Goal: Task Accomplishment & Management: Manage account settings

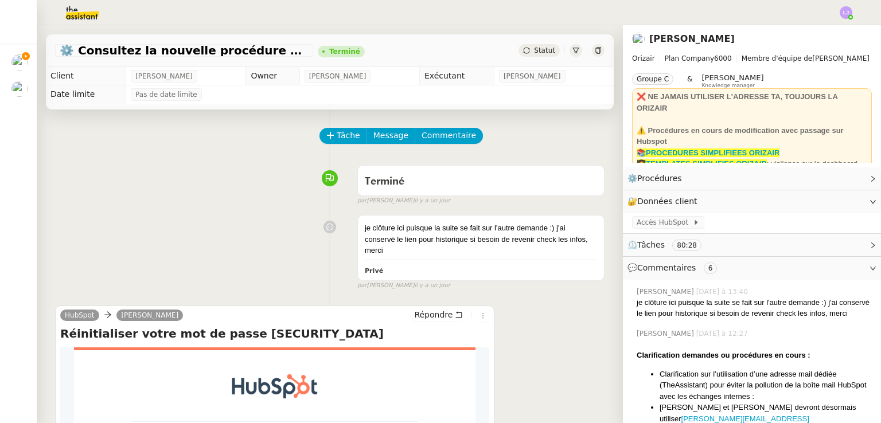
click at [511, 297] on div "HubSpot [PERSON_NAME] Répondre Réinitialiser votre mot de passe [SECURITY_DATA]…" at bounding box center [329, 402] width 549 height 215
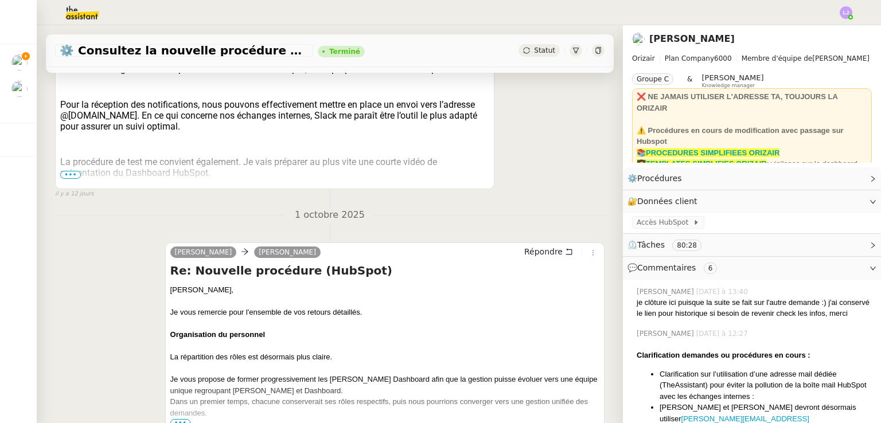
scroll to position [996, 0]
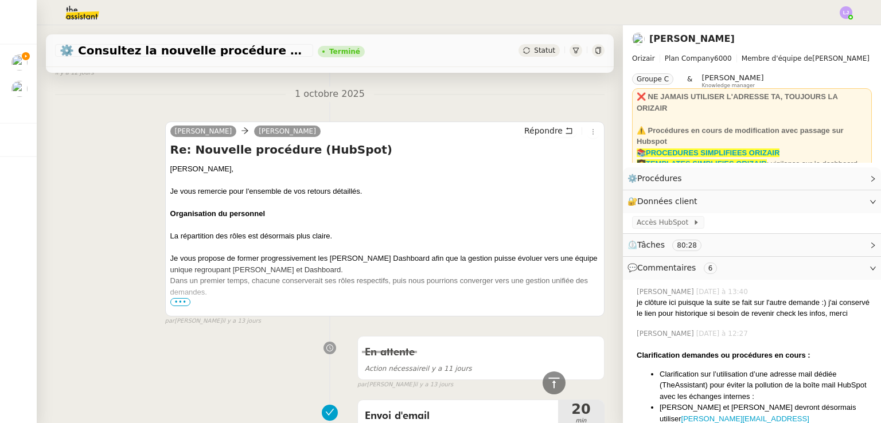
click at [185, 298] on div at bounding box center [384, 303] width 429 height 11
click at [181, 298] on span "•••" at bounding box center [180, 302] width 21 height 8
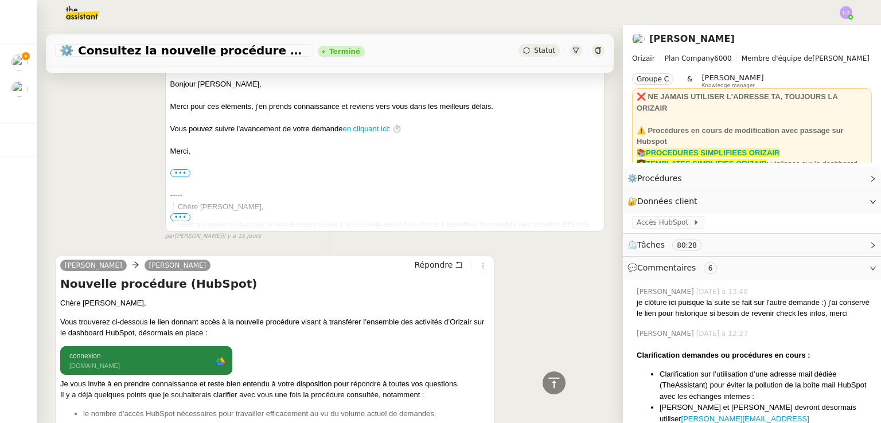
scroll to position [5153, 0]
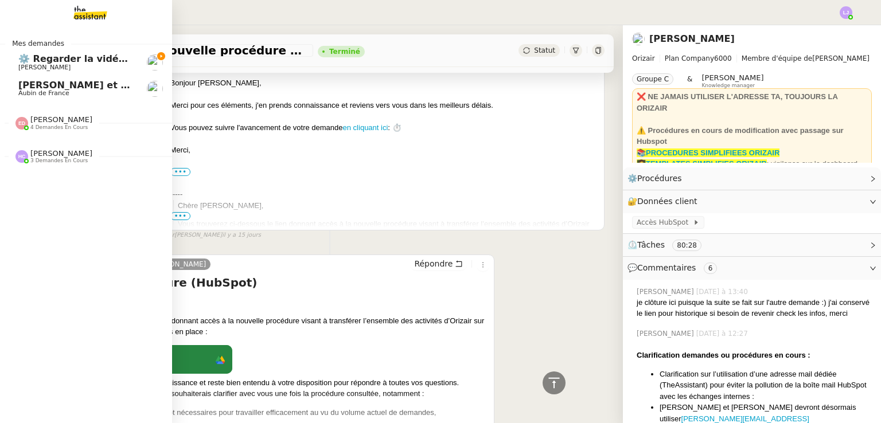
click at [52, 65] on span "[PERSON_NAME]" at bounding box center [76, 67] width 116 height 7
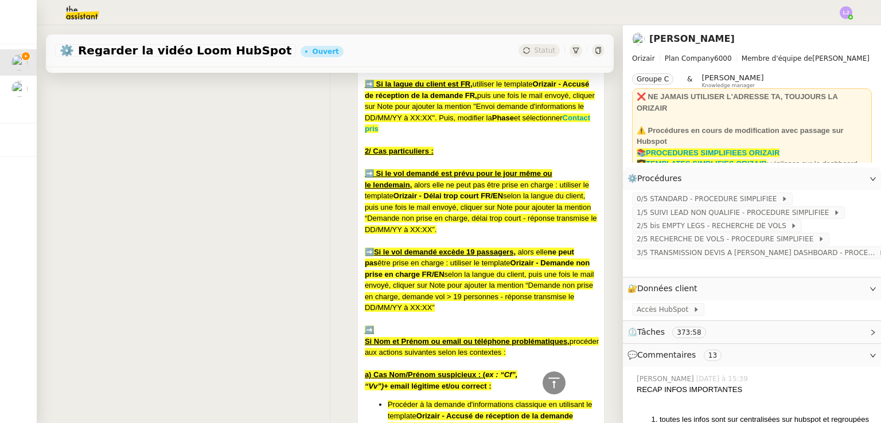
scroll to position [10019, 0]
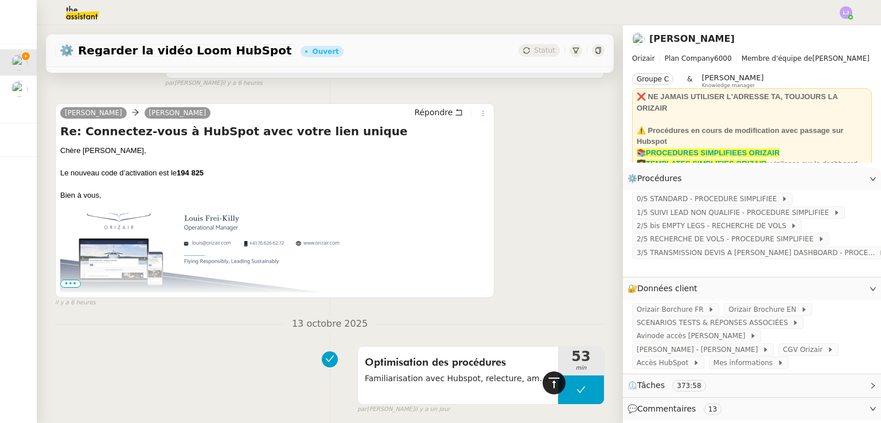
click at [548, 387] on icon at bounding box center [553, 382] width 11 height 10
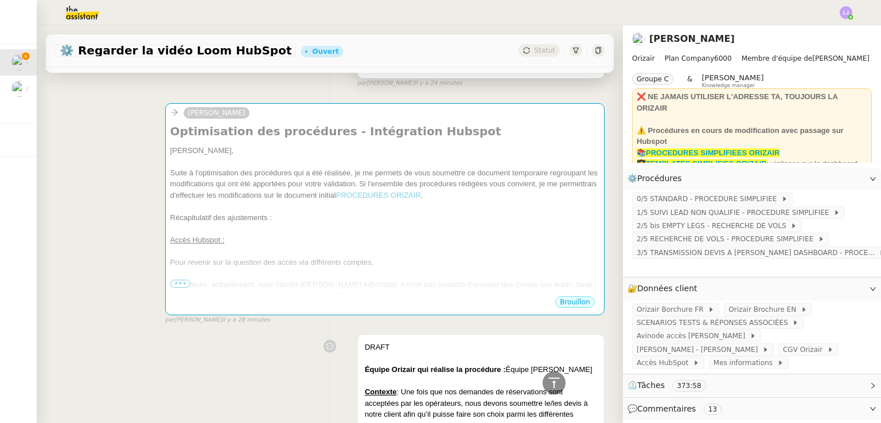
scroll to position [353, 0]
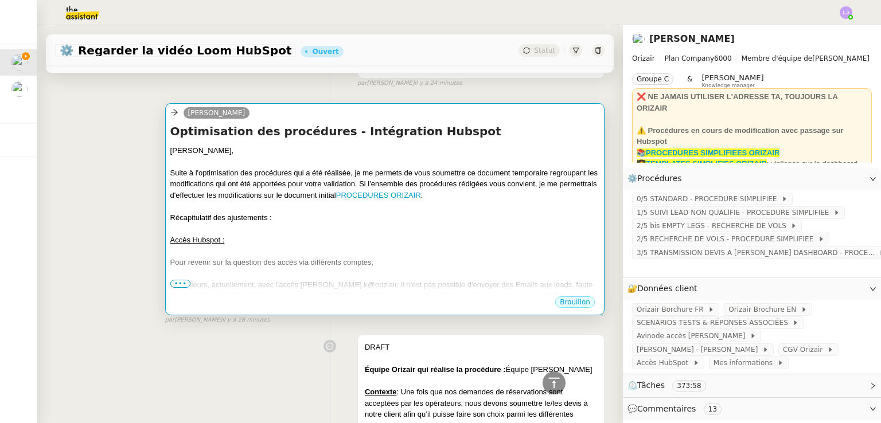
click at [366, 236] on div "Accès Hubspot :" at bounding box center [384, 239] width 429 height 11
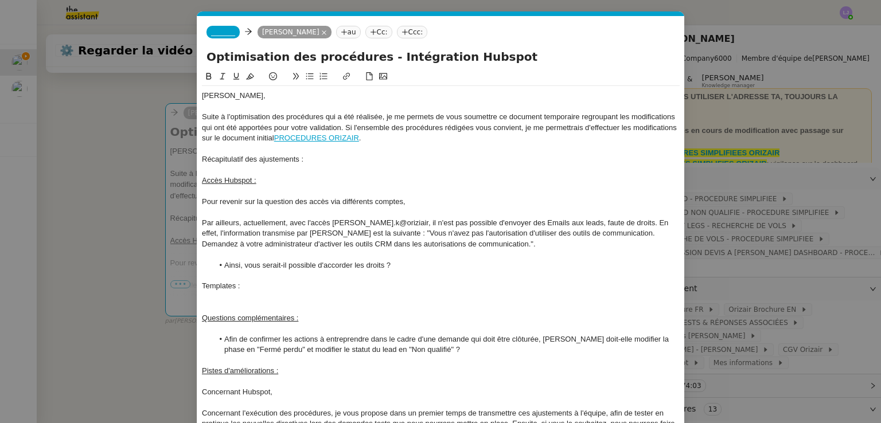
scroll to position [11, 0]
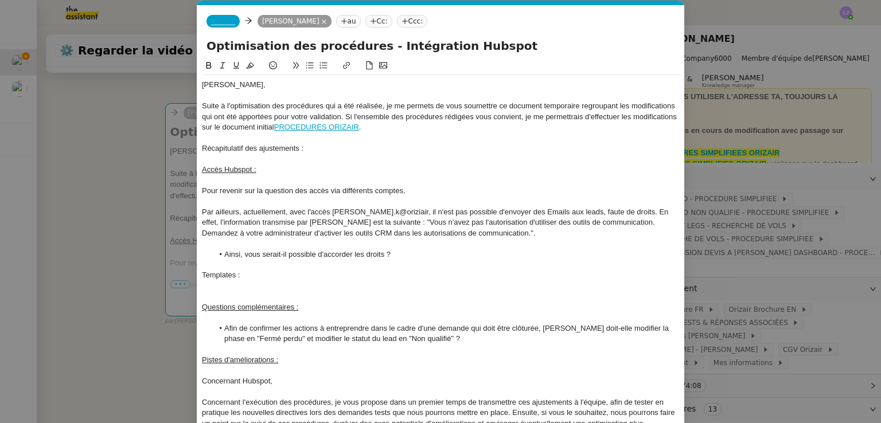
click at [424, 189] on div "Pour revenir sur la question des accès via différents comptes," at bounding box center [441, 191] width 478 height 10
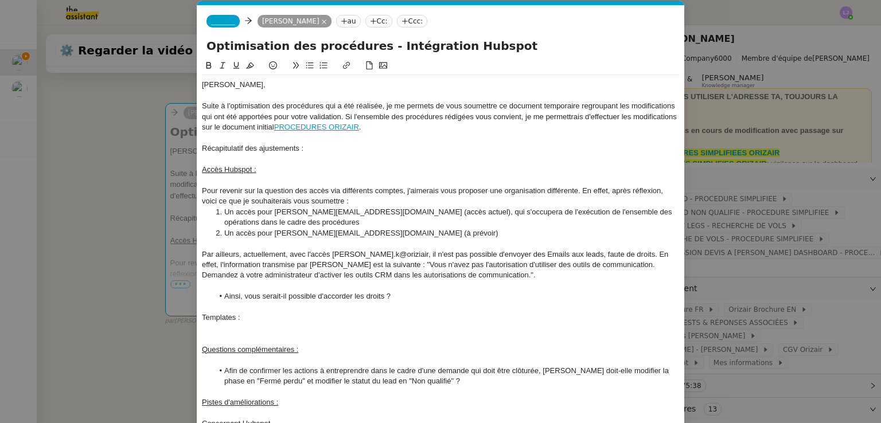
click at [400, 214] on li "Un accès pour [PERSON_NAME][EMAIL_ADDRESS][DOMAIN_NAME] (accès actuel), qui s'o…" at bounding box center [446, 217] width 467 height 21
click at [400, 236] on li "Un accès pour [PERSON_NAME][EMAIL_ADDRESS][DOMAIN_NAME] (à prévoir)" at bounding box center [446, 233] width 467 height 10
click at [447, 232] on li "Un accès pour [PERSON_NAME][EMAIL_ADDRESS][DOMAIN_NAME] (à prévoir, tous droits)" at bounding box center [446, 233] width 467 height 10
click at [412, 234] on li "Un accès pour [PERSON_NAME][EMAIL_ADDRESS][DOMAIN_NAME] (à prévoir, tous droits)" at bounding box center [446, 233] width 467 height 10
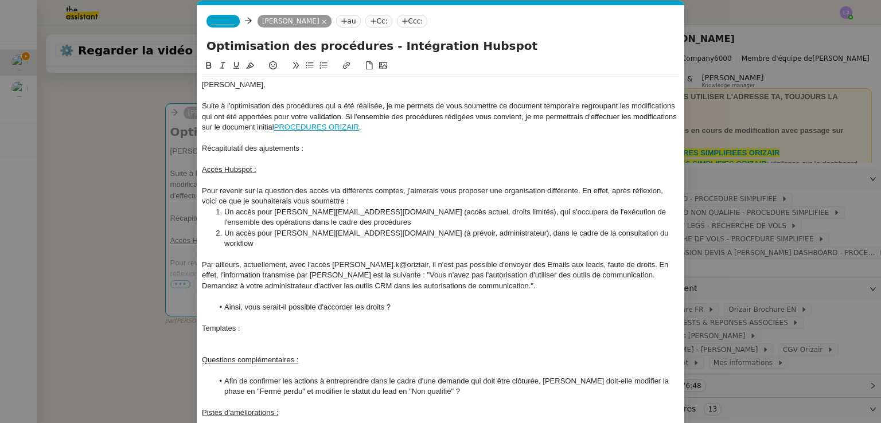
click at [459, 234] on li "Un accès pour [PERSON_NAME][EMAIL_ADDRESS][DOMAIN_NAME] (à prévoir, administrat…" at bounding box center [446, 238] width 467 height 21
click at [674, 232] on li "Un accès pour [PERSON_NAME][EMAIL_ADDRESS][DOMAIN_NAME] (à prévoir, administrat…" at bounding box center [446, 238] width 467 height 21
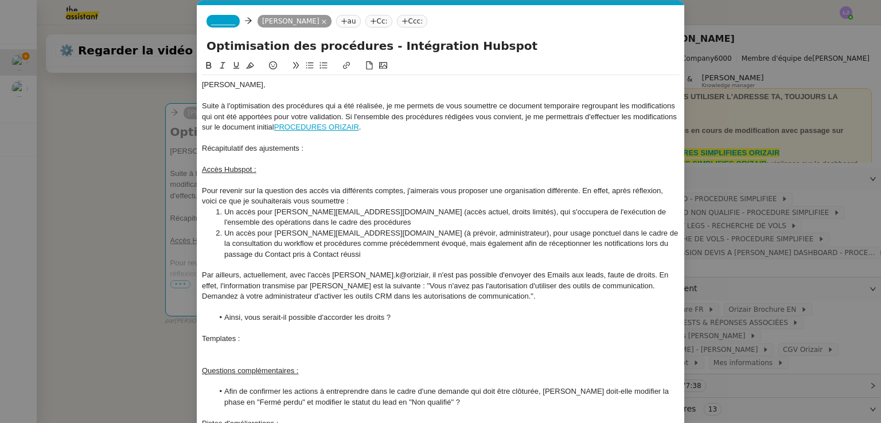
click at [611, 244] on li "Un accès pour [PERSON_NAME][EMAIL_ADDRESS][DOMAIN_NAME] (à prévoir, administrat…" at bounding box center [446, 244] width 467 height 32
drag, startPoint x: 593, startPoint y: 251, endPoint x: 551, endPoint y: 241, distance: 43.4
click at [551, 241] on li "Un accès pour [PERSON_NAME][EMAIL_ADDRESS][DOMAIN_NAME] (à prévoir, administrat…" at bounding box center [446, 244] width 467 height 32
click at [488, 248] on li "Un accès pour [PERSON_NAME][EMAIL_ADDRESS][DOMAIN_NAME] (à prévoir, administrat…" at bounding box center [446, 244] width 467 height 32
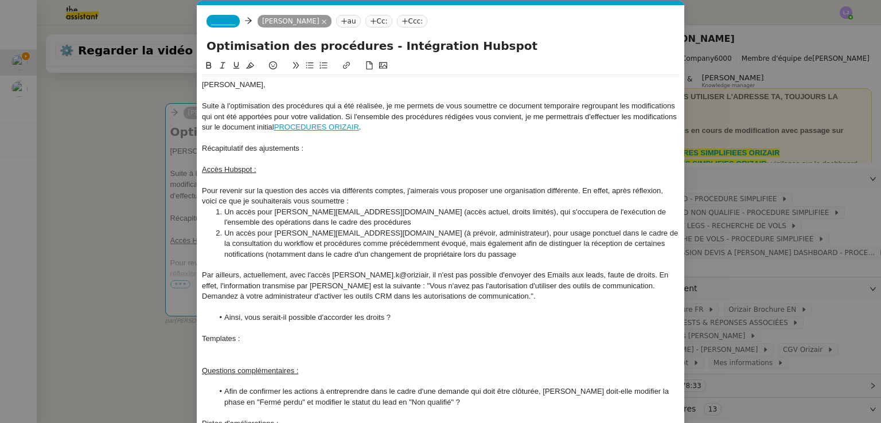
click at [357, 257] on li "Un accès pour [PERSON_NAME][EMAIL_ADDRESS][DOMAIN_NAME] (à prévoir, administrat…" at bounding box center [446, 244] width 467 height 32
click at [455, 253] on li "Un accès pour [PERSON_NAME][EMAIL_ADDRESS][DOMAIN_NAME] (à prévoir, administrat…" at bounding box center [446, 244] width 467 height 32
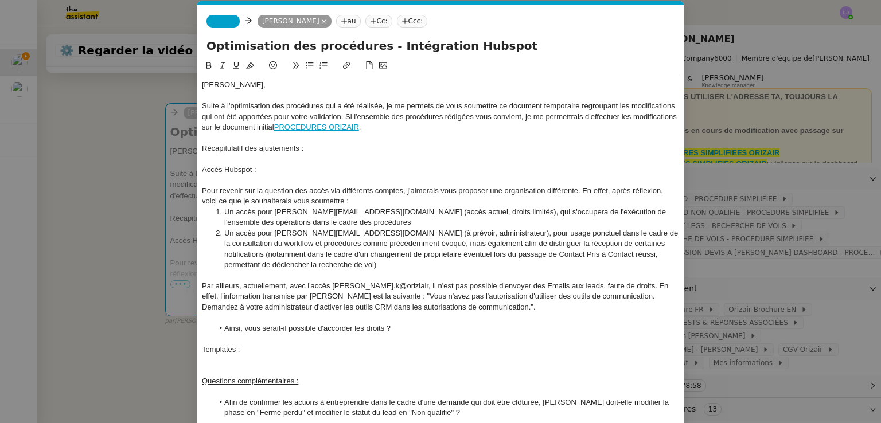
click at [459, 236] on li "Un accès pour [PERSON_NAME][EMAIL_ADDRESS][DOMAIN_NAME] (à prévoir, administrat…" at bounding box center [446, 249] width 467 height 42
click at [444, 212] on li "Un accès pour [PERSON_NAME][EMAIL_ADDRESS][DOMAIN_NAME] (accès actuel, droits l…" at bounding box center [446, 217] width 467 height 21
click at [452, 211] on li "Un accès pour [PERSON_NAME][EMAIL_ADDRESS][DOMAIN_NAME] (accès actuel, droits l…" at bounding box center [446, 217] width 467 height 21
click at [444, 211] on li "Un accès pour [PERSON_NAME][EMAIL_ADDRESS][DOMAIN_NAME] (accès actuel, droits l…" at bounding box center [446, 217] width 467 height 21
click at [452, 235] on li "Un accès pour [PERSON_NAME][EMAIL_ADDRESS][DOMAIN_NAME] (à prévoir, administrat…" at bounding box center [446, 249] width 467 height 42
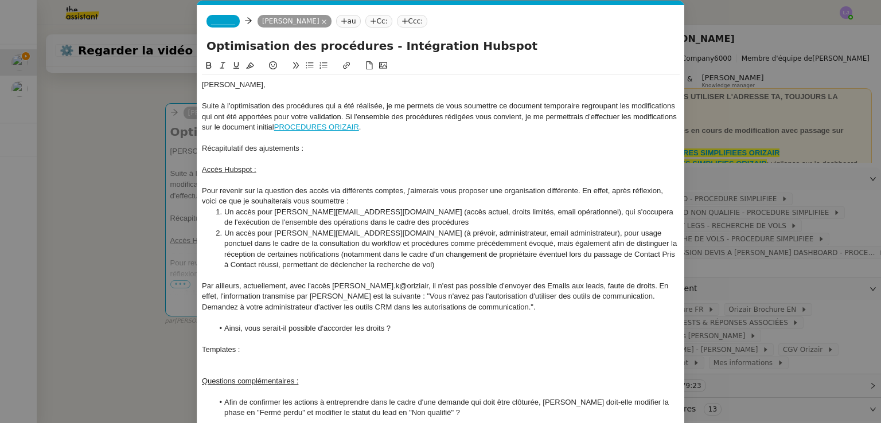
click at [447, 209] on li "Un accès pour [PERSON_NAME][EMAIL_ADDRESS][DOMAIN_NAME] (accès actuel, droits l…" at bounding box center [446, 217] width 467 height 21
drag, startPoint x: 448, startPoint y: 212, endPoint x: 509, endPoint y: 216, distance: 61.5
click at [509, 216] on li "Un accès pour [PERSON_NAME][EMAIL_ADDRESS][DOMAIN_NAME] (accès actuel, droits l…" at bounding box center [446, 217] width 467 height 21
drag, startPoint x: 452, startPoint y: 233, endPoint x: 524, endPoint y: 236, distance: 71.7
click at [524, 236] on li "Un accès pour [PERSON_NAME][EMAIL_ADDRESS][DOMAIN_NAME] (à prévoir, administrat…" at bounding box center [446, 249] width 467 height 42
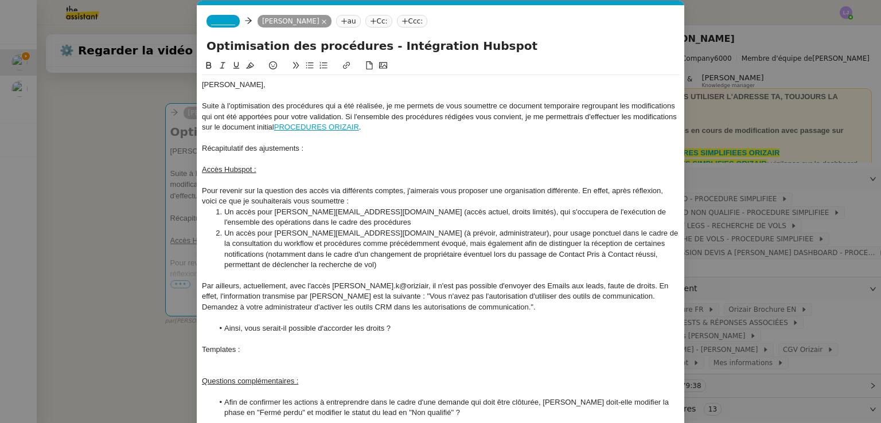
click at [374, 244] on li "Un accès pour [PERSON_NAME][EMAIL_ADDRESS][DOMAIN_NAME] (à prévoir, administrat…" at bounding box center [446, 249] width 467 height 42
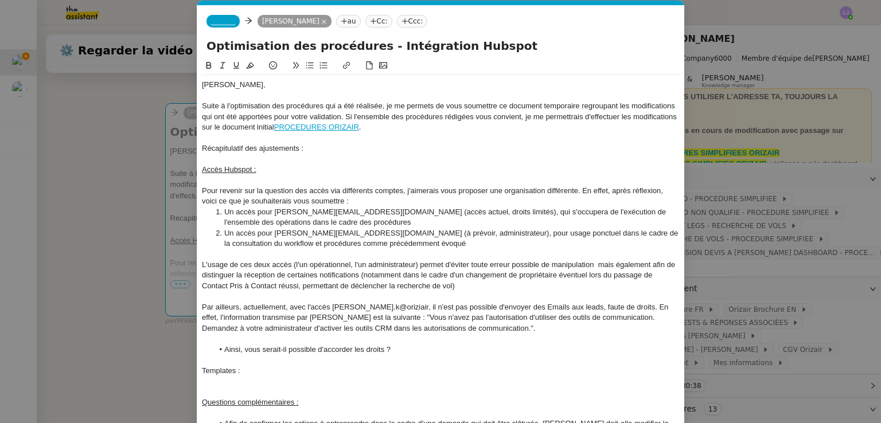
click at [527, 260] on div "L'usage de ces deux accès (l'un opérationnel, l'un administrateur) permet d'évi…" at bounding box center [441, 276] width 478 height 32
click at [564, 267] on div "L'usage de ces deux accès (l'un opérationnel, l'un administrateur) permet d'évi…" at bounding box center [441, 276] width 478 height 32
click at [443, 263] on div "L'usage de ces deux accès (l'un opérationnel, l'un administrateur) permet d'évi…" at bounding box center [441, 276] width 478 height 32
click at [352, 274] on div "L'usage de ces deux accès (l'un opérationnel, l'un administrateur) permet de tr…" at bounding box center [441, 276] width 478 height 32
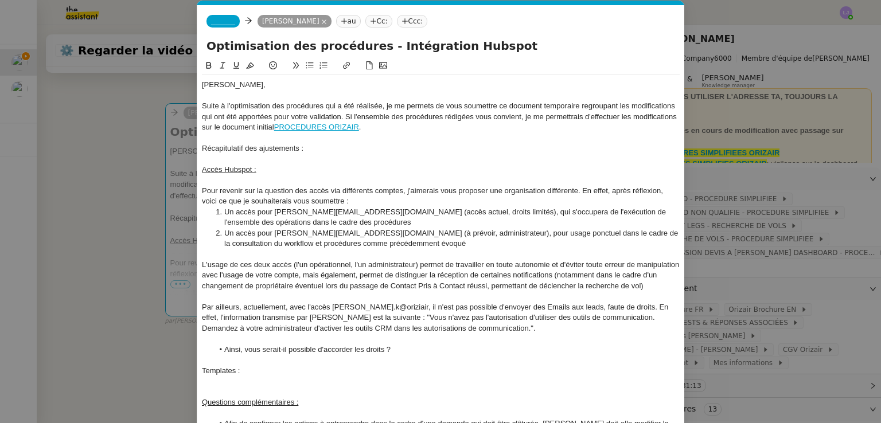
click at [523, 291] on div "L'usage de ces deux accès (l'un opérationnel, l'un administrateur) permet de tr…" at bounding box center [441, 276] width 478 height 32
click at [488, 280] on div "L'usage de ces deux accès (l'un opérationnel, l'un administrateur) permet de tr…" at bounding box center [441, 276] width 478 height 32
click at [523, 276] on div "L'usage de ces deux accès (l'un opérationnel, l'un administrateur) permet de tr…" at bounding box center [441, 276] width 478 height 32
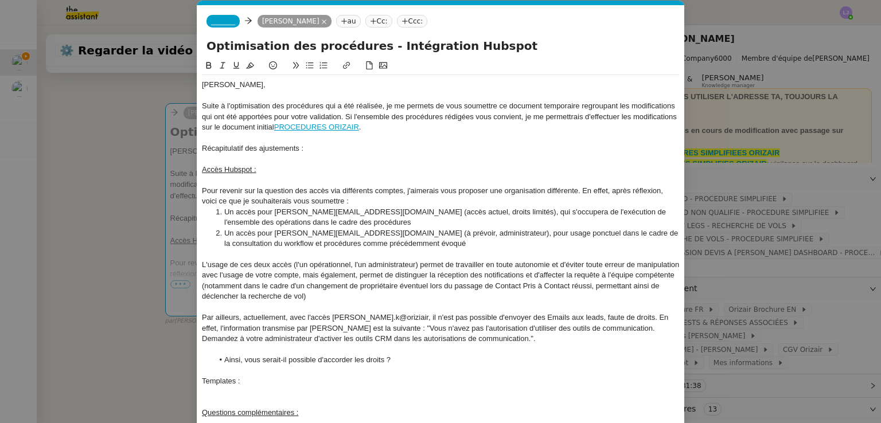
click at [652, 277] on div "L'usage de ces deux accès (l'un opérationnel, l'un administrateur) permet de tr…" at bounding box center [441, 281] width 478 height 42
click at [629, 296] on div "L'usage de ces deux accès (l'un opérationnel, l'un administrateur) permet de tr…" at bounding box center [441, 281] width 478 height 42
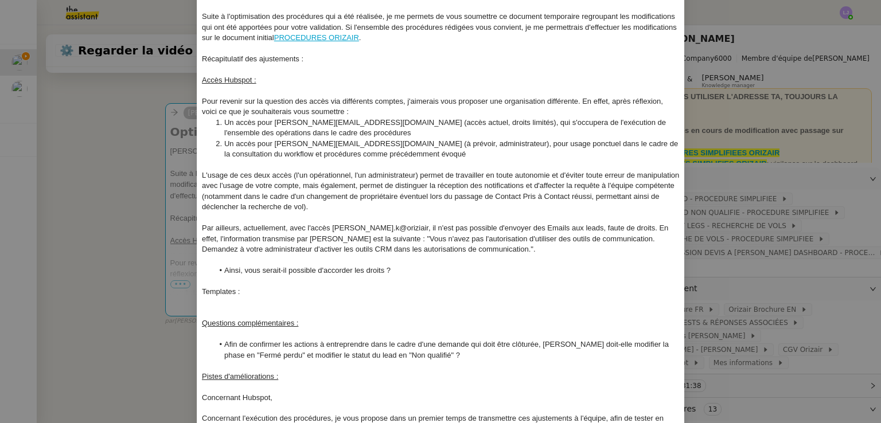
scroll to position [101, 0]
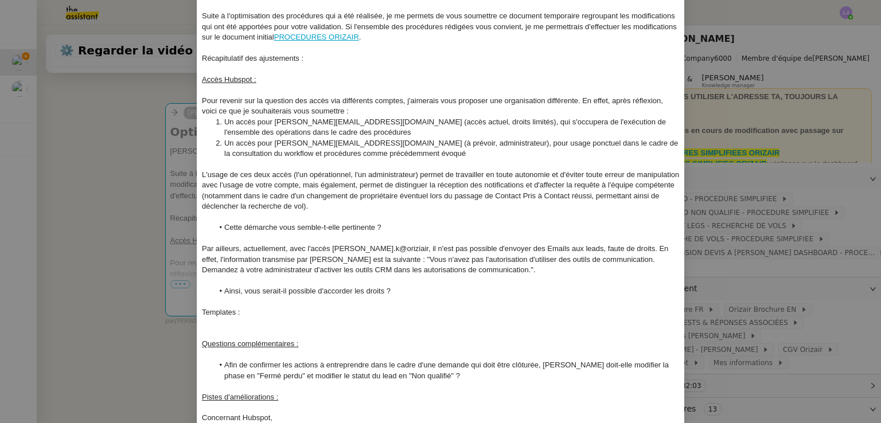
click at [208, 309] on div "Templates :" at bounding box center [441, 312] width 478 height 10
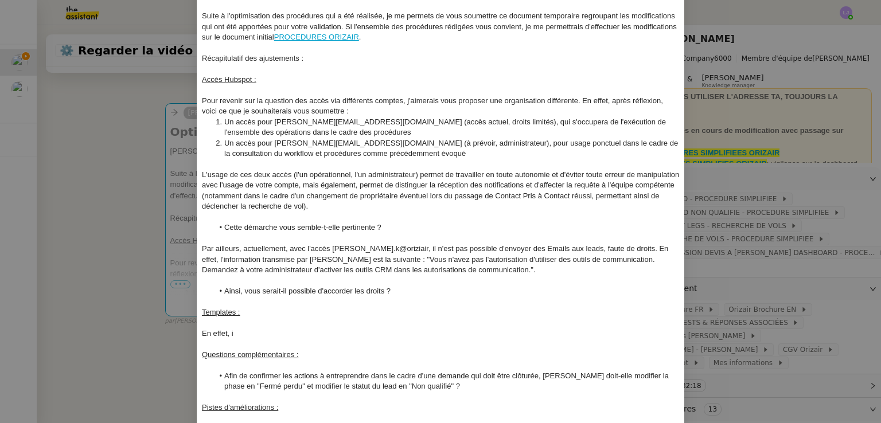
click at [252, 335] on div "En effet, i" at bounding box center [441, 333] width 478 height 10
click at [228, 333] on div "En effet, l'ajout des différents templates" at bounding box center [441, 333] width 478 height 10
click at [470, 334] on div "En effet, toute communication se faisant directement via Hubspot, l'ajout des d…" at bounding box center [441, 333] width 478 height 10
click at [554, 334] on div "En effet, toute communication se faisant directement via Hubspot, l'ajout de l'…" at bounding box center [441, 333] width 478 height 10
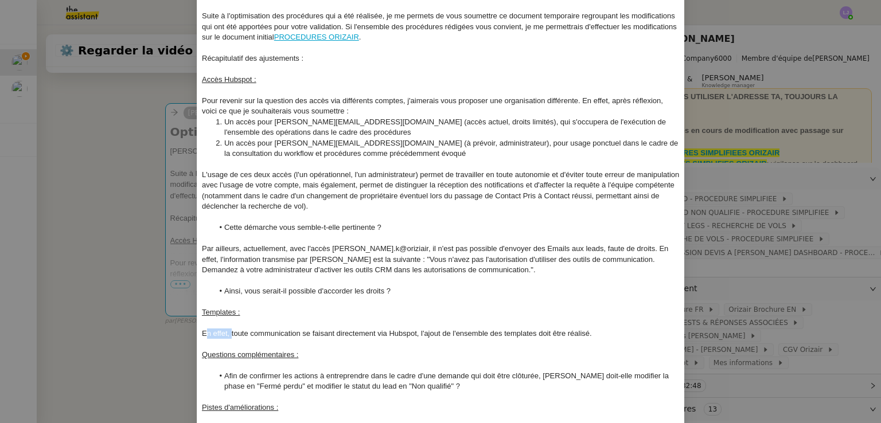
drag, startPoint x: 227, startPoint y: 332, endPoint x: 202, endPoint y: 331, distance: 25.3
click at [202, 331] on div "En effet, toute communication se faisant directement via Hubspot, l'ajout de l'…" at bounding box center [441, 333] width 478 height 10
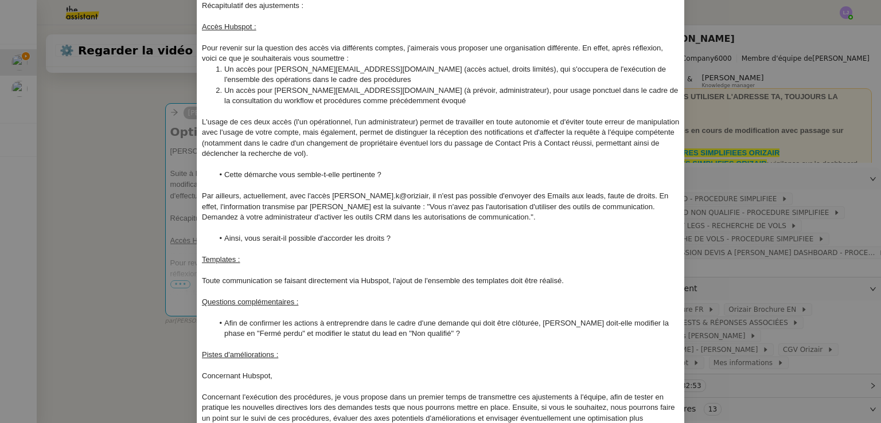
click at [581, 276] on div "Toute communication se faisant directement via Hubspot, l'ajout de l'ensemble d…" at bounding box center [441, 281] width 478 height 10
click at [506, 279] on div "Toute communication se faisant directement via Hubspot, l'ajout de l'ensemble d…" at bounding box center [441, 281] width 478 height 10
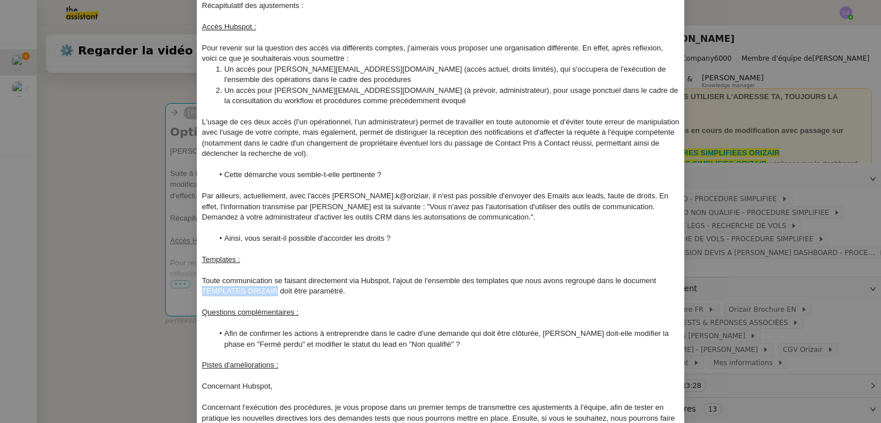
drag, startPoint x: 275, startPoint y: 290, endPoint x: 199, endPoint y: 287, distance: 75.7
click at [202, 287] on div "Toute communication se faisant directement via Hubspot, l'ajout de l'ensemble d…" at bounding box center [441, 286] width 478 height 21
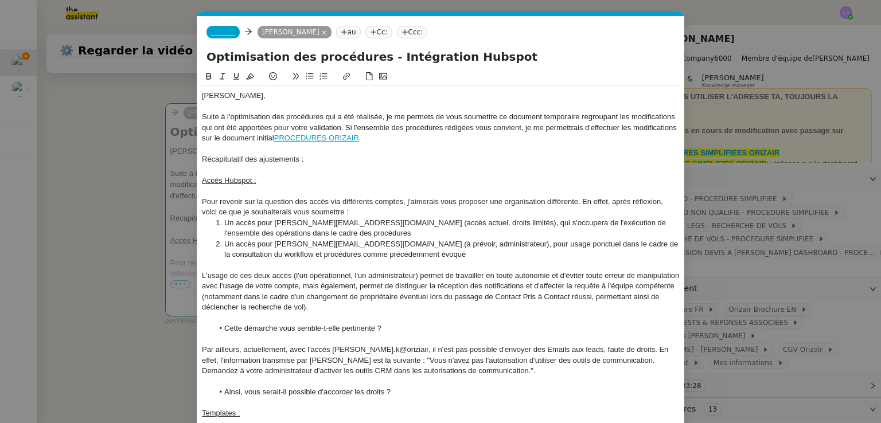
scroll to position [0, 0]
click at [348, 76] on button at bounding box center [346, 76] width 14 height 13
paste input "[URL][DOMAIN_NAME]"
type input "[URL][DOMAIN_NAME]"
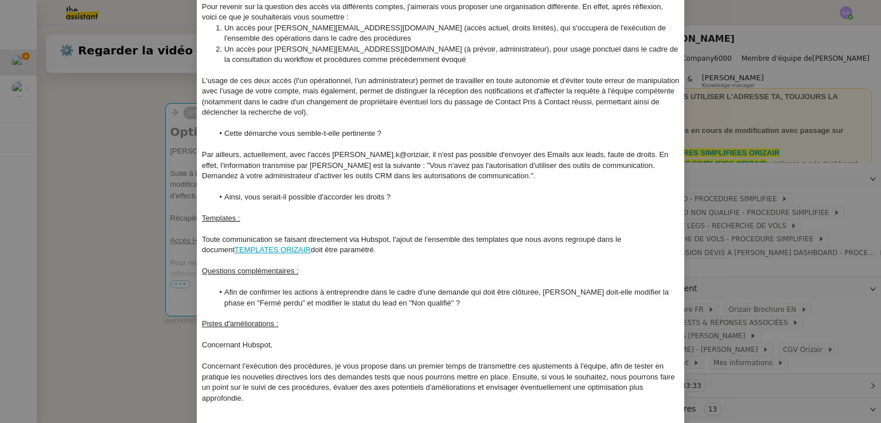
scroll to position [198, 0]
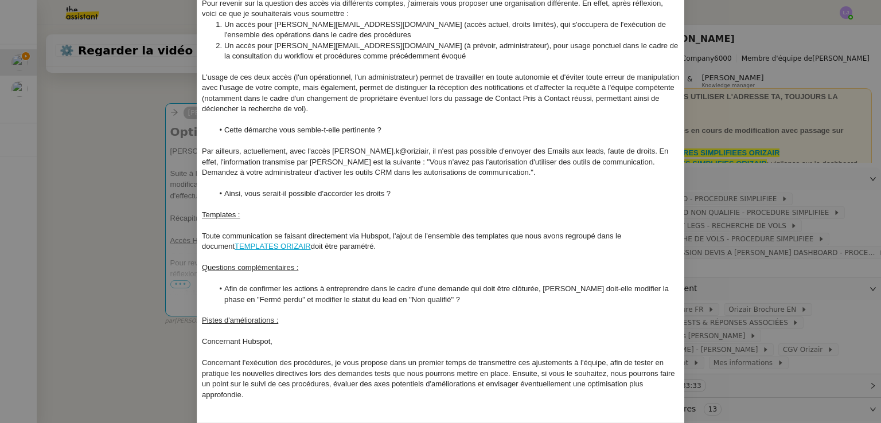
click at [351, 245] on div "Toute communication se faisant directement via Hubspot, l'ajout de l'ensemble d…" at bounding box center [441, 241] width 478 height 21
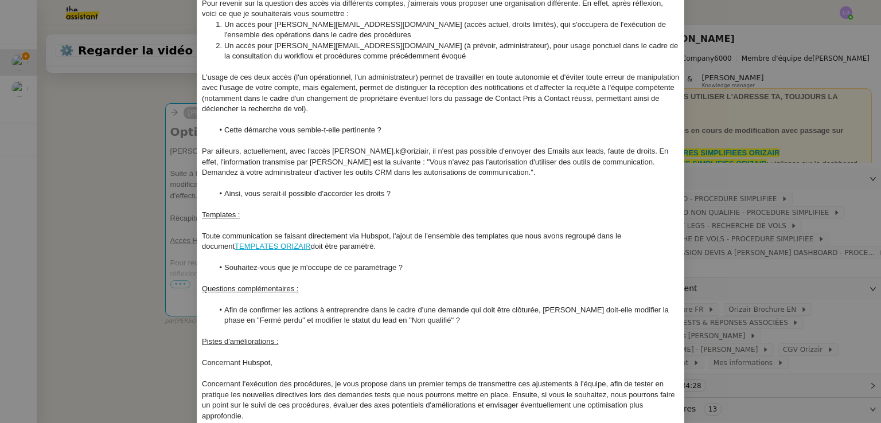
click at [406, 245] on div "Toute communication se faisant directement via Hubspot, l'ajout de l'ensemble d…" at bounding box center [441, 241] width 478 height 21
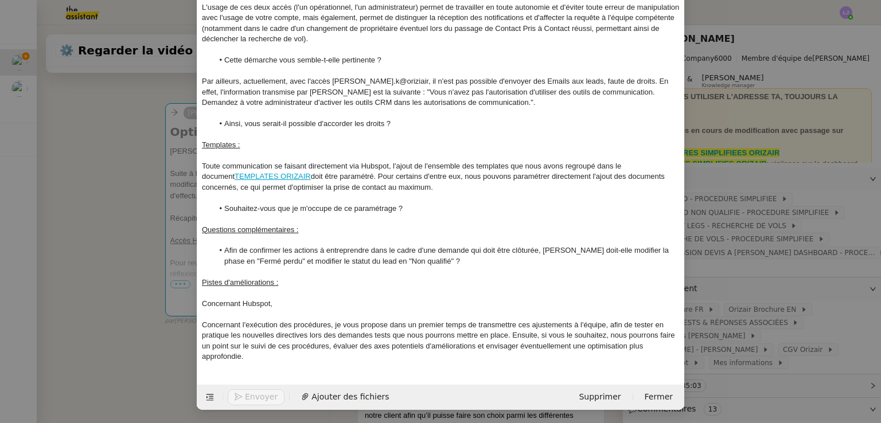
scroll to position [270, 0]
click at [309, 301] on div "Concernant Hubspot," at bounding box center [441, 303] width 478 height 10
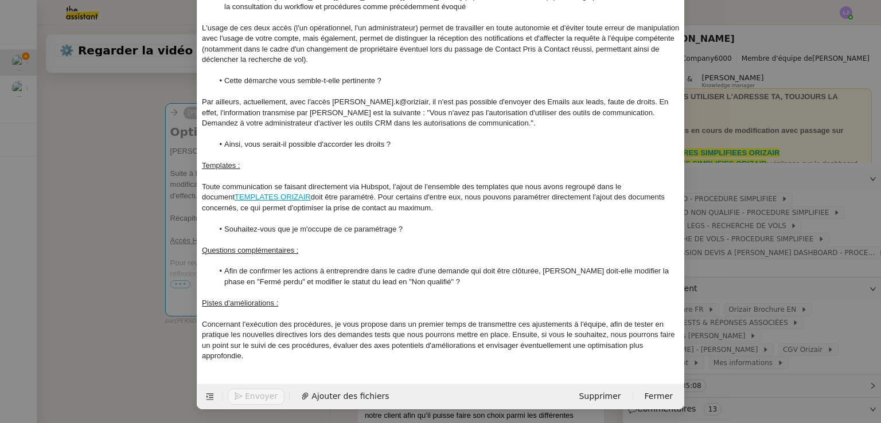
scroll to position [249, 0]
drag, startPoint x: 335, startPoint y: 322, endPoint x: 191, endPoint y: 325, distance: 144.5
click at [191, 325] on nz-modal-container "Service TA - VOYAGE - PROPOSITION GLOBALE A utiliser dans le cadre de propositi…" at bounding box center [440, 211] width 881 height 423
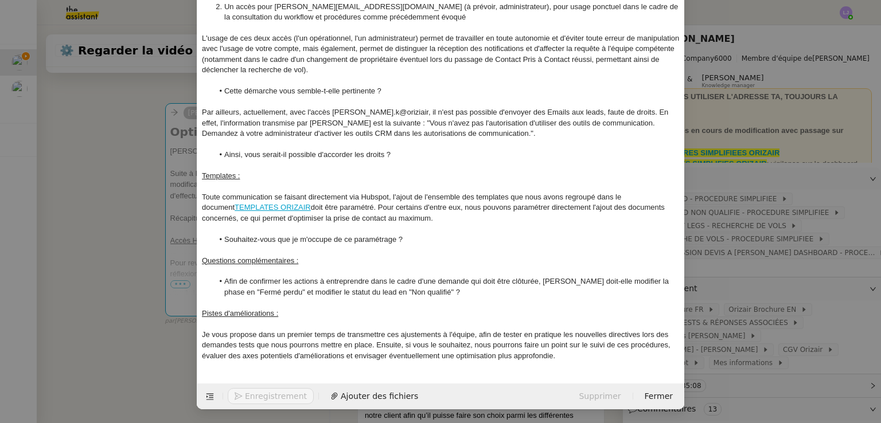
click at [112, 291] on nz-modal-container "Service TA - VOYAGE - PROPOSITION GLOBALE A utiliser dans le cadre de propositi…" at bounding box center [440, 211] width 881 height 423
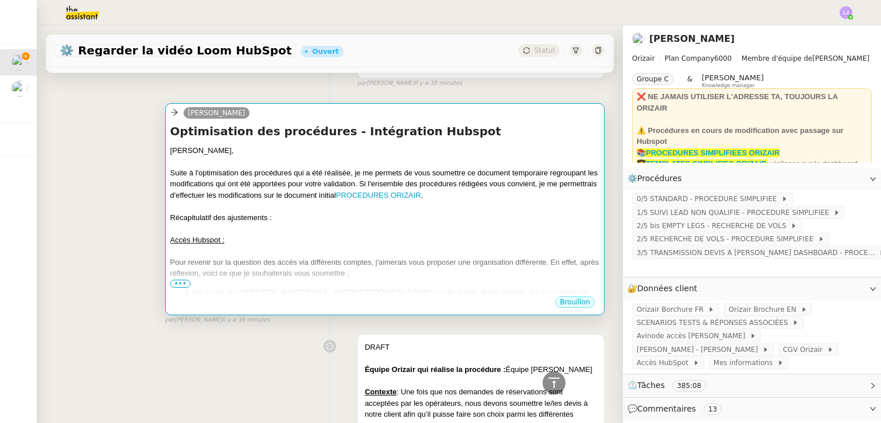
scroll to position [0, 0]
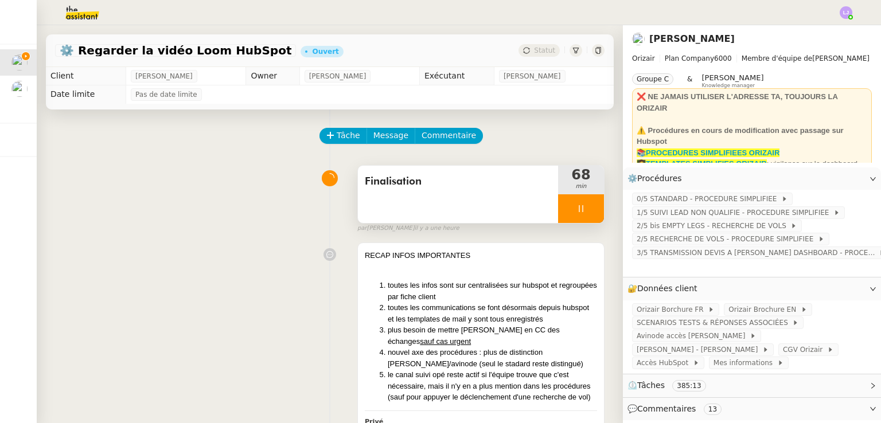
click at [585, 211] on div at bounding box center [581, 208] width 46 height 29
click at [475, 195] on div "Finalisation" at bounding box center [458, 194] width 200 height 57
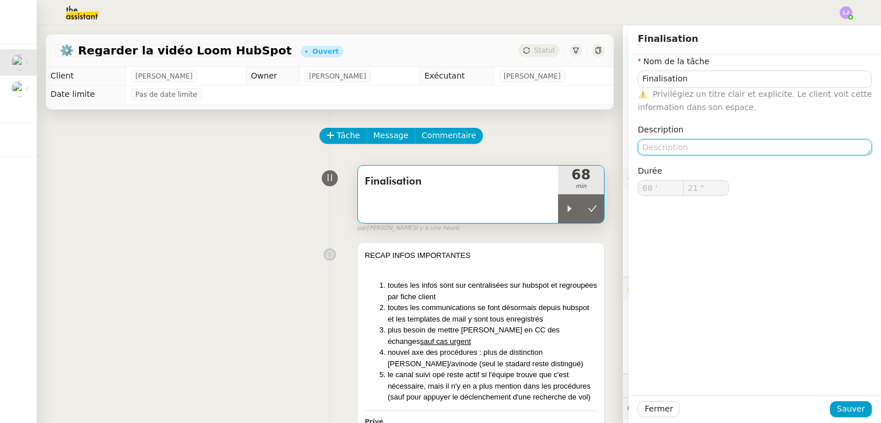
click at [675, 152] on textarea at bounding box center [754, 147] width 234 height 16
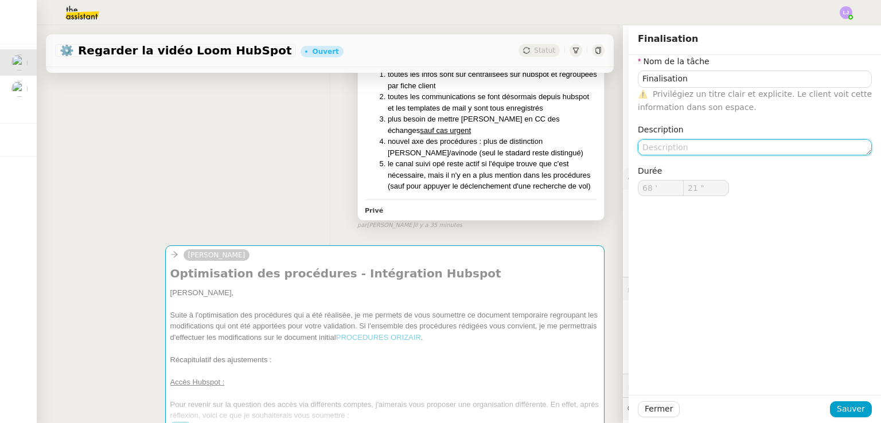
scroll to position [213, 0]
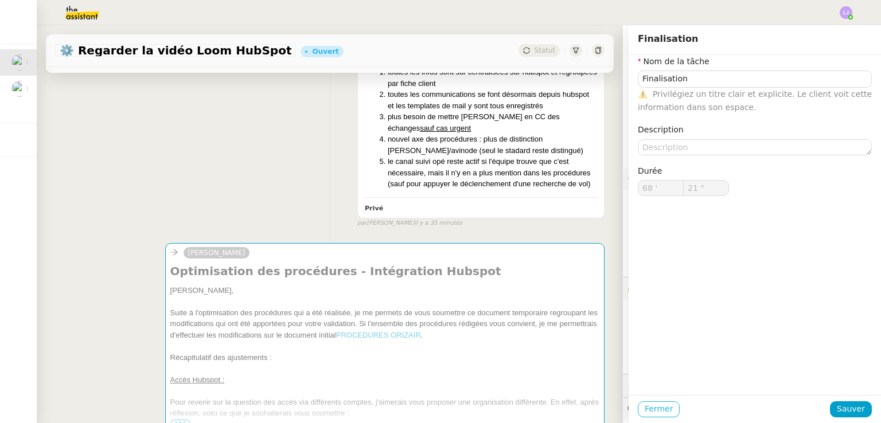
click at [658, 416] on button "Fermer" at bounding box center [658, 409] width 42 height 16
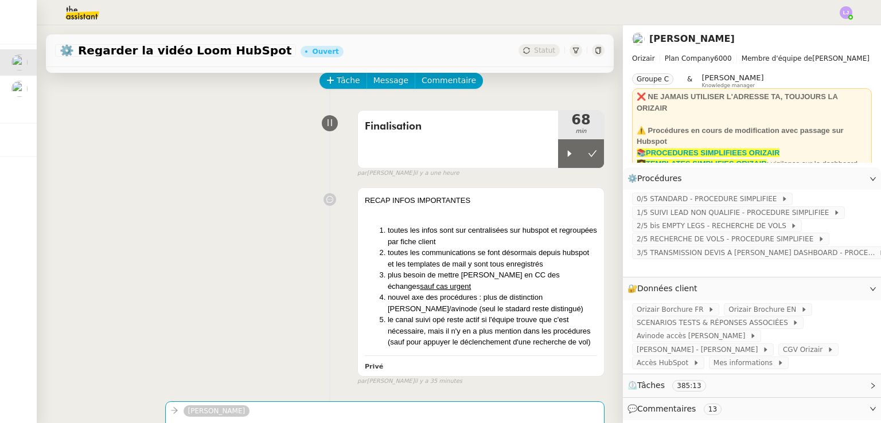
scroll to position [50, 0]
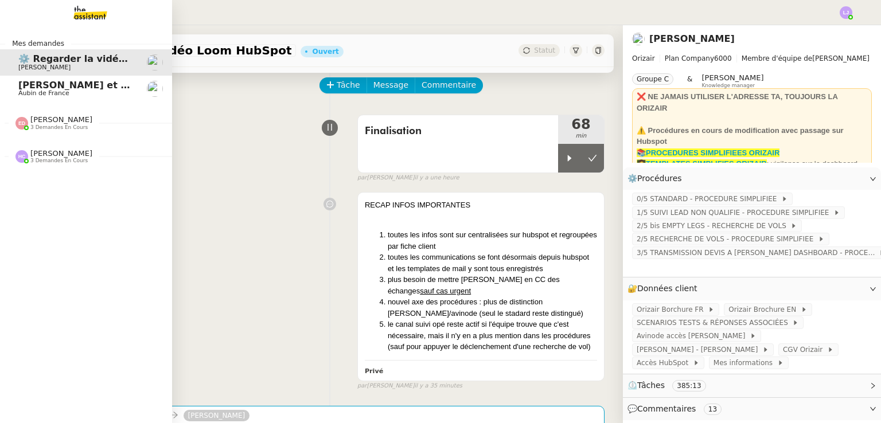
click at [32, 84] on span "[PERSON_NAME] et envoyer la facture à [PERSON_NAME]" at bounding box center [165, 85] width 295 height 11
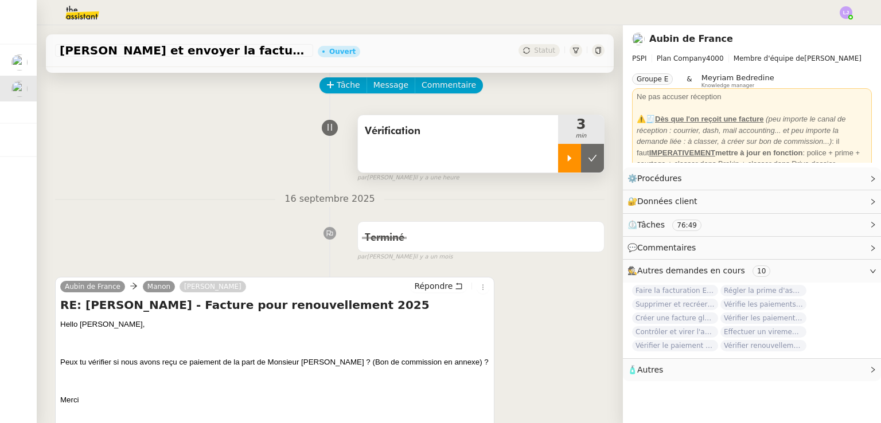
click at [558, 169] on div at bounding box center [569, 158] width 23 height 29
click at [752, 200] on div "🔐 Données client Modifier" at bounding box center [742, 201] width 230 height 13
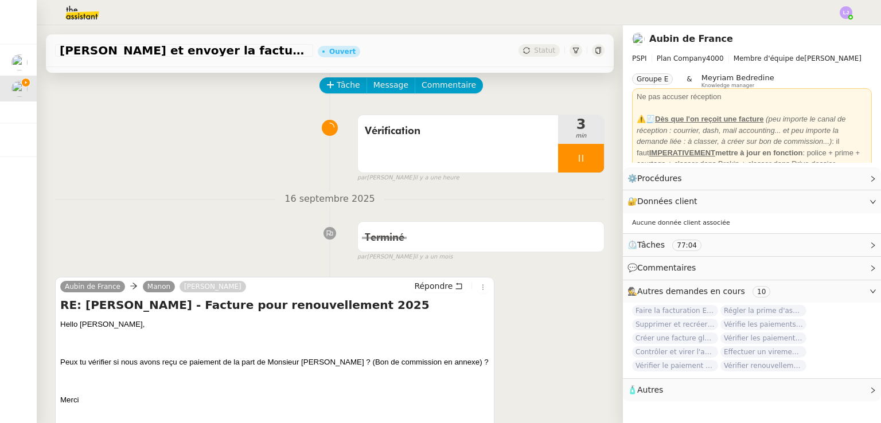
click at [76, 6] on img at bounding box center [73, 12] width 89 height 25
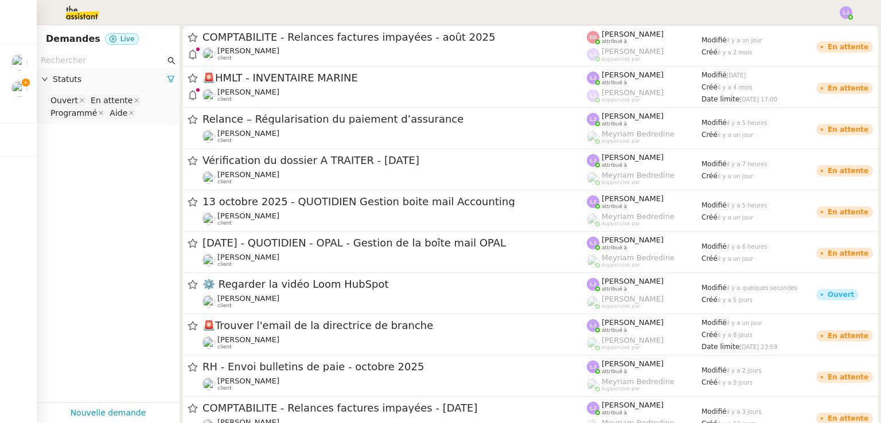
click at [77, 57] on input "text" at bounding box center [103, 60] width 124 height 13
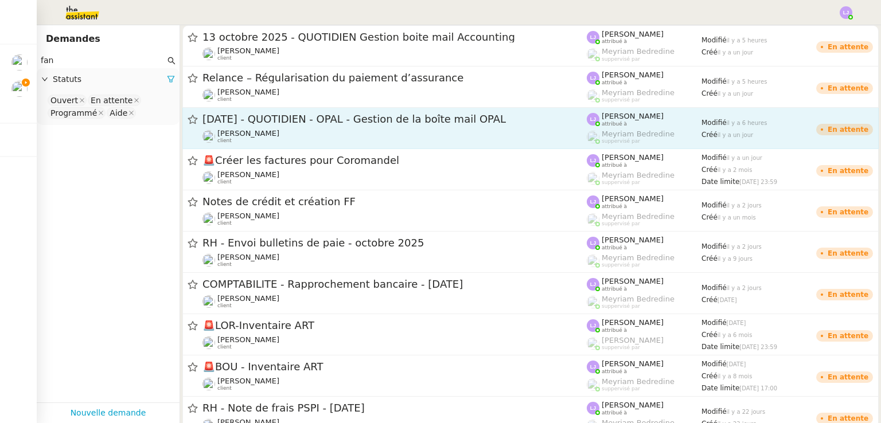
type input "fan"
click at [219, 108] on link "[DATE] - QUOTIDIEN - OPAL - Gestion de la boîte mail OPAL [PERSON_NAME] client …" at bounding box center [530, 128] width 696 height 41
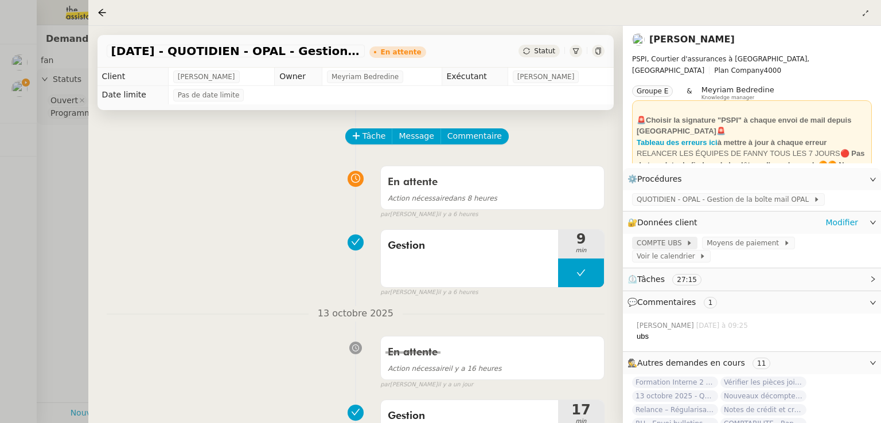
click at [682, 245] on span at bounding box center [684, 243] width 5 height 8
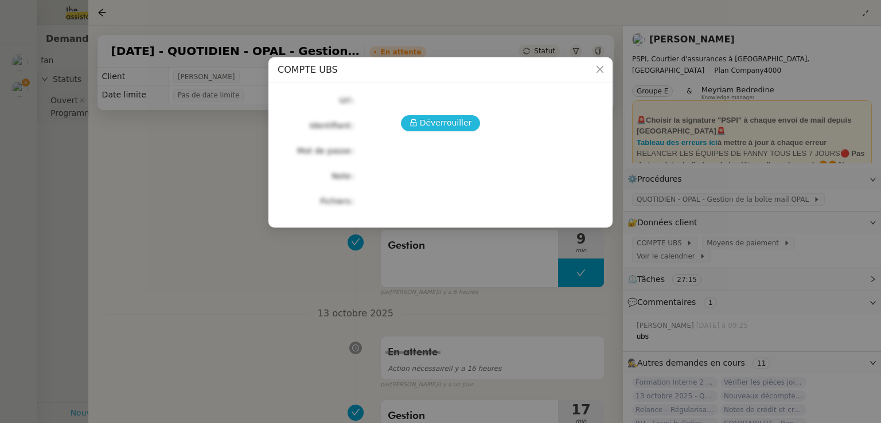
click at [446, 115] on button "Déverrouiller" at bounding box center [441, 123] width 80 height 16
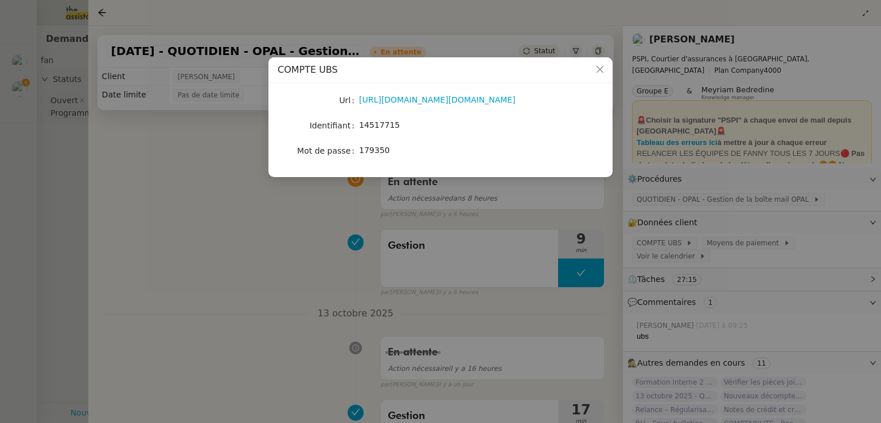
click at [390, 125] on span "14517715" at bounding box center [379, 124] width 41 height 9
copy span "14517715"
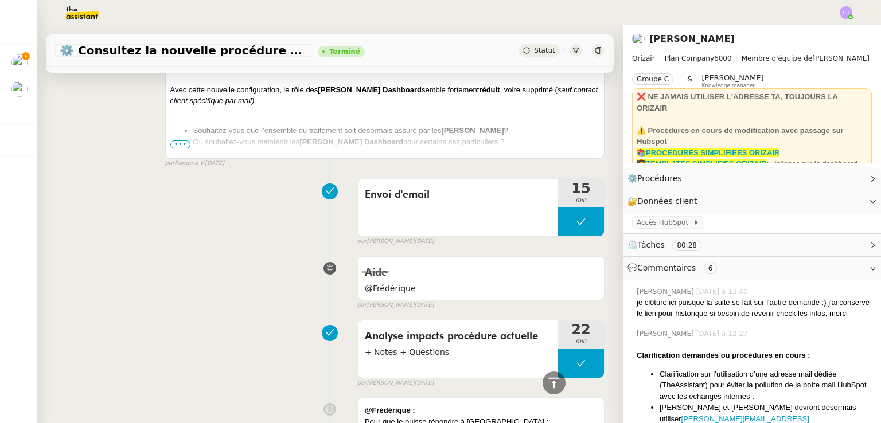
scroll to position [2644, 0]
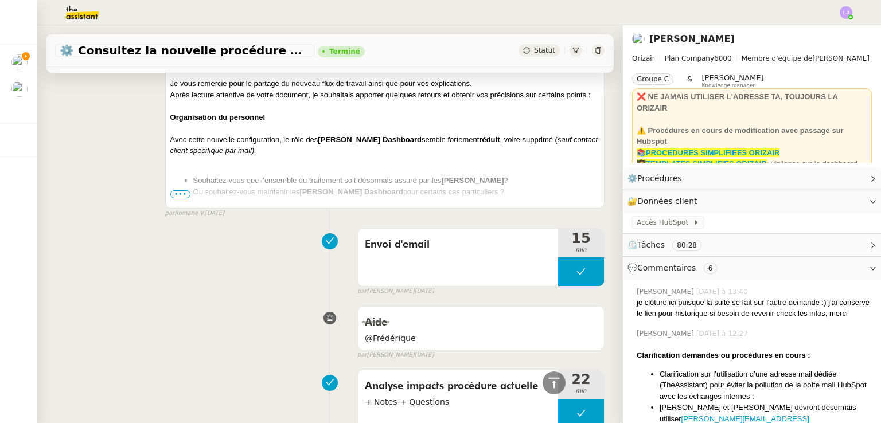
click at [181, 190] on span "•••" at bounding box center [180, 194] width 21 height 8
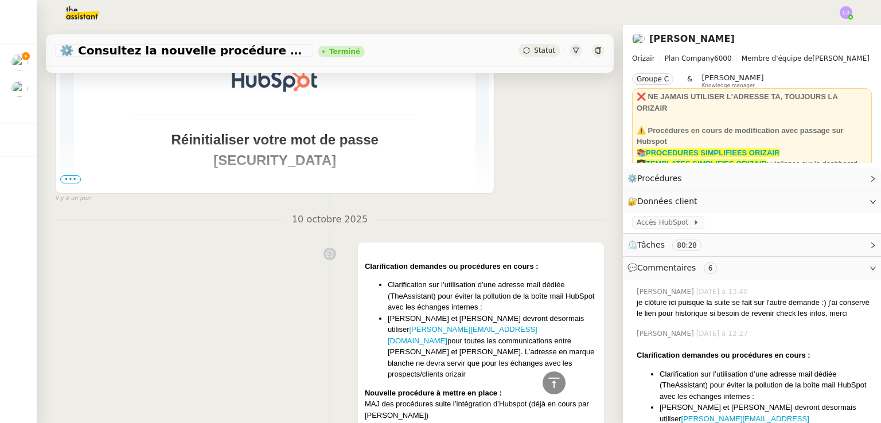
scroll to position [0, 0]
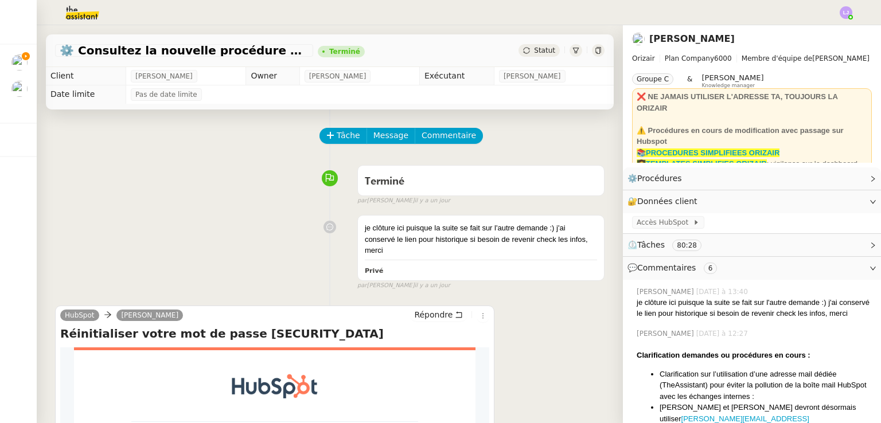
drag, startPoint x: 181, startPoint y: 168, endPoint x: 101, endPoint y: 175, distance: 80.0
click at [101, 175] on div "Terminé false par Léa J. il y a un jour" at bounding box center [329, 183] width 549 height 46
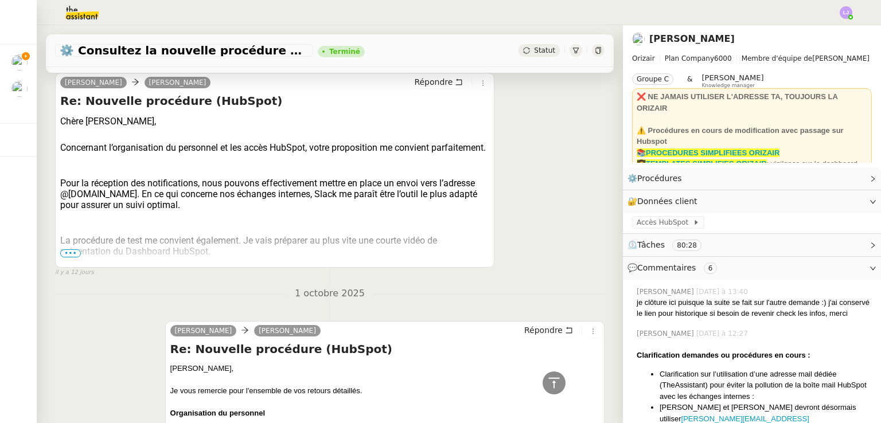
scroll to position [981, 0]
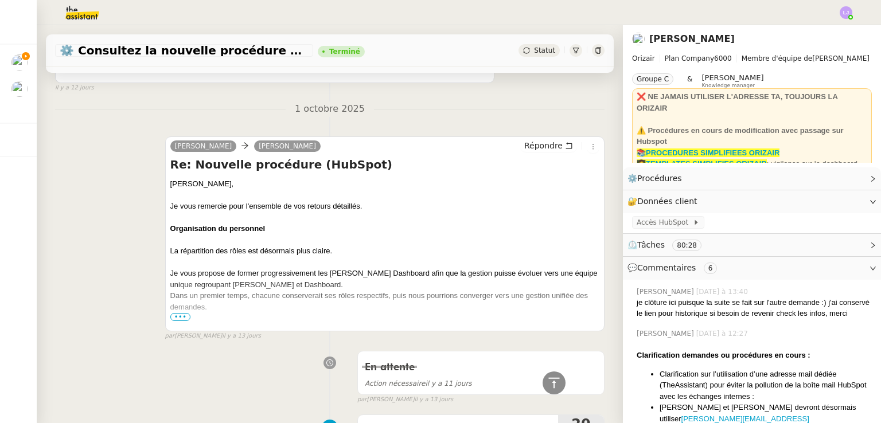
click at [177, 313] on span "•••" at bounding box center [180, 317] width 21 height 8
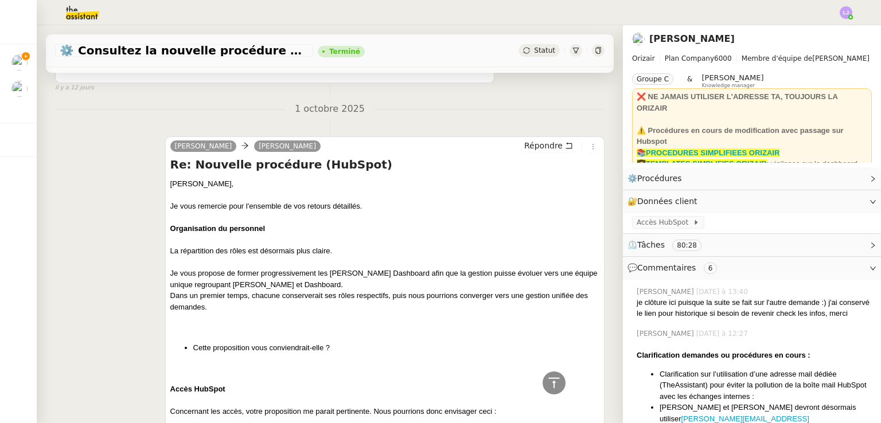
scroll to position [1196, 0]
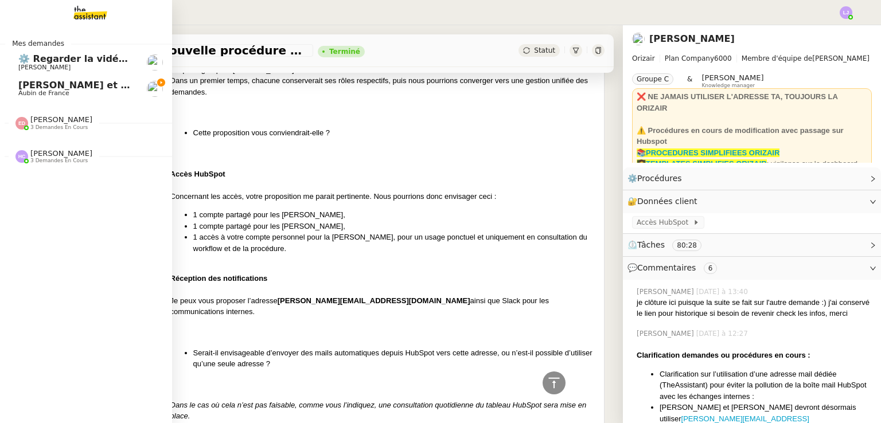
click at [34, 91] on span "Aubin de France" at bounding box center [43, 92] width 51 height 7
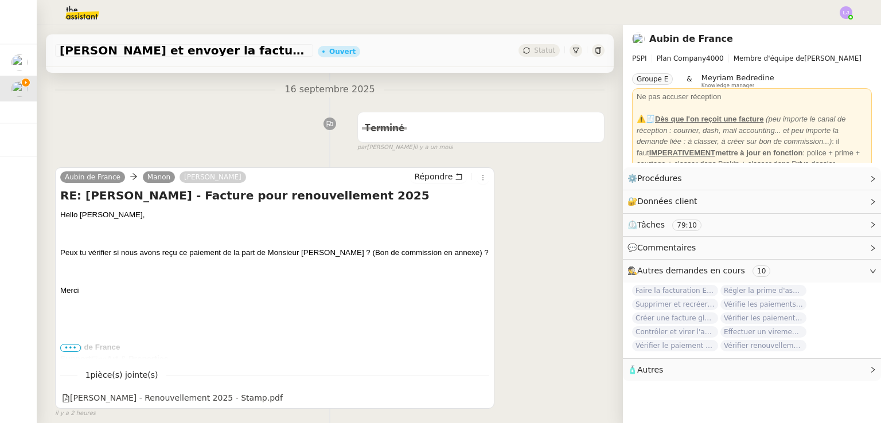
scroll to position [182, 0]
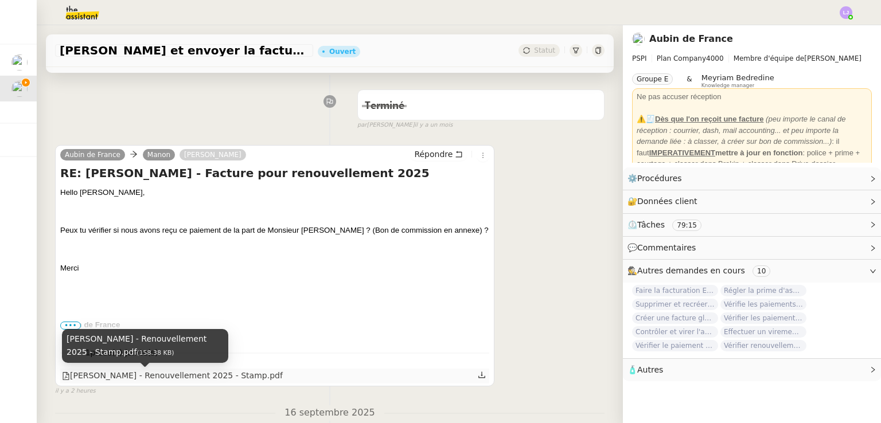
click at [158, 374] on div "[PERSON_NAME] - Renouvellement 2025 - Stamp.pdf" at bounding box center [172, 375] width 221 height 13
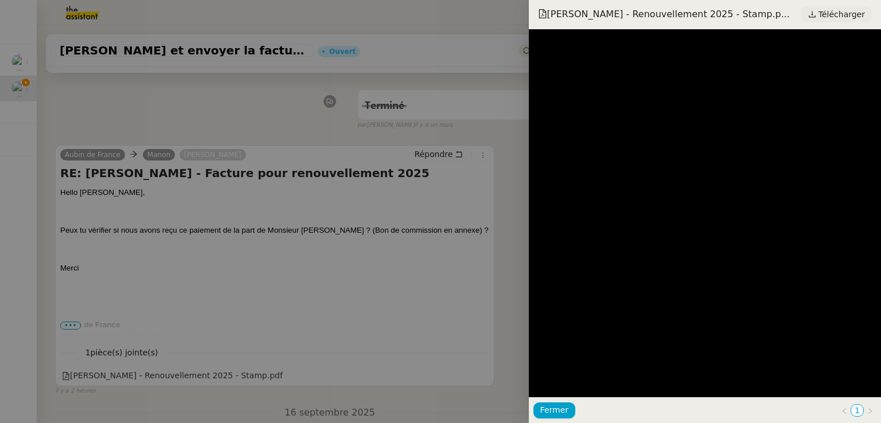
click at [834, 14] on span "Télécharger" at bounding box center [841, 14] width 46 height 15
click at [324, 97] on div at bounding box center [440, 211] width 881 height 423
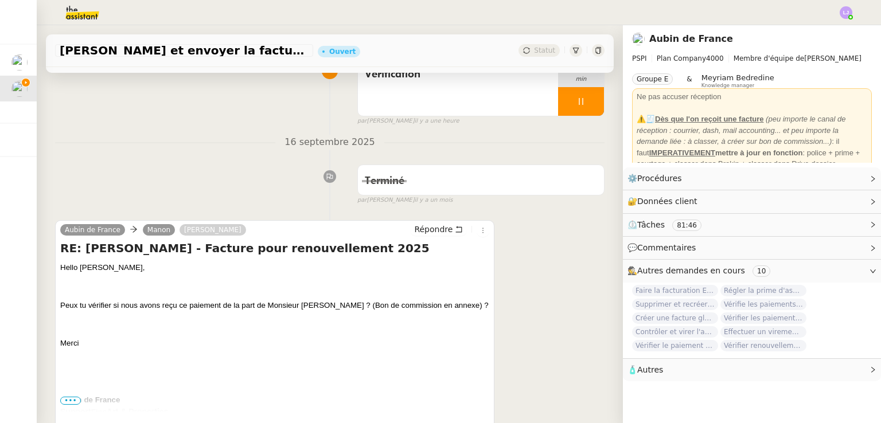
scroll to position [183, 0]
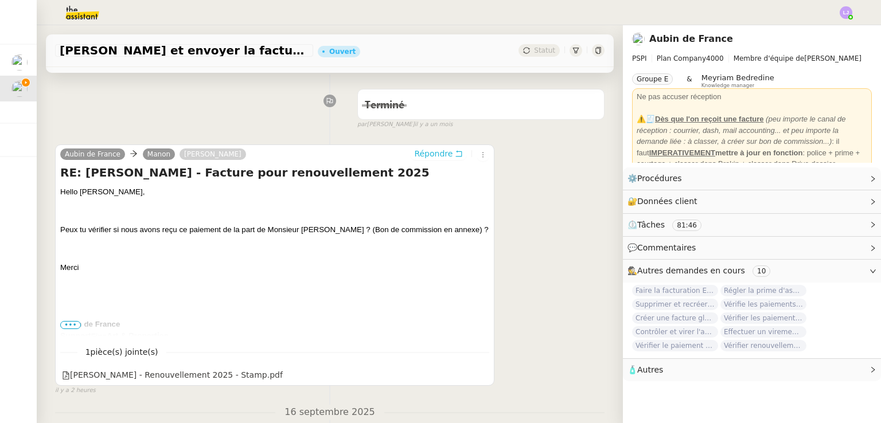
click at [420, 158] on span "Répondre" at bounding box center [433, 153] width 38 height 11
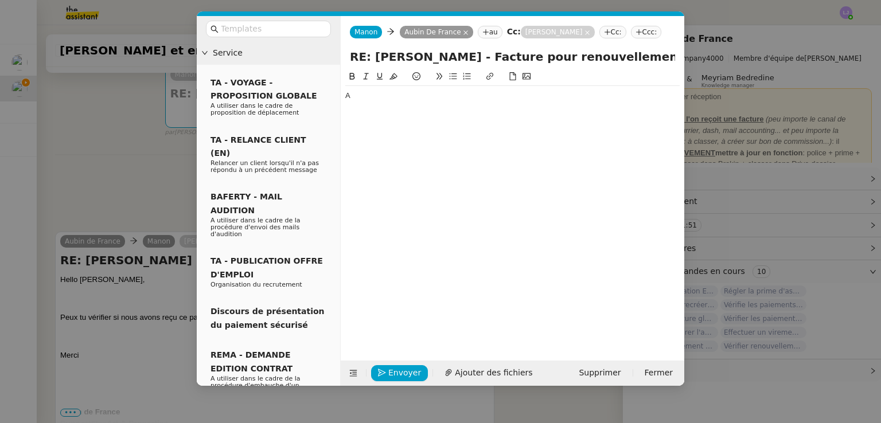
click at [408, 101] on div "A" at bounding box center [512, 96] width 334 height 10
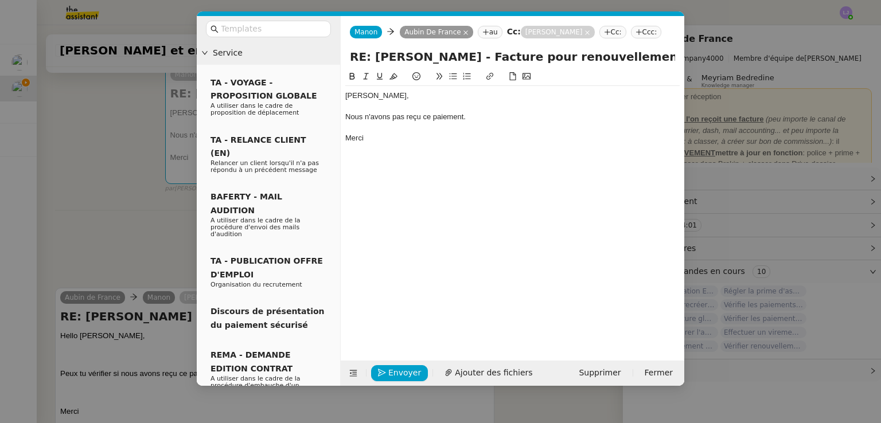
click at [56, 213] on nz-modal-container "Service TA - VOYAGE - PROPOSITION GLOBALE A utiliser dans le cadre de propositi…" at bounding box center [440, 211] width 881 height 423
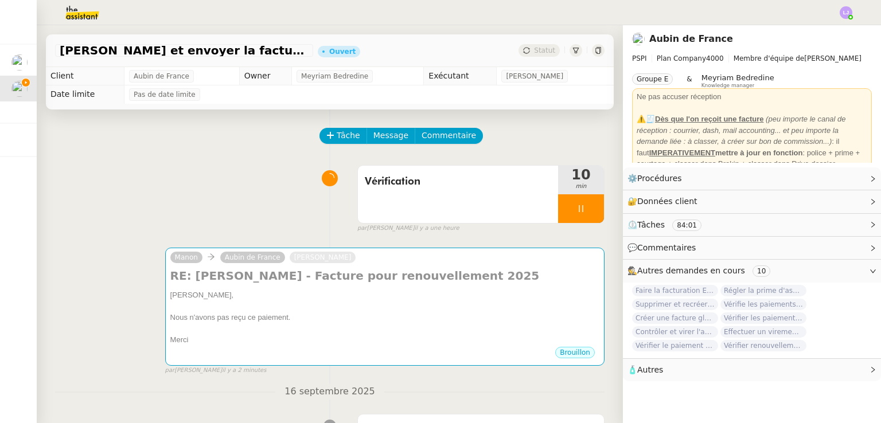
scroll to position [0, 0]
click at [343, 136] on span "Tâche" at bounding box center [349, 135] width 24 height 13
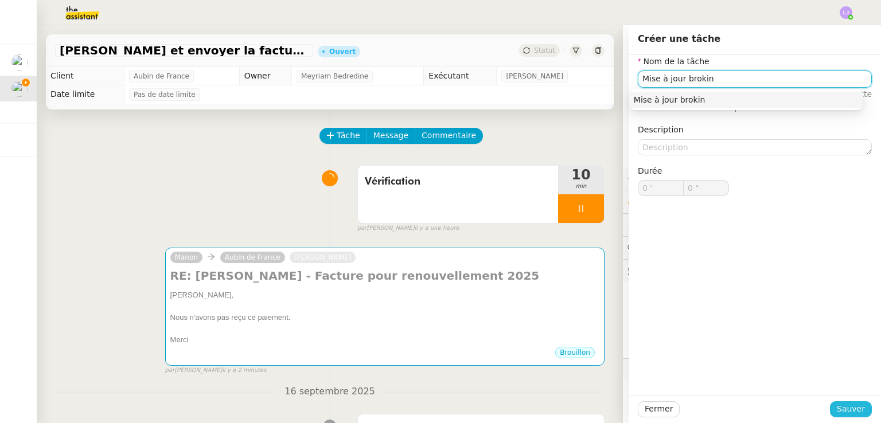
type input "Mise à jour brokin"
click at [845, 411] on span "Sauver" at bounding box center [850, 408] width 28 height 13
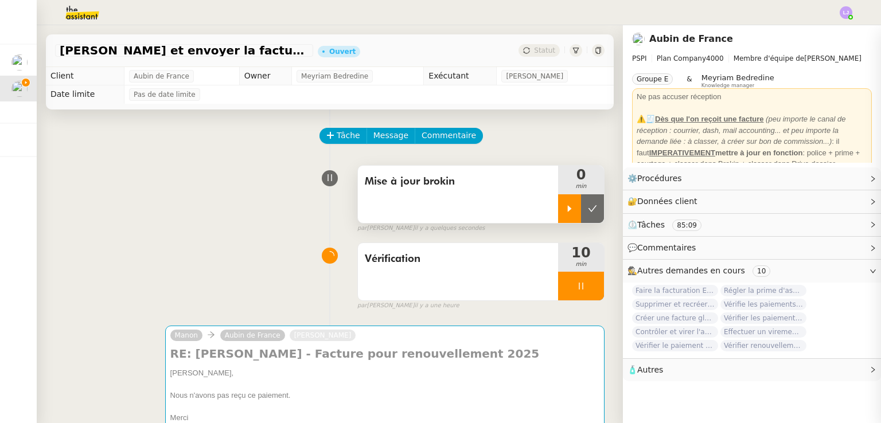
click at [565, 212] on icon at bounding box center [569, 208] width 9 height 9
click at [583, 294] on div at bounding box center [581, 286] width 46 height 29
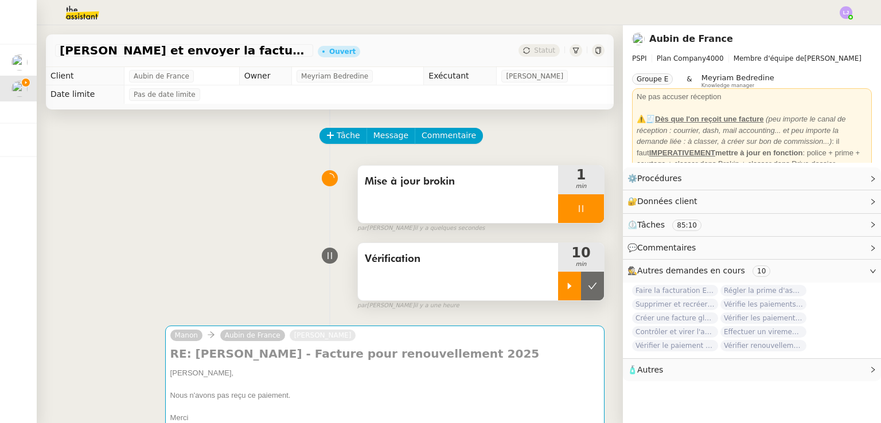
click at [583, 294] on button at bounding box center [592, 286] width 23 height 29
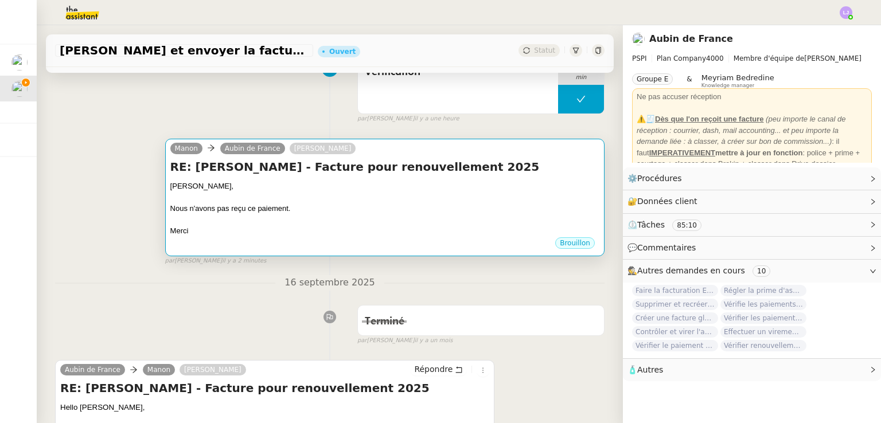
scroll to position [188, 0]
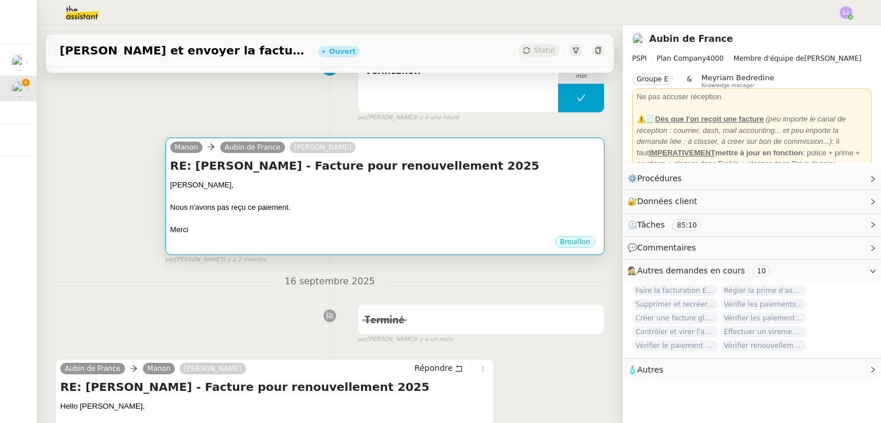
click at [441, 200] on div at bounding box center [384, 195] width 429 height 11
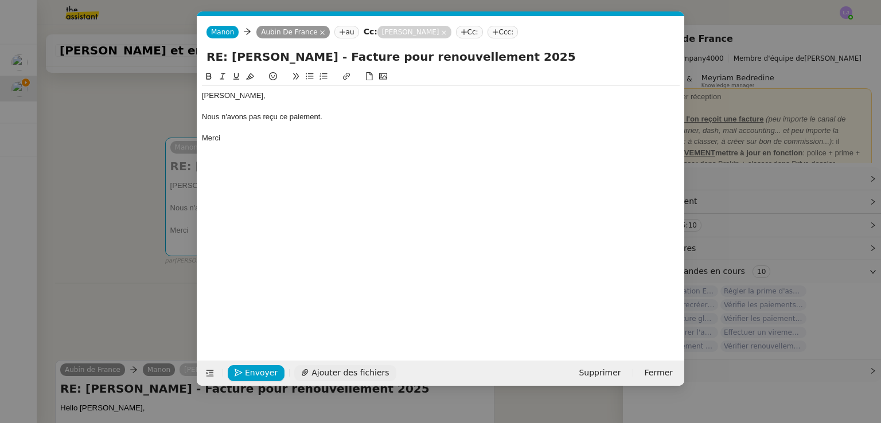
scroll to position [0, 24]
click at [244, 369] on button "Envoyer" at bounding box center [256, 373] width 57 height 16
click at [244, 369] on button "Confirmer l'envoi" at bounding box center [274, 373] width 93 height 16
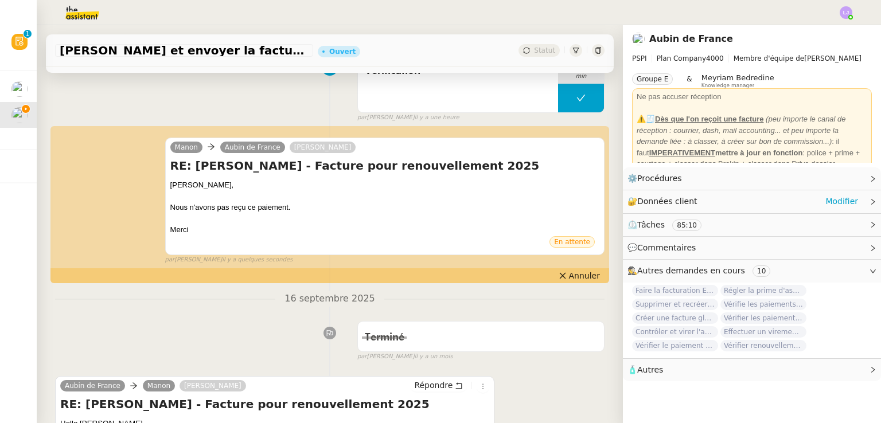
click at [720, 202] on div "🔐 Données client Modifier" at bounding box center [742, 201] width 230 height 13
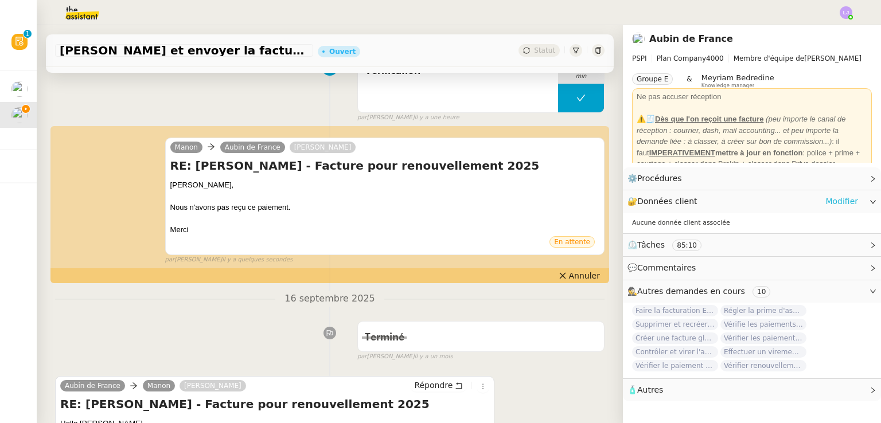
click at [828, 198] on link "Modifier" at bounding box center [841, 201] width 33 height 13
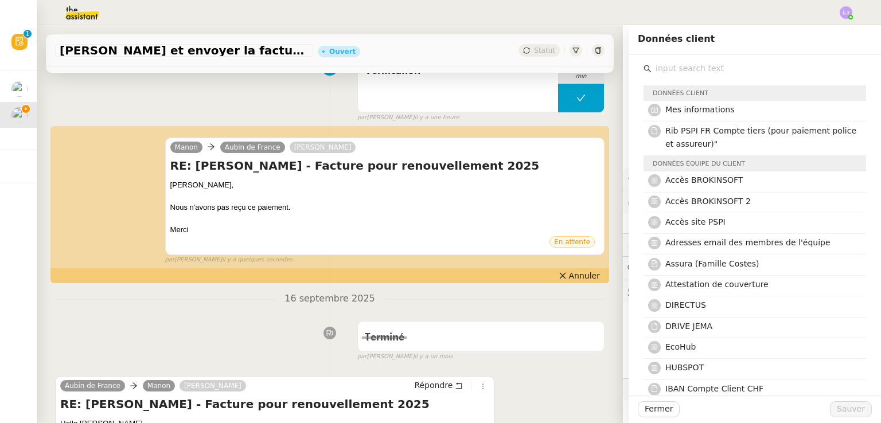
click at [716, 66] on input "text" at bounding box center [758, 68] width 214 height 15
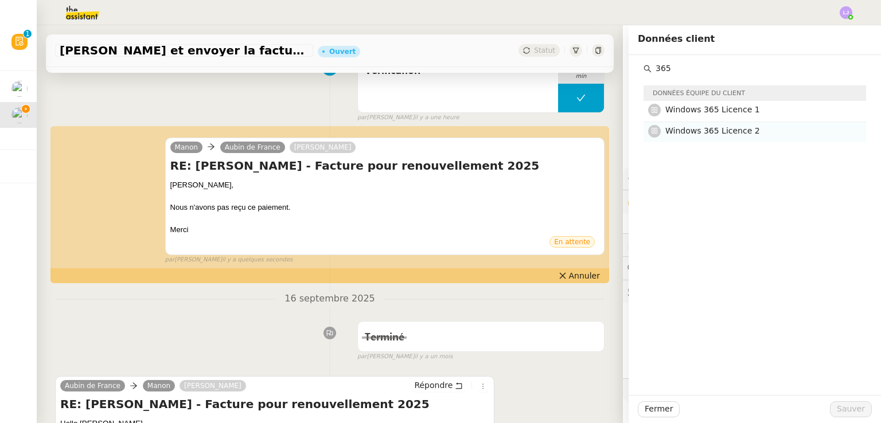
type input "365"
click at [732, 138] on div "Windows 365 Licence 2" at bounding box center [762, 131] width 194 height 15
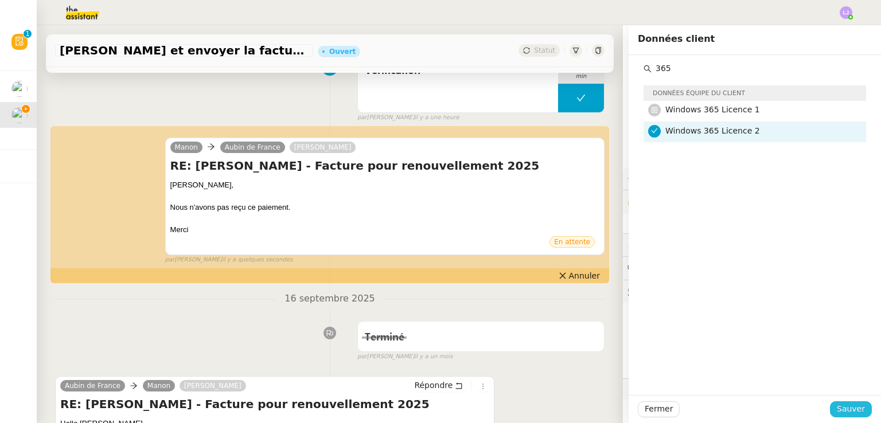
click at [837, 406] on span "Sauver" at bounding box center [850, 408] width 28 height 13
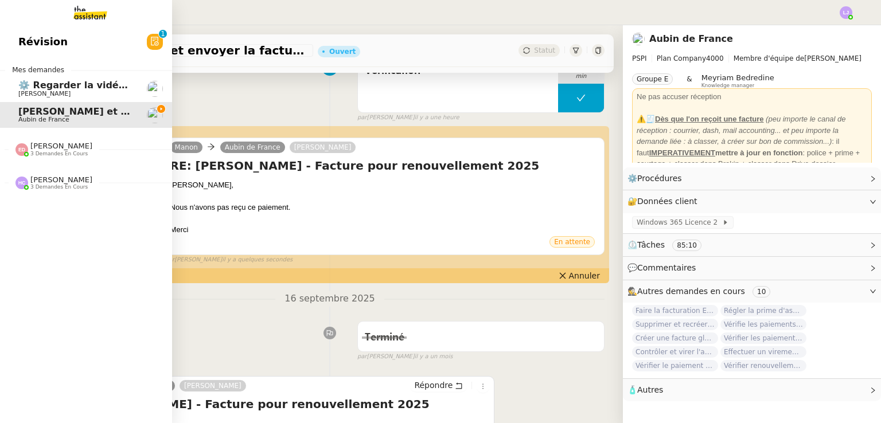
click at [48, 150] on span "[PERSON_NAME]" at bounding box center [61, 146] width 62 height 9
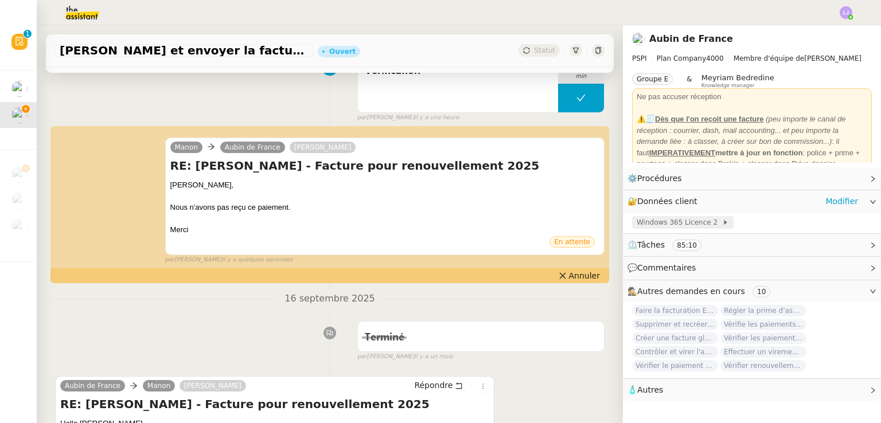
click at [694, 219] on span "Windows 365 Licence 2" at bounding box center [678, 222] width 85 height 11
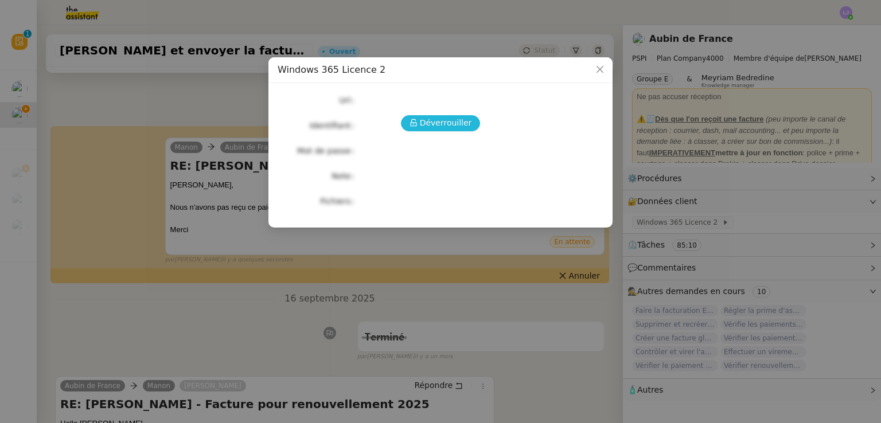
click at [444, 126] on span "Déverrouiller" at bounding box center [446, 122] width 52 height 13
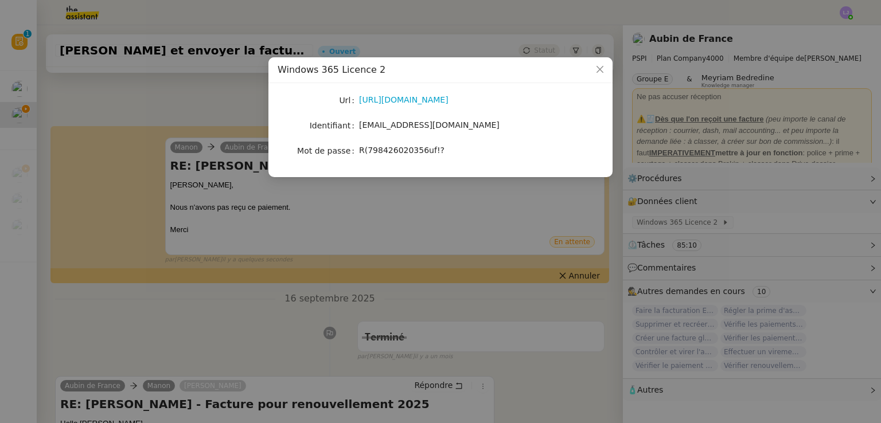
click at [400, 144] on div "R(798426020356uf!?" at bounding box center [454, 150] width 190 height 13
copy span "R(798426020356uf!?"
click at [381, 328] on nz-modal-container "Windows 365 Licence 2 Url https://windows365.microsoft.com/ Identifiant manon.u…" at bounding box center [440, 211] width 881 height 423
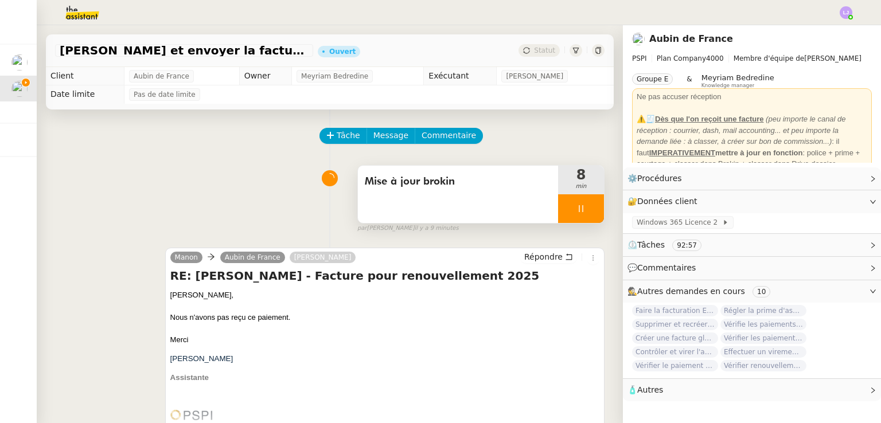
click at [583, 214] on div at bounding box center [581, 208] width 46 height 29
click at [583, 214] on button at bounding box center [592, 208] width 23 height 29
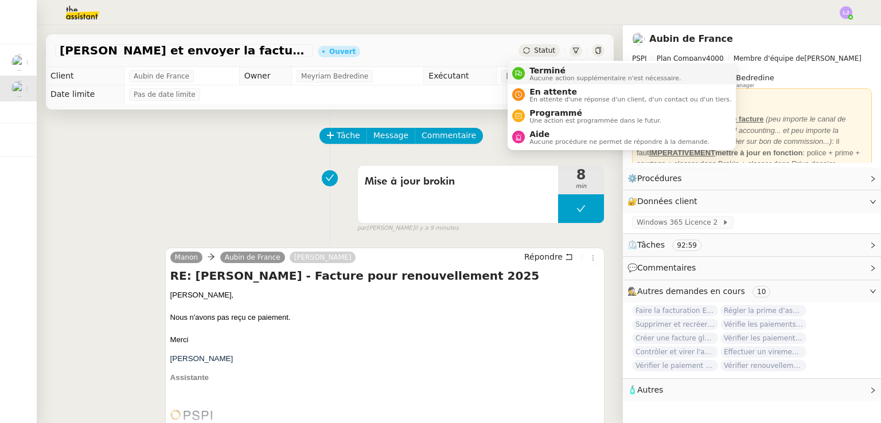
click at [541, 81] on span "Aucune action supplémentaire n'est nécessaire." at bounding box center [604, 78] width 151 height 6
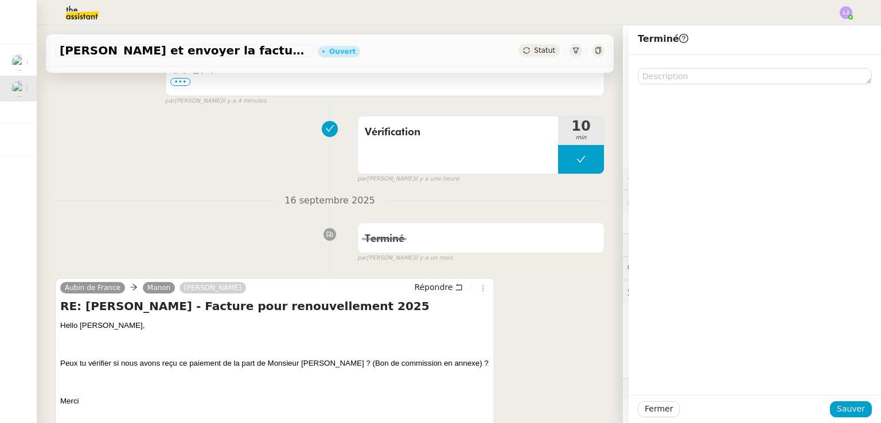
scroll to position [350, 0]
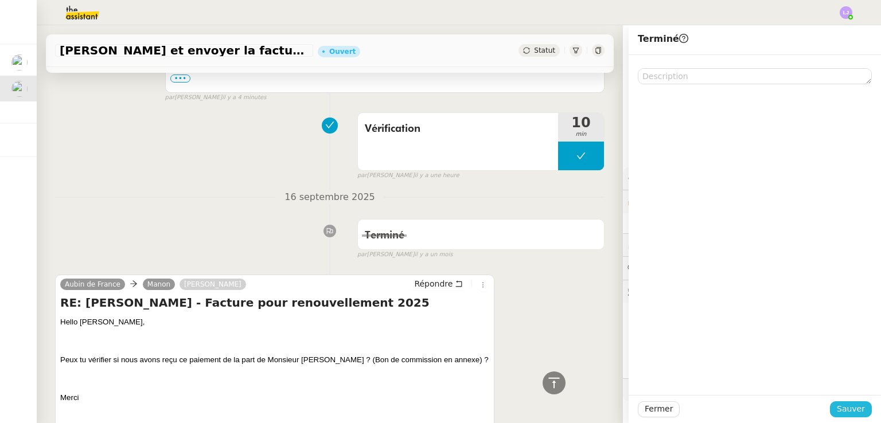
click at [836, 407] on span "Sauver" at bounding box center [850, 408] width 28 height 13
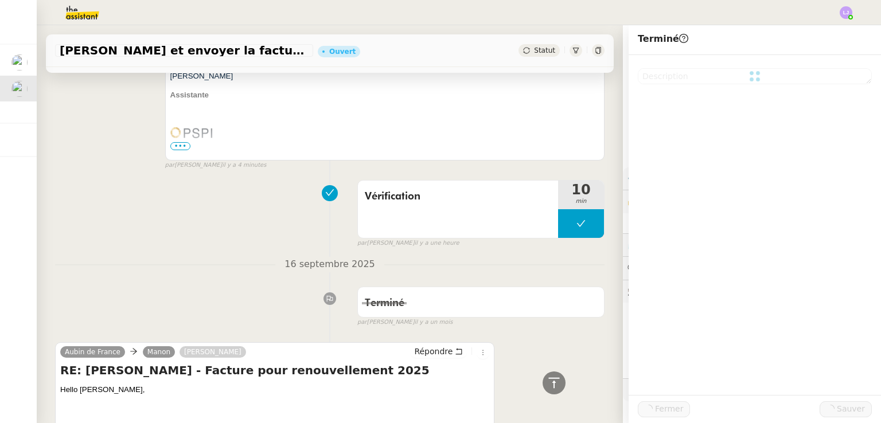
scroll to position [417, 0]
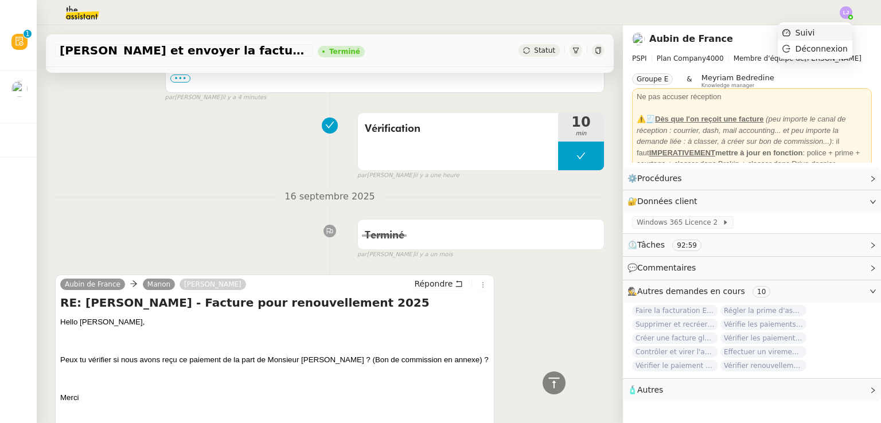
click at [821, 37] on li "Suivi" at bounding box center [814, 33] width 75 height 16
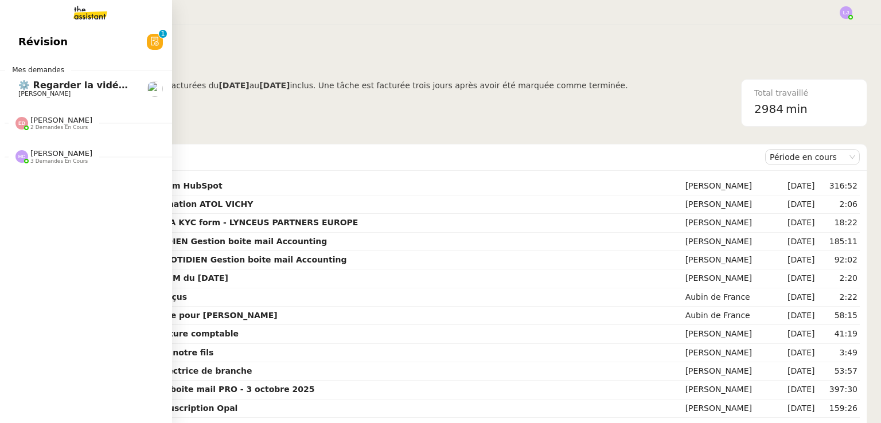
click at [33, 83] on span "⚙️ Regarder la vidéo Loom HubSpot" at bounding box center [111, 85] width 186 height 11
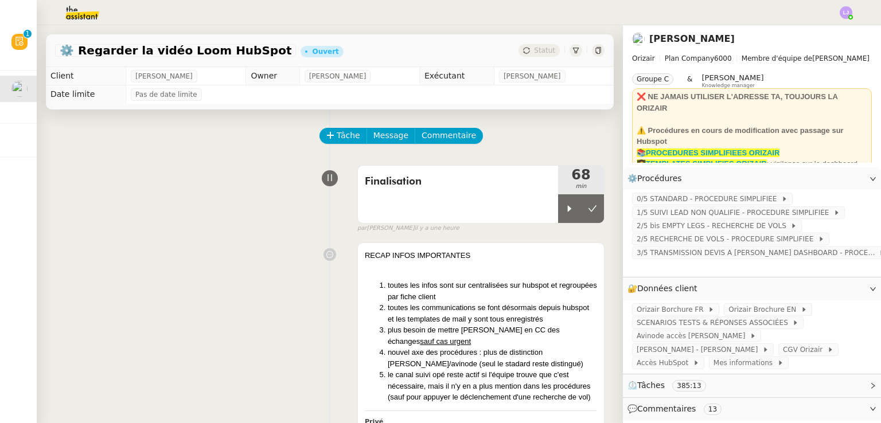
click at [96, 18] on img at bounding box center [73, 12] width 89 height 25
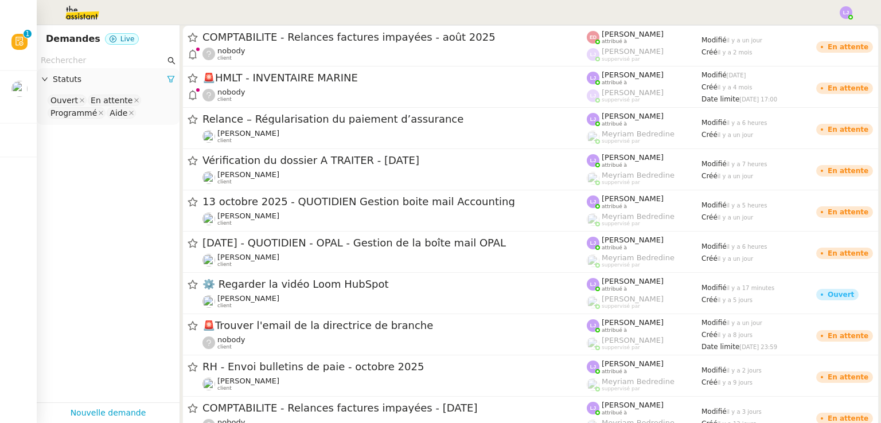
click at [125, 61] on input "text" at bounding box center [103, 60] width 124 height 13
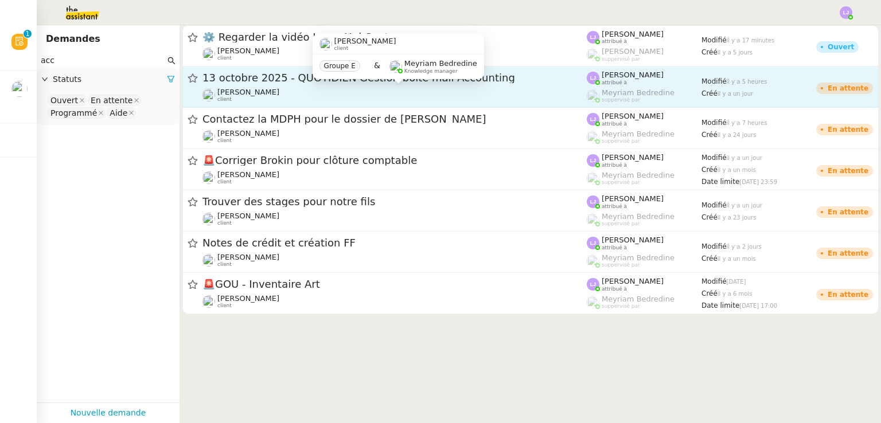
type input "acc"
click at [321, 99] on div "Fanny Eyraud client" at bounding box center [394, 95] width 384 height 15
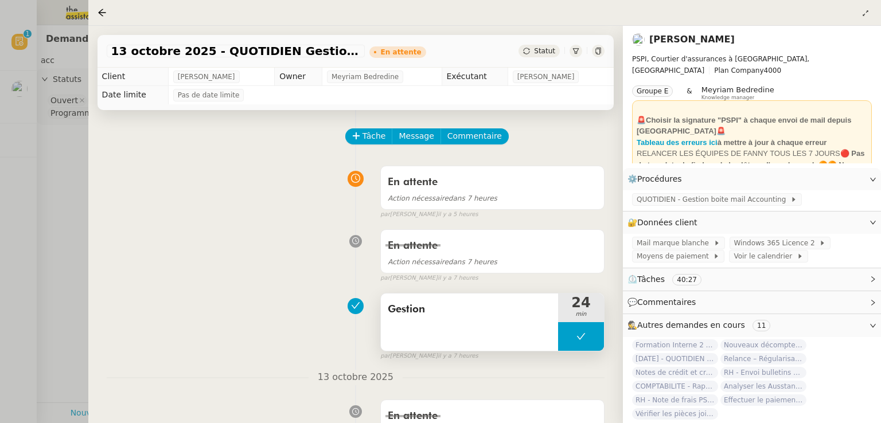
click at [569, 343] on button at bounding box center [581, 336] width 46 height 29
click at [569, 343] on div at bounding box center [569, 336] width 23 height 29
click at [38, 203] on div at bounding box center [440, 211] width 881 height 423
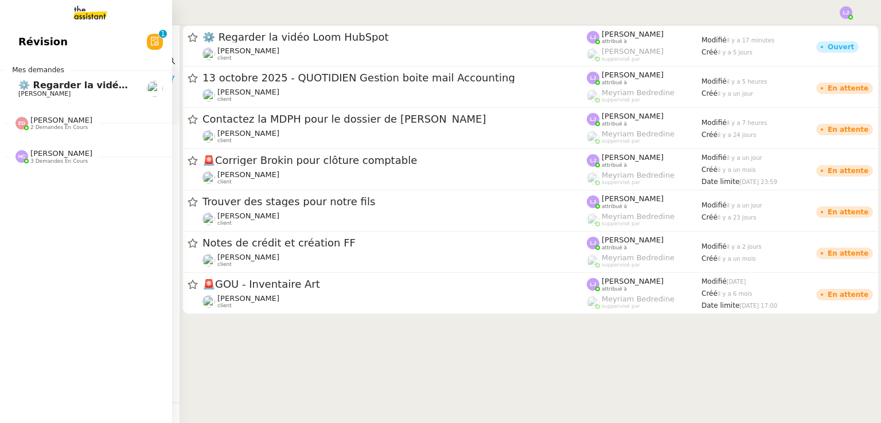
click at [40, 85] on span "⚙️ Regarder la vidéo Loom HubSpot" at bounding box center [111, 85] width 186 height 11
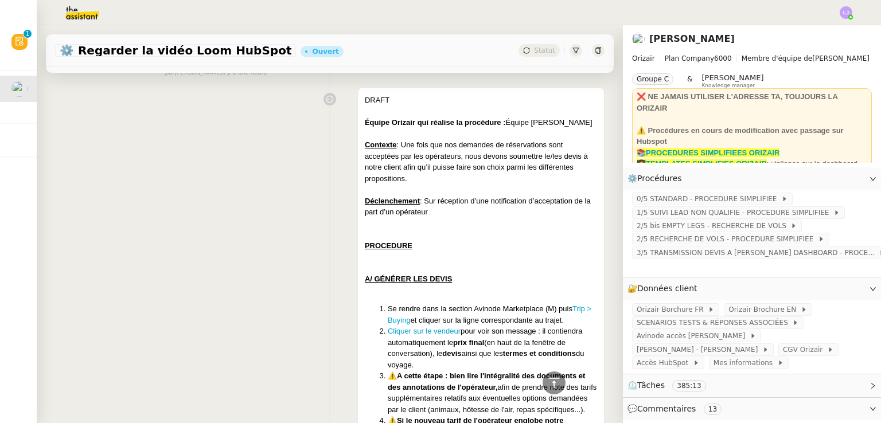
scroll to position [600, 0]
click at [416, 185] on div "Contexte : Une fois que nos demandes de réservations sont acceptées par les opé…" at bounding box center [481, 162] width 232 height 45
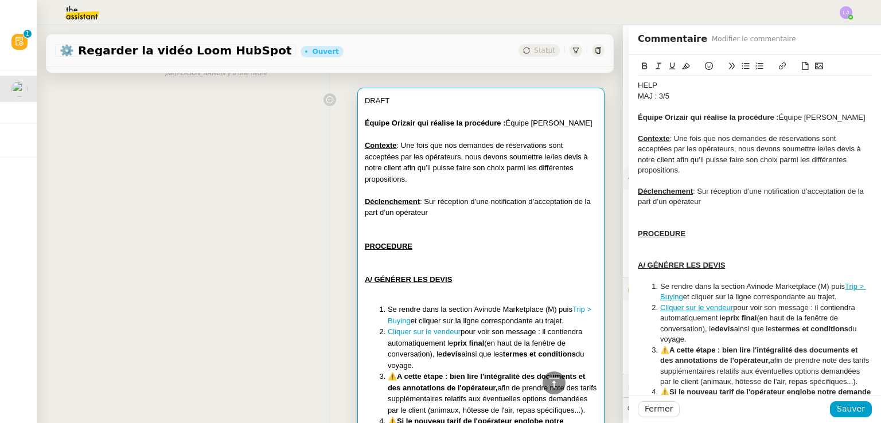
click at [693, 185] on div at bounding box center [754, 180] width 234 height 10
copy div "HELP MAJ : 3/5 Équipe Orizair qui réalise la procédure : Équipe Joséphine Avino…"
click at [848, 408] on span "Sauver" at bounding box center [850, 408] width 28 height 13
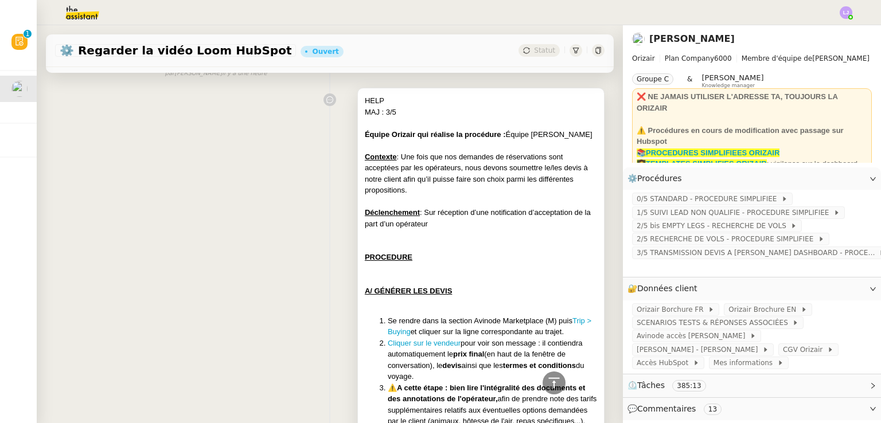
click at [543, 195] on div "Contexte : Une fois que nos demandes de réservations sont acceptées par les opé…" at bounding box center [481, 173] width 232 height 45
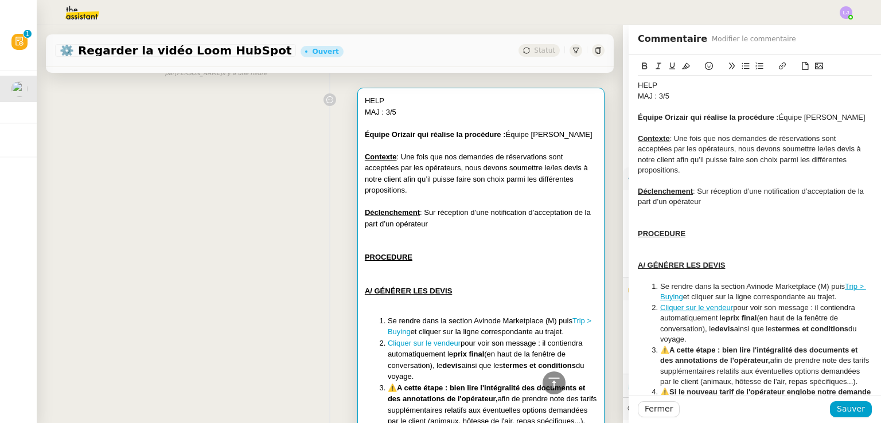
click at [745, 95] on div "MAJ : 3/5" at bounding box center [754, 96] width 234 height 10
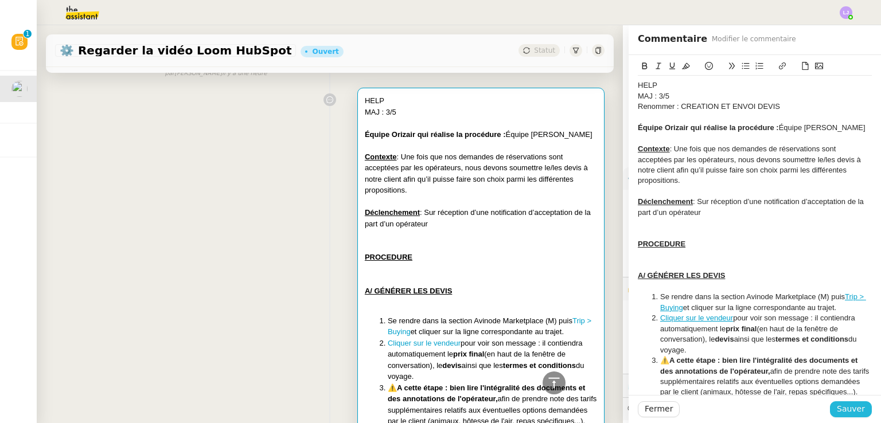
click at [853, 414] on span "Sauver" at bounding box center [850, 408] width 28 height 13
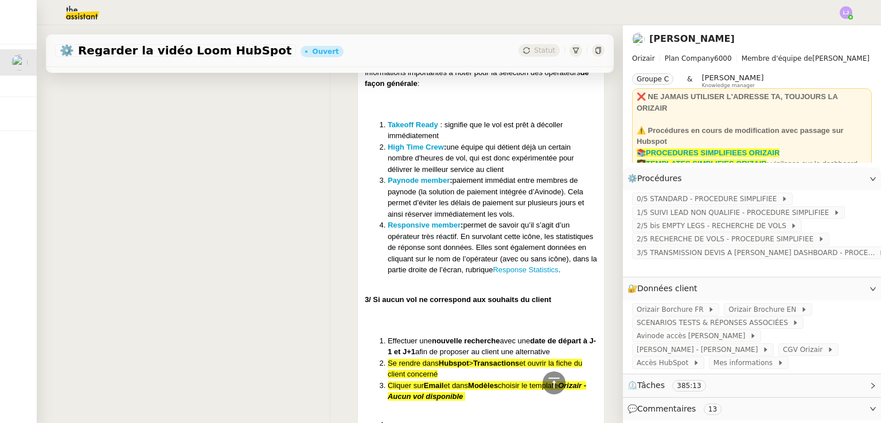
scroll to position [3349, 0]
click at [511, 275] on li "Responsive member : permet de savoir qu’il s’agit d’un opérateur très réactif. …" at bounding box center [492, 246] width 209 height 56
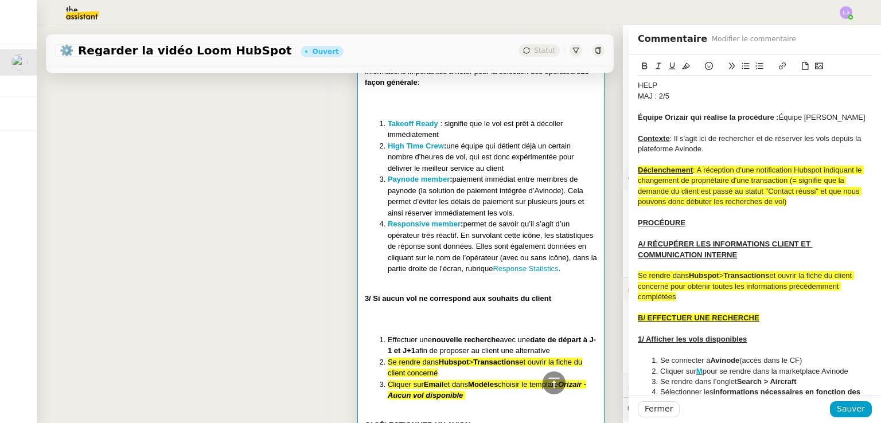
click at [691, 173] on span ": A réception d'une notification Hubspot indiquant le changement de propriétair…" at bounding box center [750, 186] width 226 height 40
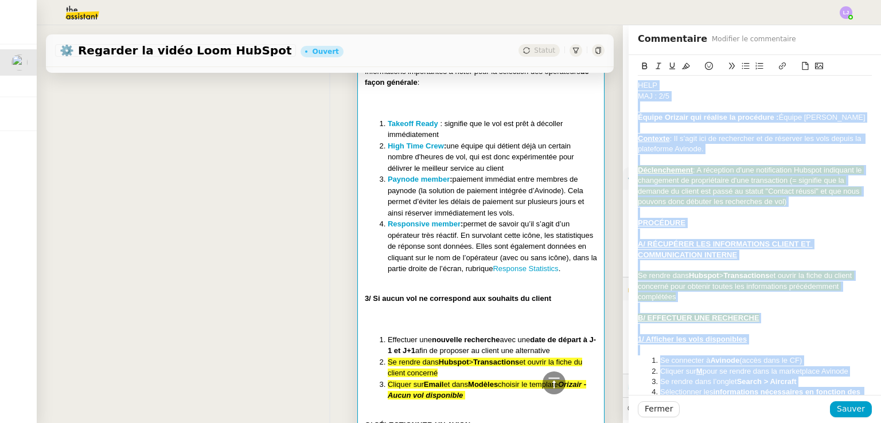
copy div "HELP MAJ : 2/5 Équipe Orizair qui réalise la procédure : Équipe Joséphine Avino…"
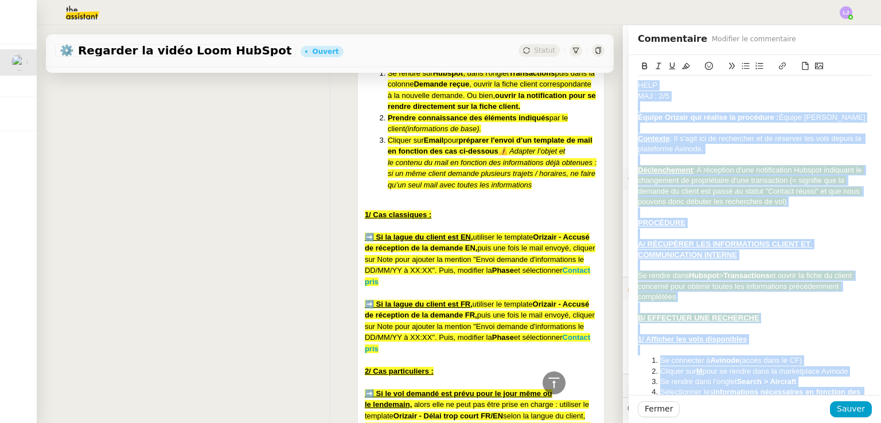
scroll to position [5190, 0]
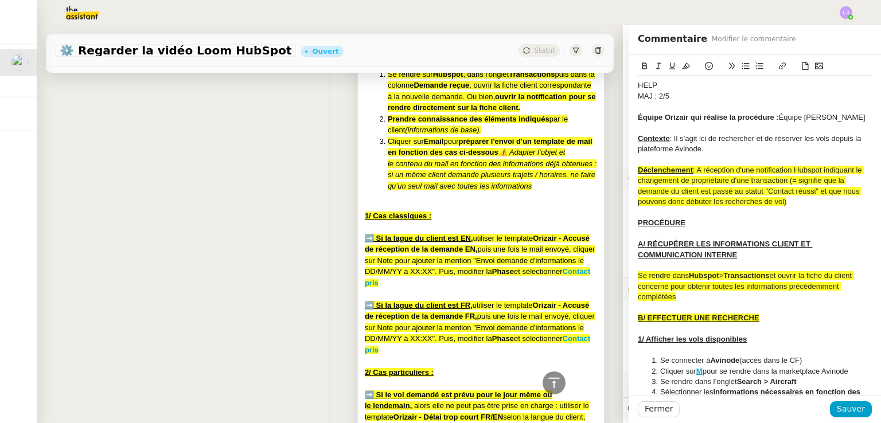
click at [475, 61] on div at bounding box center [481, 55] width 232 height 11
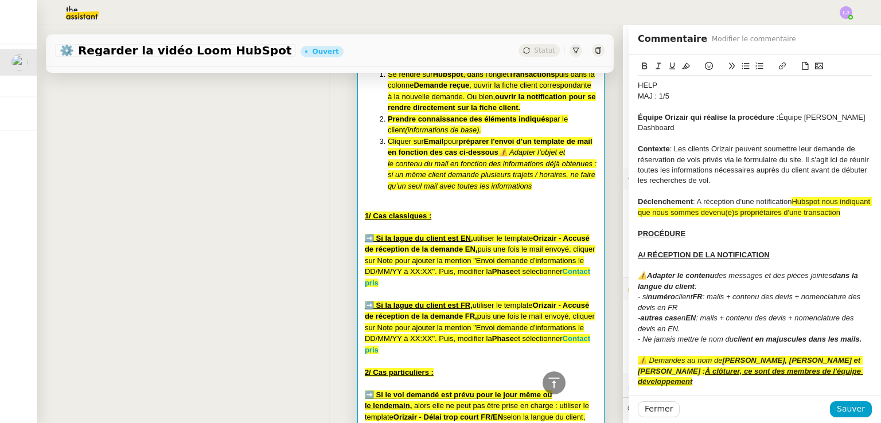
click at [682, 191] on div at bounding box center [754, 191] width 234 height 10
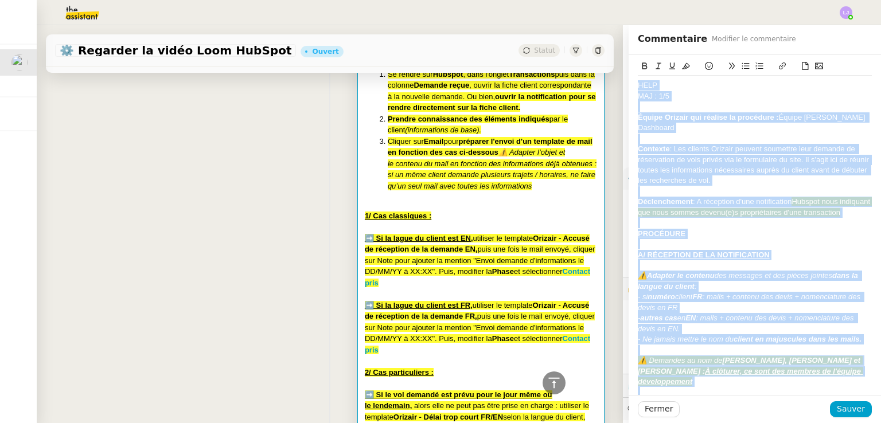
copy div "HELP MAJ : 1/5 Équipe Orizair qui réalise la procédure : Équipe Joséphine Dashb…"
click at [647, 416] on span "Fermer" at bounding box center [658, 408] width 28 height 13
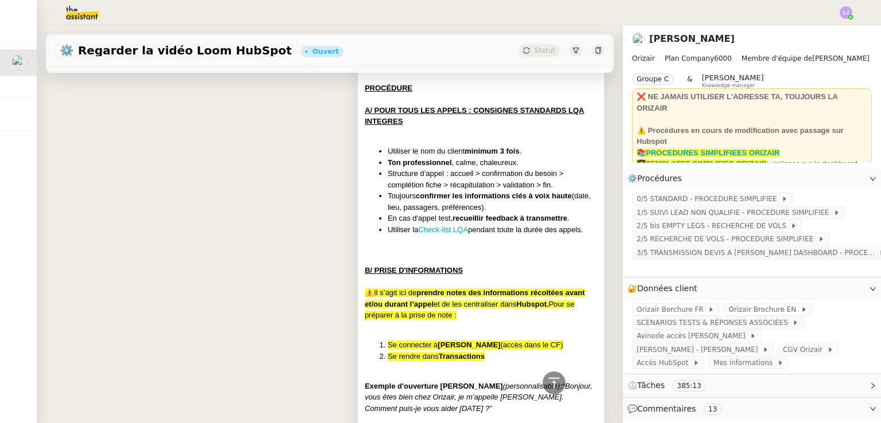
scroll to position [7341, 0]
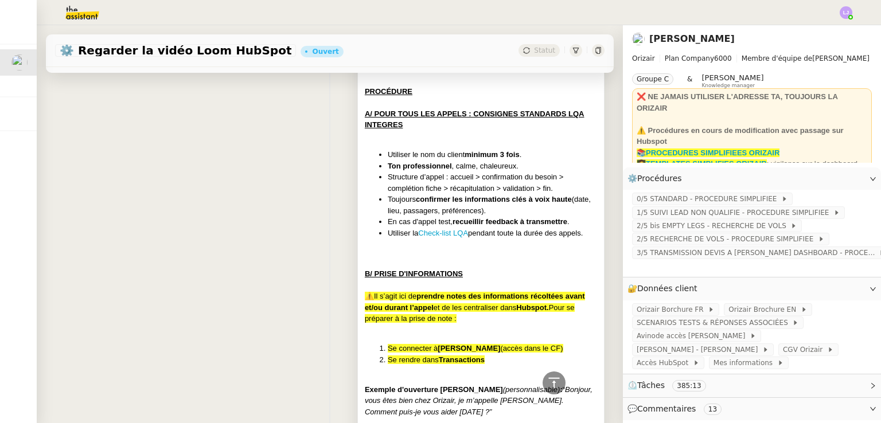
click at [478, 18] on span "Hubspot. La mise à jour des informations sur l'interface enclenchera la procédu…" at bounding box center [480, 8] width 230 height 20
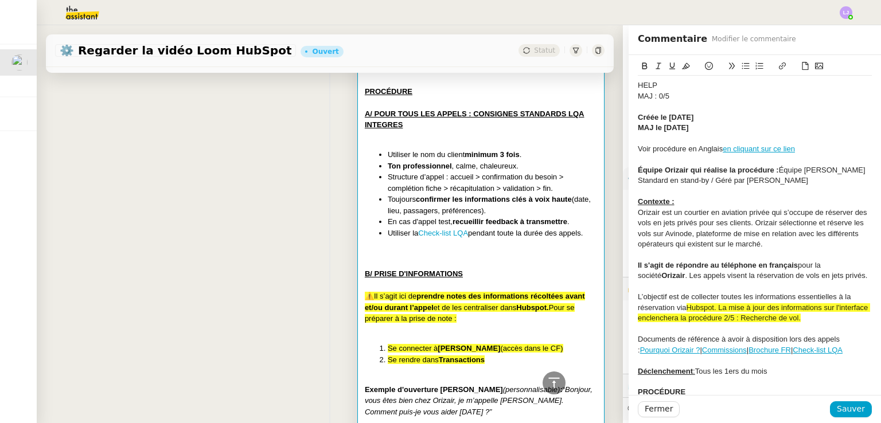
click at [715, 142] on div at bounding box center [754, 139] width 234 height 10
copy div "HELP MAJ : 0/5 Créée le 31/03/2025 MAJ le 03/09/2025 Voir procédure en Anglais …"
click at [655, 414] on span "Fermer" at bounding box center [658, 408] width 28 height 13
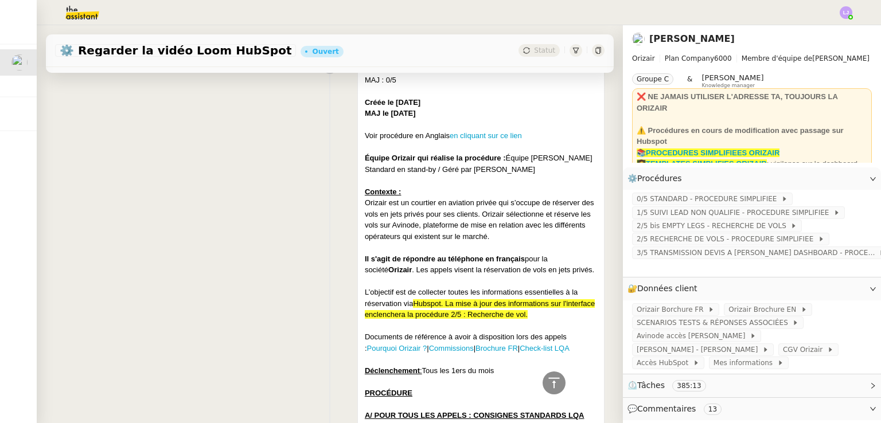
scroll to position [7038, 0]
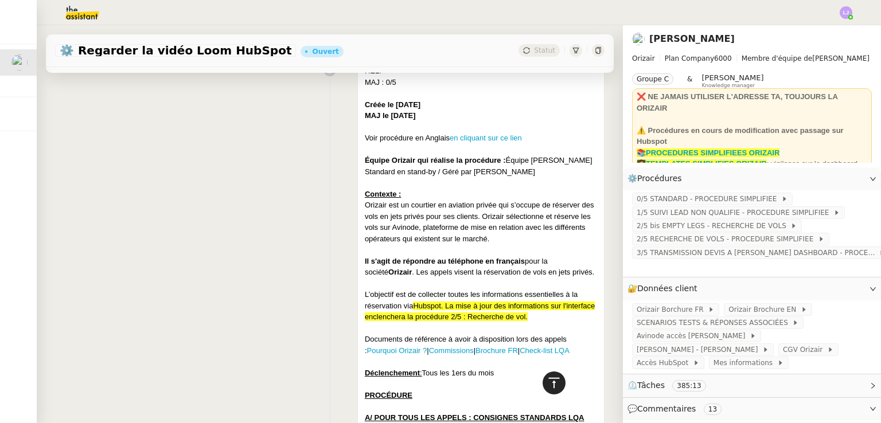
click at [547, 385] on icon at bounding box center [554, 383] width 14 height 14
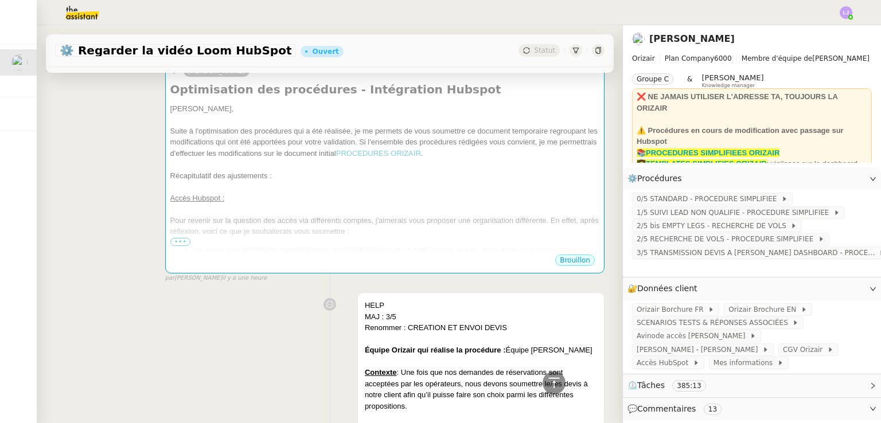
scroll to position [366, 0]
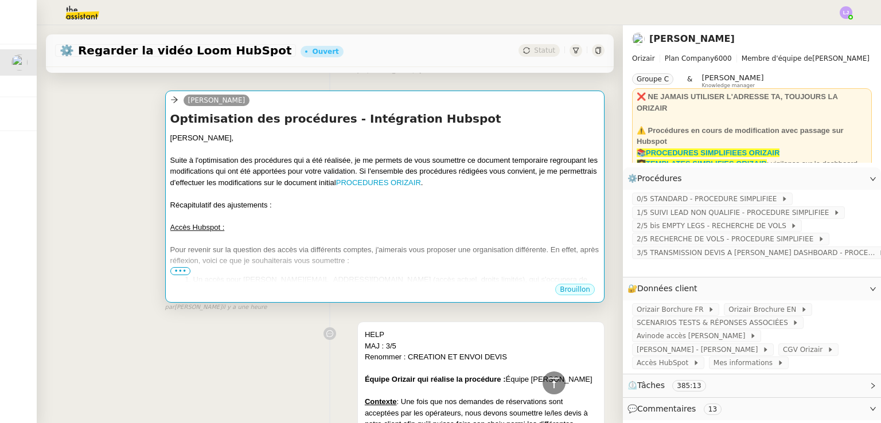
click at [314, 220] on div at bounding box center [384, 215] width 429 height 11
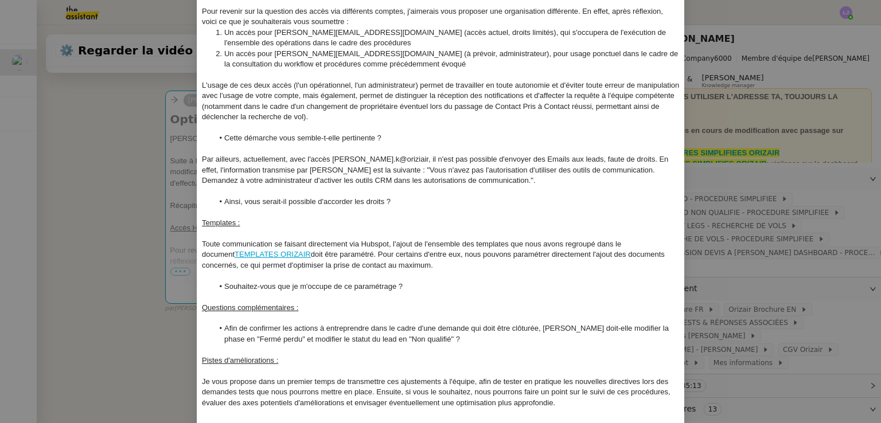
scroll to position [208, 0]
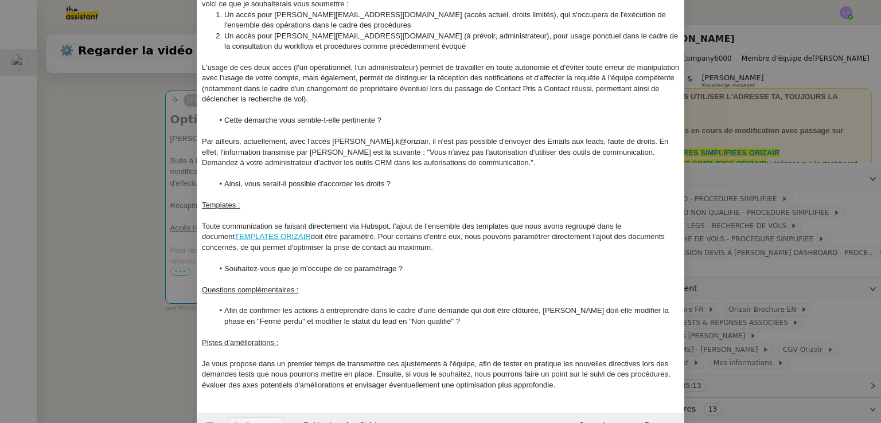
click at [268, 309] on li "Afin de confirmer les actions à entreprendre dans le cadre d'une demande qui do…" at bounding box center [446, 316] width 467 height 21
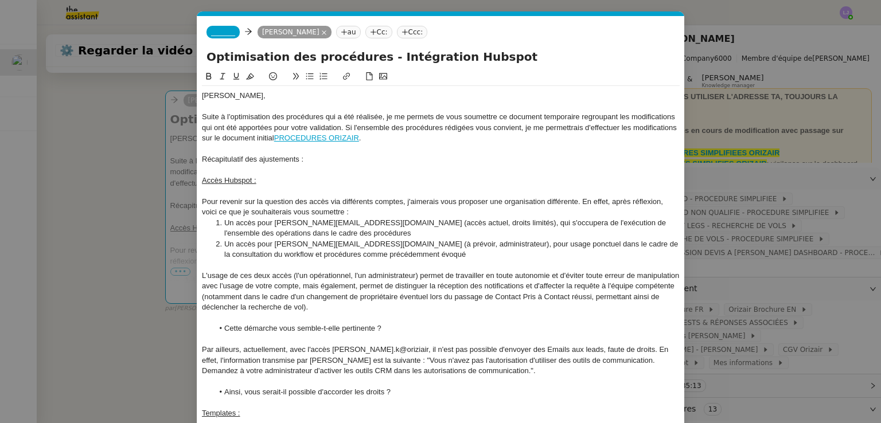
click at [378, 202] on div "Pour revenir sur la question des accès via différents comptes, j'aimerais vous …" at bounding box center [441, 207] width 478 height 21
click at [471, 226] on li "Un accès pour [PERSON_NAME][EMAIL_ADDRESS][DOMAIN_NAME] (accès actuel, droits l…" at bounding box center [446, 228] width 467 height 21
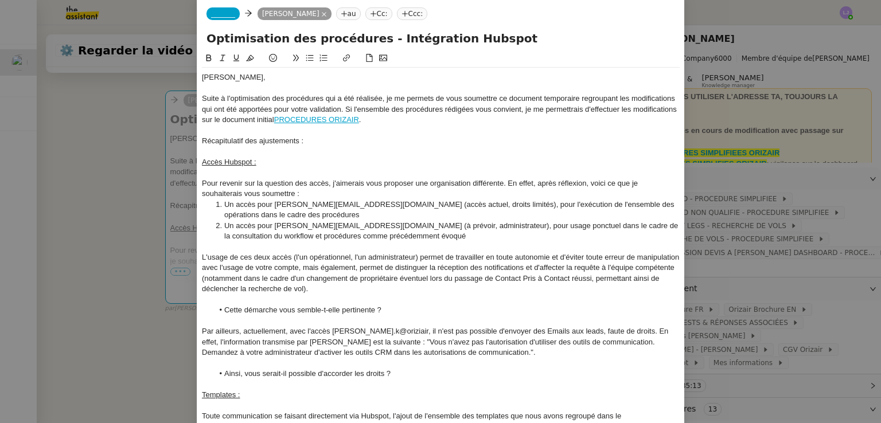
scroll to position [18, 0]
click at [403, 227] on li "Un accès pour [PERSON_NAME][EMAIL_ADDRESS][DOMAIN_NAME] (à prévoir, administrat…" at bounding box center [446, 231] width 467 height 21
click at [443, 257] on div "L'usage de ces deux accès (l'un opérationnel, l'un administrateur) permet de tr…" at bounding box center [441, 273] width 478 height 42
click at [495, 225] on li "Un accès pour josephine@theassistant.com (à prévoir, droits administrateur), po…" at bounding box center [446, 231] width 467 height 21
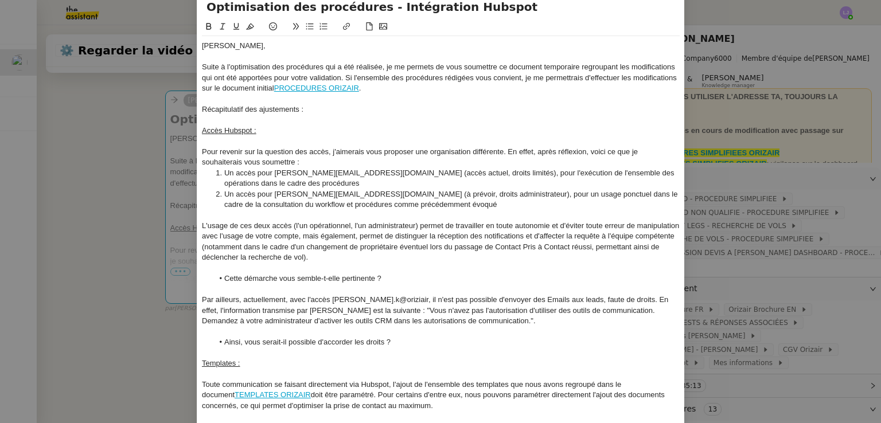
scroll to position [55, 0]
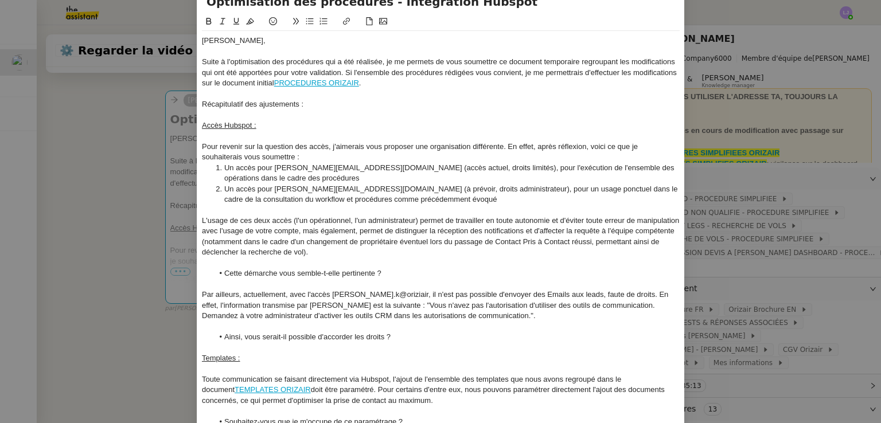
click at [449, 220] on div "L'usage de ces deux accès (l'un opérationnel, l'un administrateur) permet de tr…" at bounding box center [441, 237] width 478 height 42
click at [640, 221] on div "L'usage de ces deux accès (l'un opérationnel, l'un administrateur) permet à Jos…" at bounding box center [441, 237] width 478 height 42
click at [233, 233] on div "L'usage de ces deux accès (l'un opérationnel, l'un administrateur) permet à Jos…" at bounding box center [441, 237] width 478 height 42
click at [639, 221] on div "L'usage de ces deux accès (l'un opérationnel, l'un administrateur) permet à Jos…" at bounding box center [441, 237] width 478 height 42
click at [671, 223] on div "L'usage de ces deux accès (l'un opérationnel, l'un administrateur) permet à Jos…" at bounding box center [441, 237] width 478 height 42
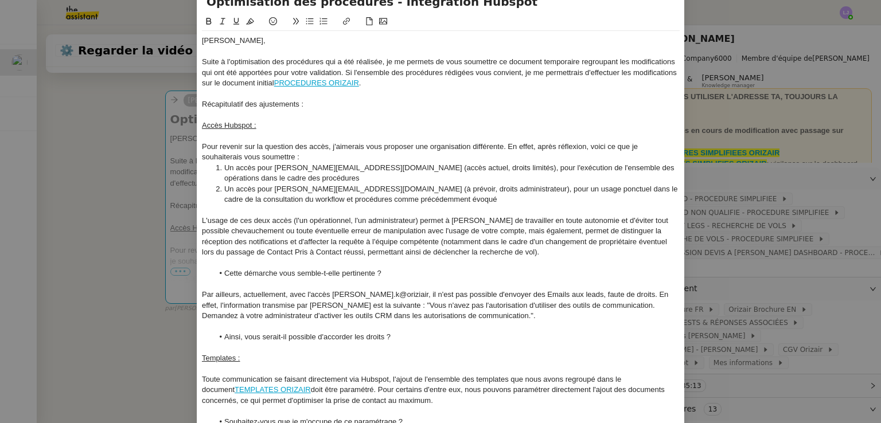
scroll to position [143, 0]
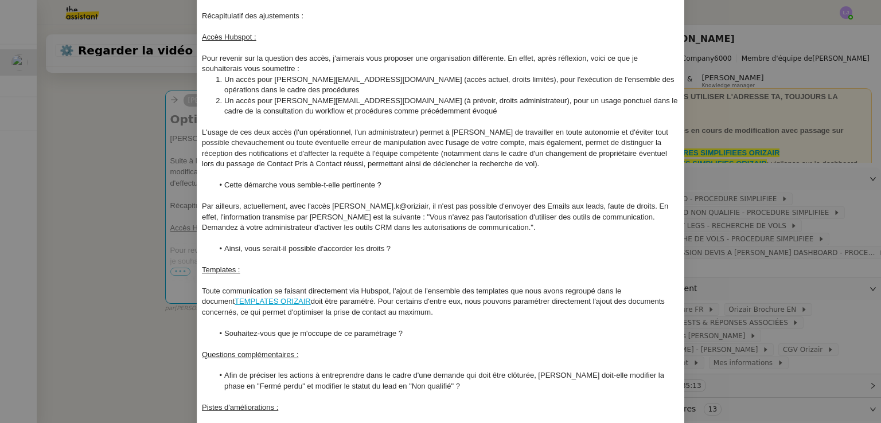
click at [322, 240] on div at bounding box center [441, 238] width 478 height 10
click at [354, 251] on li "Ainsi, vous serait-il possible d'accorder les droits ?" at bounding box center [446, 249] width 467 height 10
click at [378, 250] on li "Ainsi, vous serait-il possible d'accorder ce droits ?" at bounding box center [446, 249] width 467 height 10
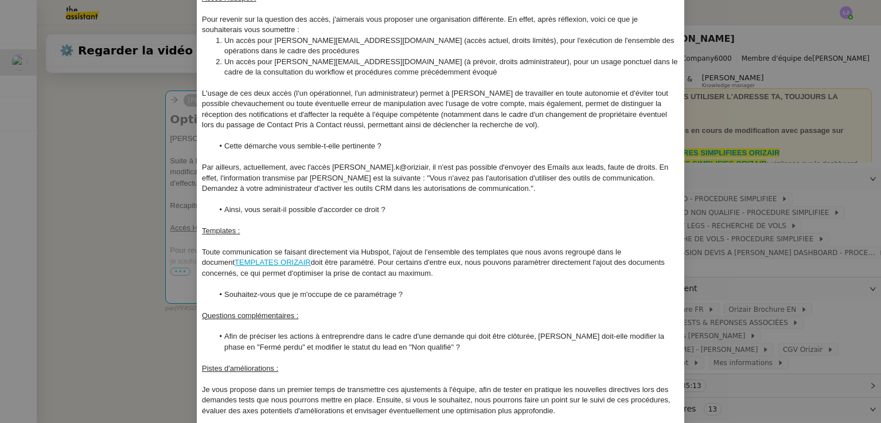
scroll to position [186, 0]
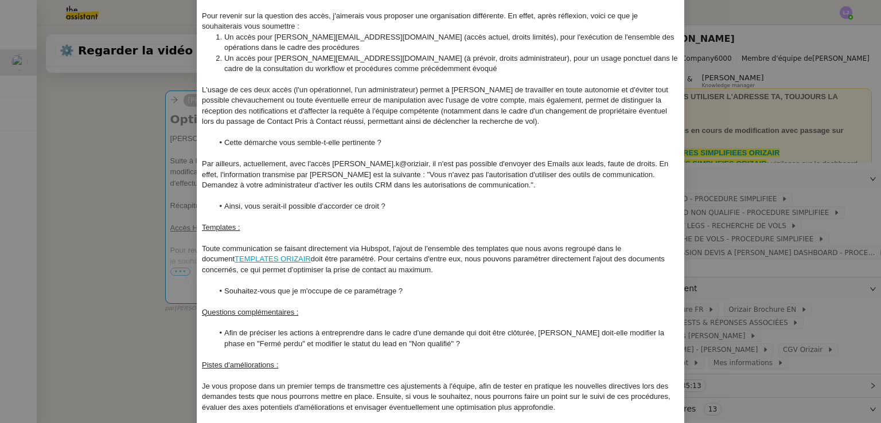
click at [305, 250] on div "Toute communication se faisant directement via Hubspot, l'ajout de l'ensemble d…" at bounding box center [441, 260] width 478 height 32
click at [513, 259] on div "Toute communication se faisant désormais directement via Hubspot, l'ajout de l'…" at bounding box center [441, 260] width 478 height 32
click at [598, 258] on div "Toute communication se faisant désormais directement via Hubspot, l'ajout de l'…" at bounding box center [441, 260] width 478 height 32
click at [548, 262] on div "Toute communication se faisant désormais directement via Hubspot, l'ajout de l'…" at bounding box center [441, 260] width 478 height 32
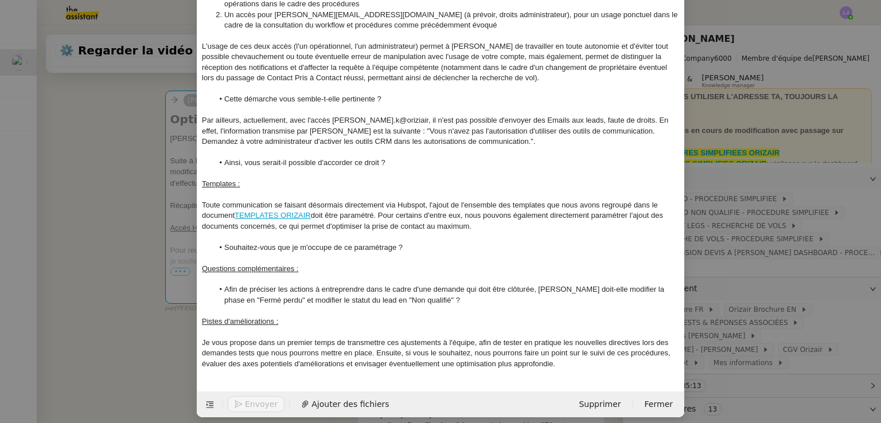
scroll to position [238, 0]
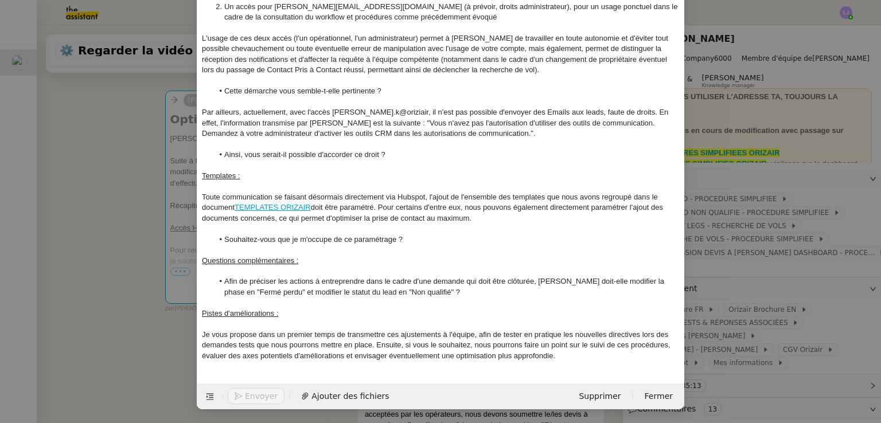
click at [693, 308] on nz-modal-container "Service TA - VOYAGE - PROPOSITION GLOBALE A utiliser dans le cadre de propositi…" at bounding box center [440, 211] width 881 height 423
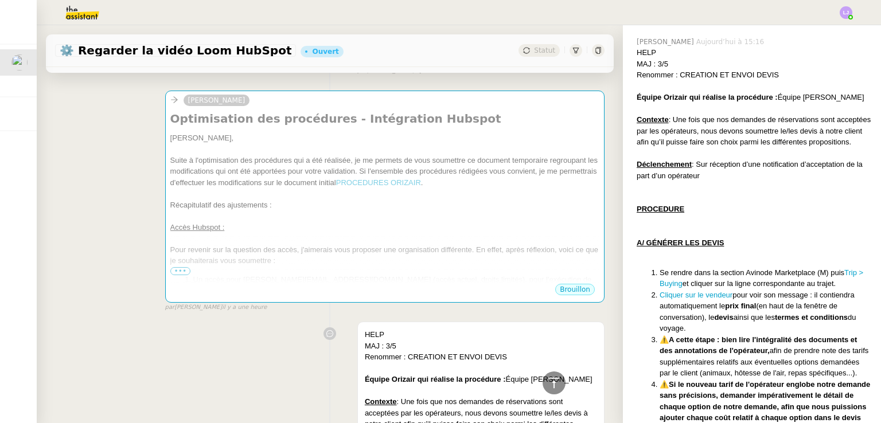
scroll to position [570, 0]
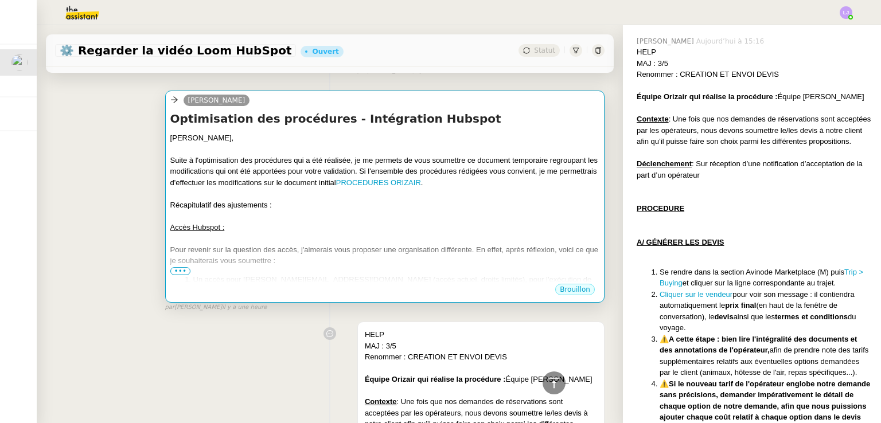
click at [491, 193] on div at bounding box center [384, 193] width 429 height 11
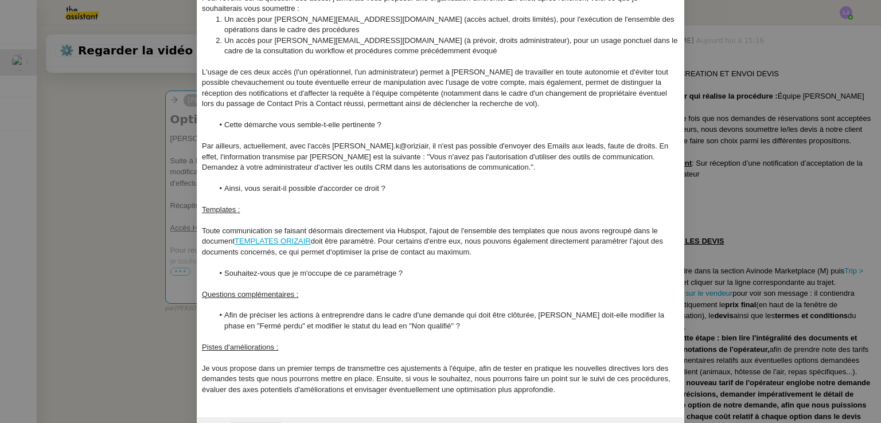
scroll to position [204, 0]
click at [729, 228] on nz-modal-container "Service TA - VOYAGE - PROPOSITION GLOBALE A utiliser dans le cadre de propositi…" at bounding box center [440, 211] width 881 height 423
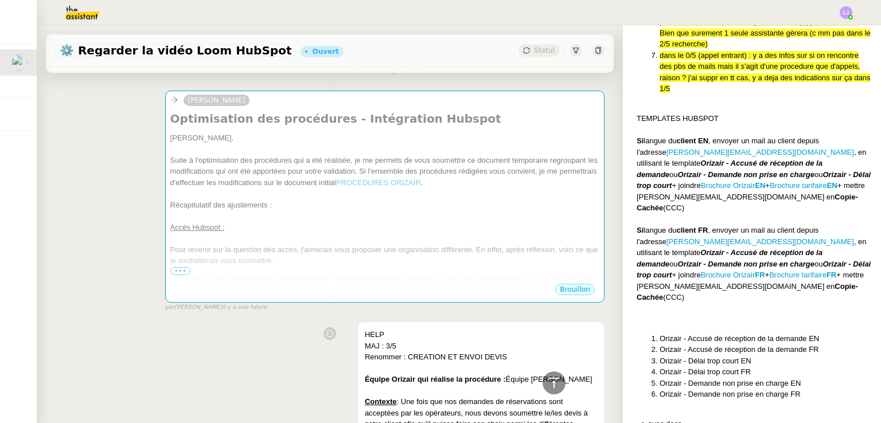
scroll to position [10713, 0]
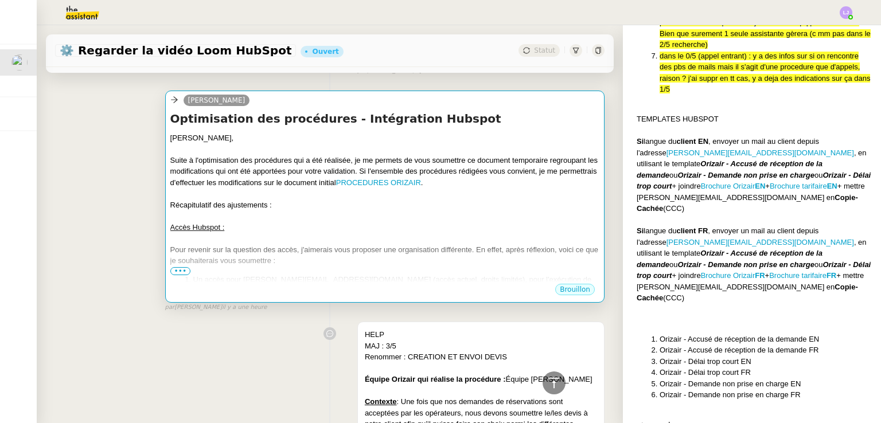
click at [452, 204] on div "Récapitulatif des ajustements :" at bounding box center [384, 204] width 429 height 11
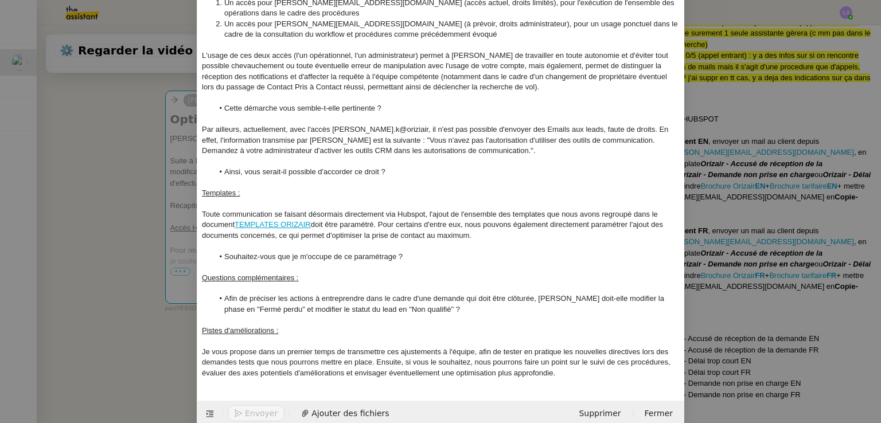
scroll to position [238, 0]
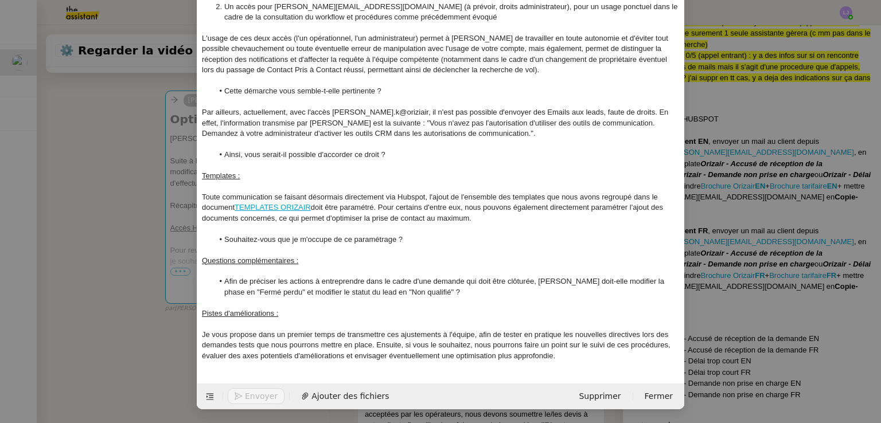
click at [269, 214] on div "Toute communication se faisant désormais directement via Hubspot, l'ajout de l'…" at bounding box center [441, 208] width 478 height 32
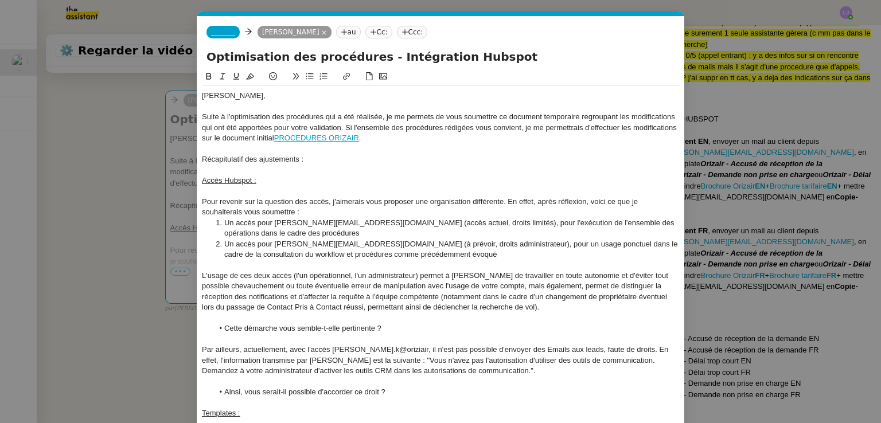
click at [312, 157] on div "Récapitulatif des ajustements :" at bounding box center [441, 159] width 478 height 10
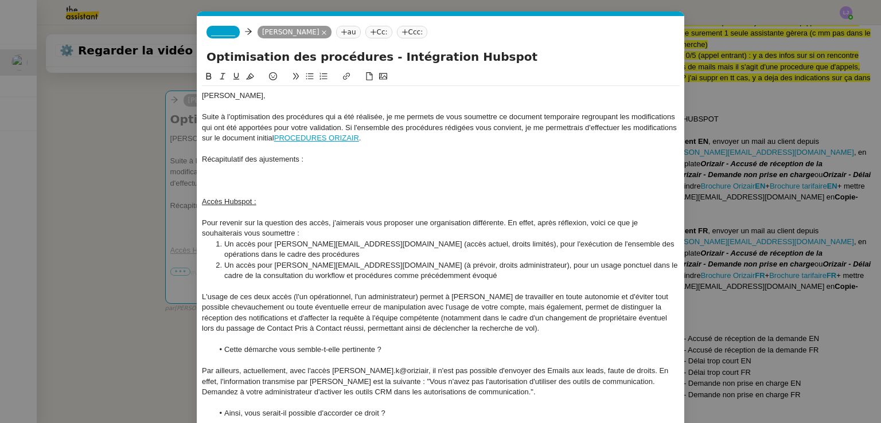
click at [851, 233] on nz-modal-container "Service TA - VOYAGE - PROPOSITION GLOBALE A utiliser dans le cadre de propositi…" at bounding box center [440, 211] width 881 height 423
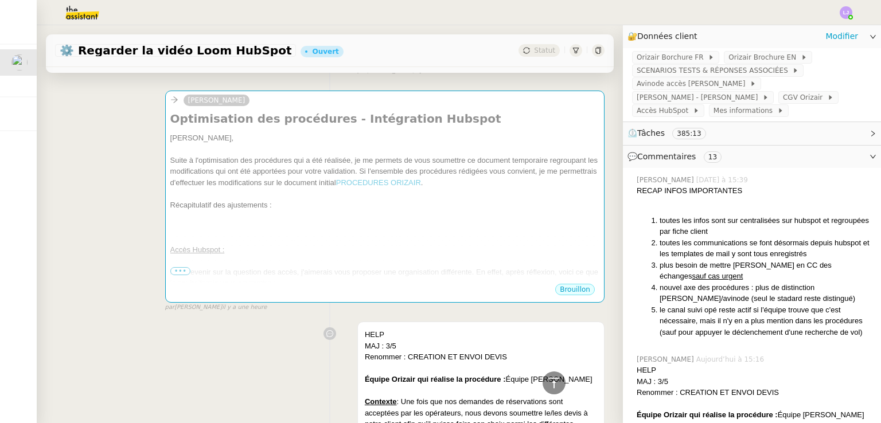
scroll to position [253, 0]
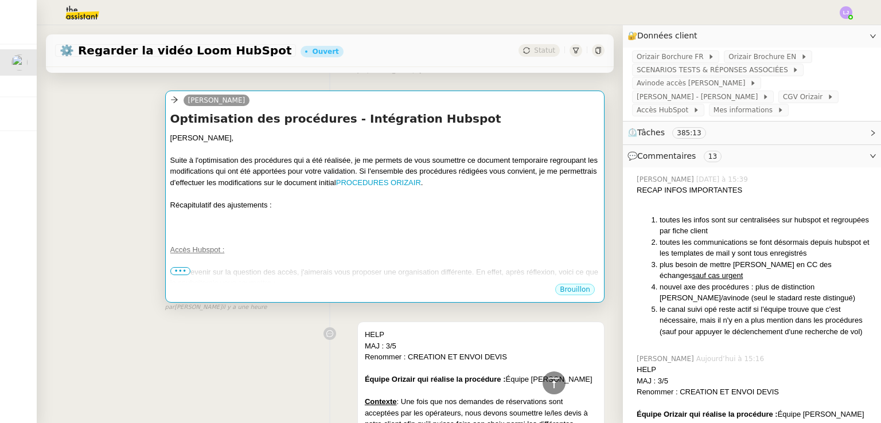
click at [503, 202] on div "Récapitulatif des ajustements :" at bounding box center [384, 204] width 429 height 11
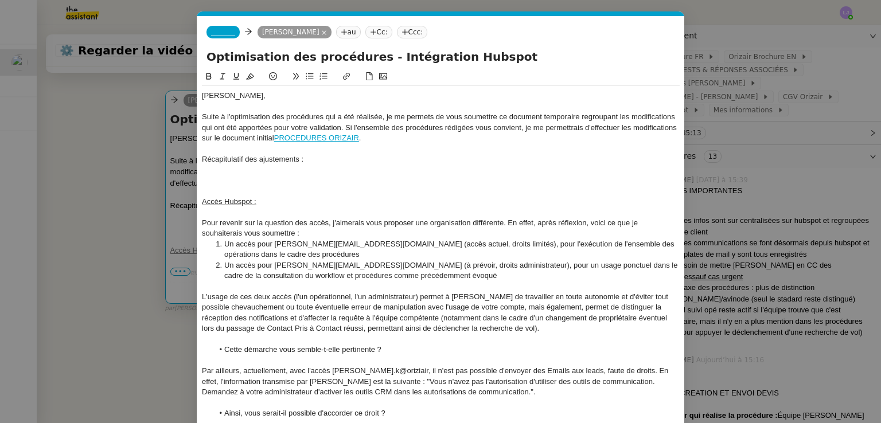
scroll to position [0, 24]
click at [362, 169] on div at bounding box center [441, 170] width 478 height 10
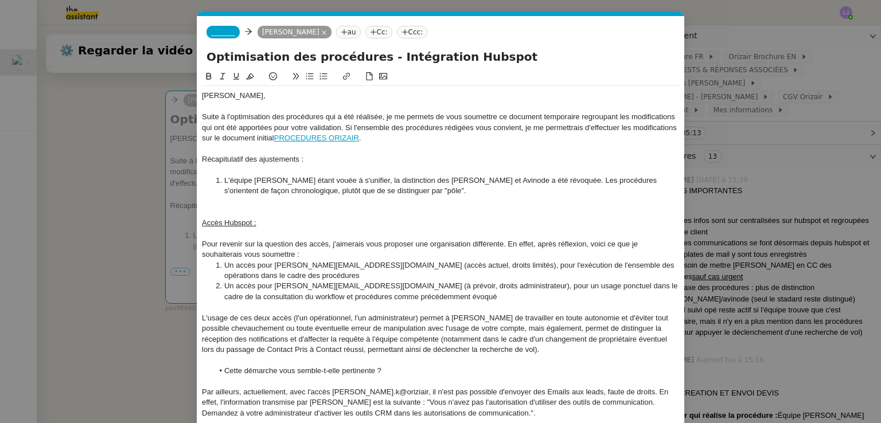
click at [723, 292] on nz-modal-container "Service TA - VOYAGE - PROPOSITION GLOBALE A utiliser dans le cadre de propositi…" at bounding box center [440, 211] width 881 height 423
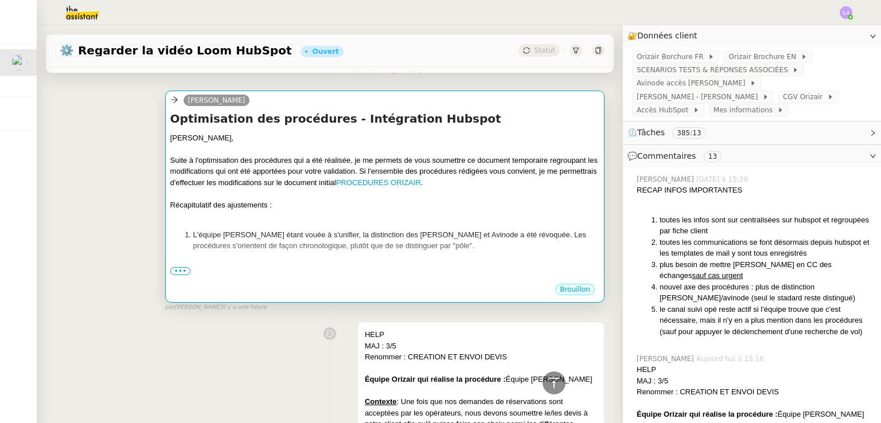
click at [564, 234] on li "L'équipe Joséphine étant vouée à s'unifier, la distinction des Joséphine Dashbo…" at bounding box center [396, 240] width 406 height 22
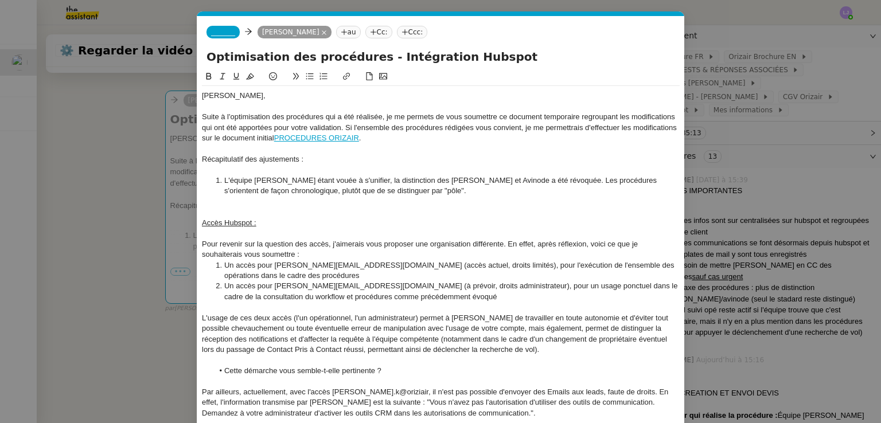
click at [460, 195] on li "L'équipe Joséphine étant vouée à s'unifier, la distinction des Joséphine Dashbo…" at bounding box center [446, 185] width 467 height 21
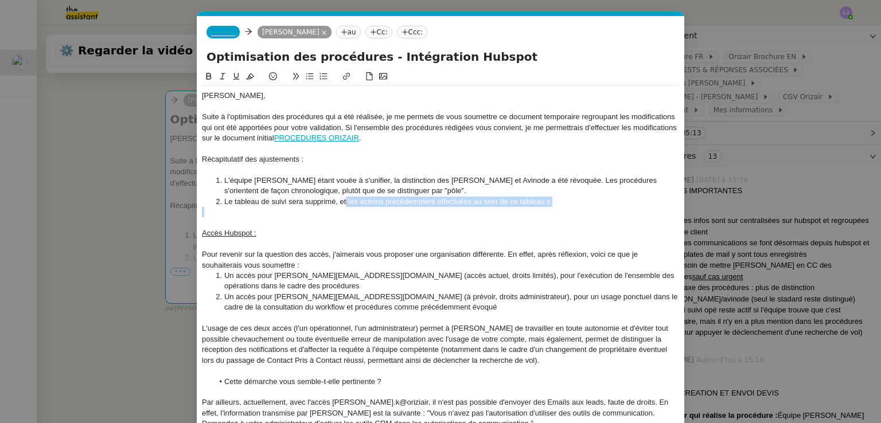
drag, startPoint x: 569, startPoint y: 208, endPoint x: 346, endPoint y: 201, distance: 222.5
click at [346, 201] on div "Louis, Suite à l'optimisation des procédures qui a été réalisée, je me permets …" at bounding box center [441, 371] width 478 height 570
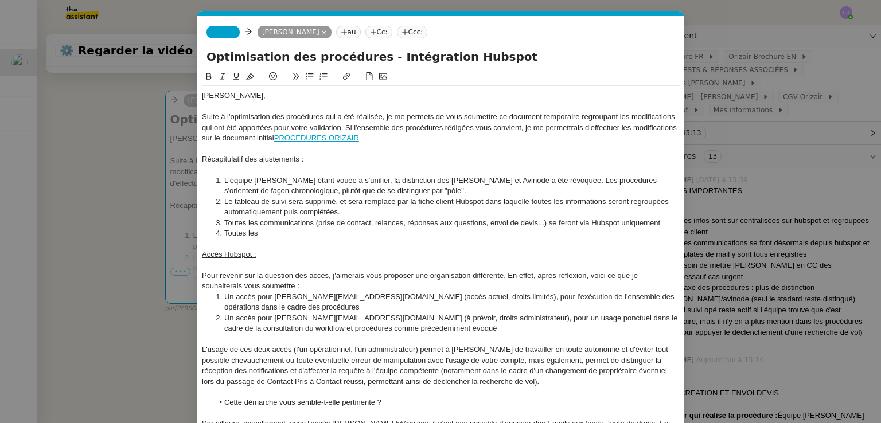
click at [314, 221] on li "Toutes les communications (prise de contact, relances, réponses aux questions, …" at bounding box center [446, 223] width 467 height 10
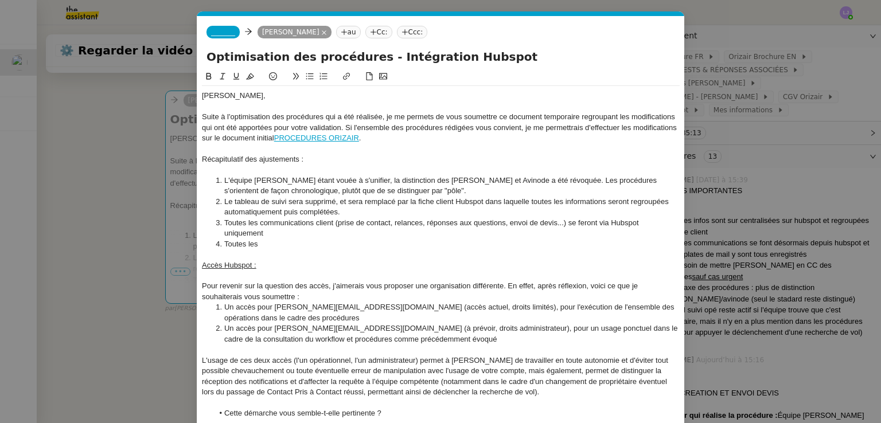
click at [679, 221] on li "Toutes les communications client (prise de contact, relances, réponses aux ques…" at bounding box center [446, 228] width 467 height 21
click at [292, 243] on li "Toutes les" at bounding box center [446, 244] width 467 height 10
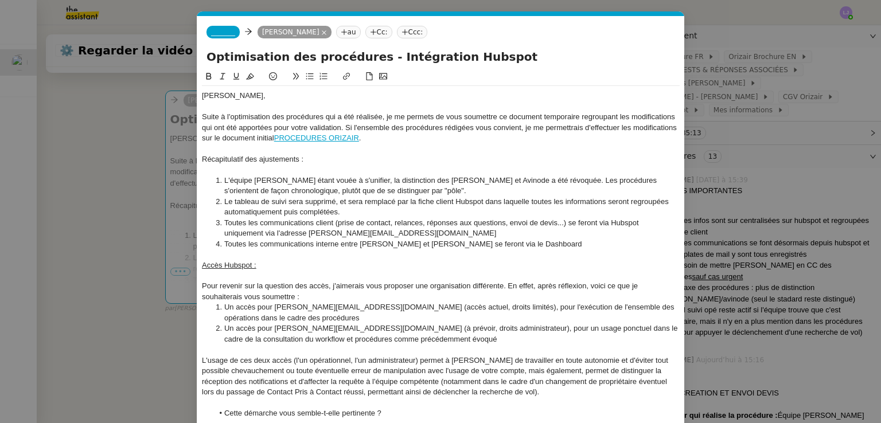
click at [230, 234] on li "Toutes les communications client (prise de contact, relances, réponses aux ques…" at bounding box center [446, 228] width 467 height 21
click at [522, 237] on li "Toutes les communications client (prise de contact, relances, réponses aux ques…" at bounding box center [446, 228] width 467 height 21
click at [529, 245] on li "Toutes les communications interne entre Orizair et Joséphine se feront via le D…" at bounding box center [446, 244] width 467 height 10
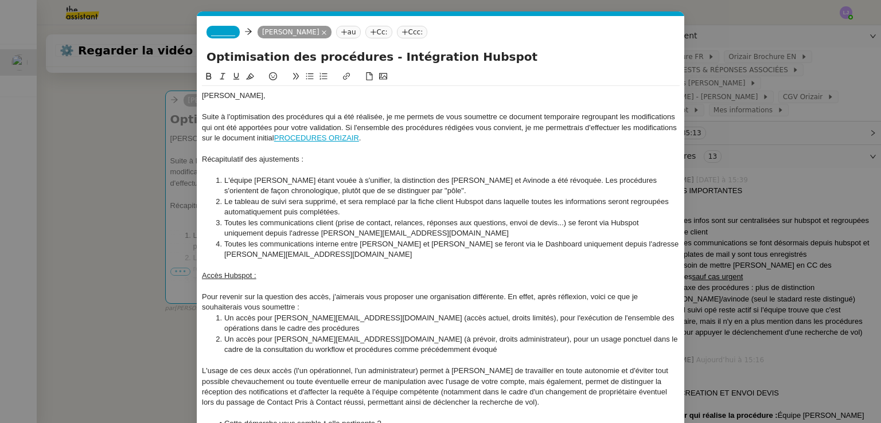
click at [226, 159] on div "Récapitulatif des ajustements :" at bounding box center [441, 159] width 478 height 10
click at [804, 277] on nz-modal-container "Service TA - VOYAGE - PROPOSITION GLOBALE A utiliser dans le cadre de propositi…" at bounding box center [440, 211] width 881 height 423
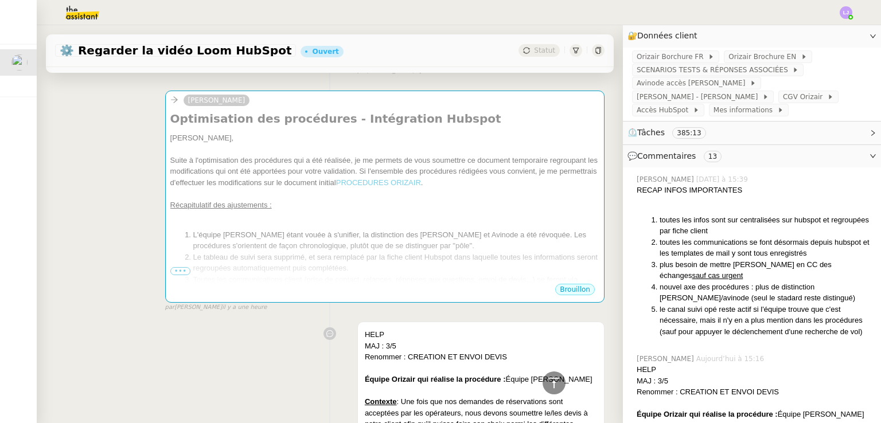
click at [79, 10] on img at bounding box center [73, 12] width 89 height 25
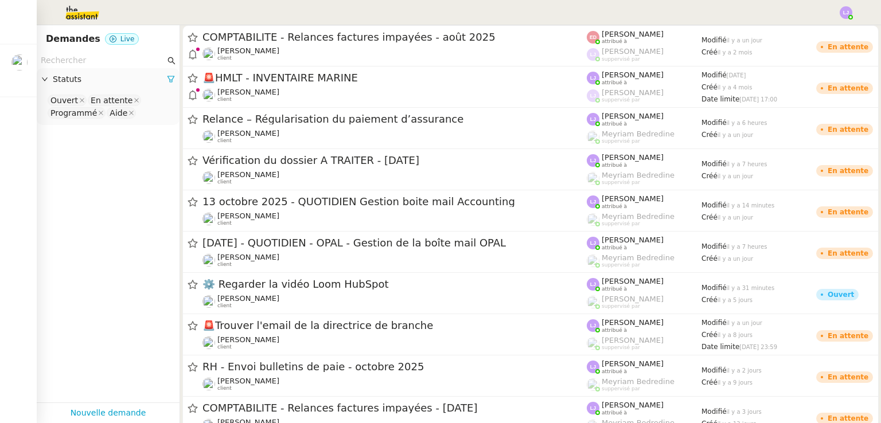
click at [124, 57] on input "text" at bounding box center [103, 60] width 124 height 13
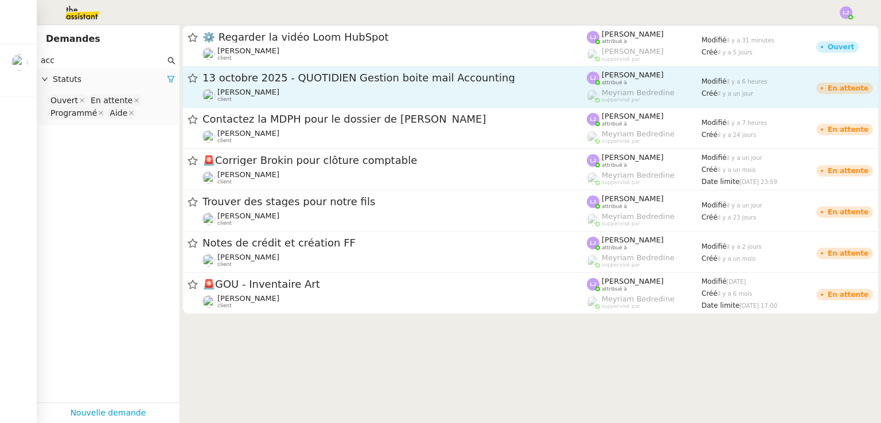
type input "acc"
click at [292, 89] on div "Fanny Eyraud client" at bounding box center [394, 95] width 384 height 15
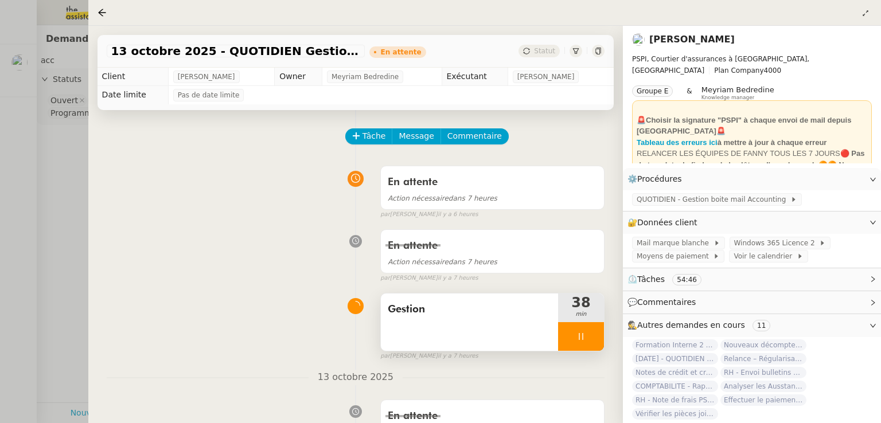
click at [592, 331] on div at bounding box center [581, 336] width 46 height 29
click at [592, 331] on button at bounding box center [592, 336] width 23 height 29
click at [0, 150] on div at bounding box center [440, 211] width 881 height 423
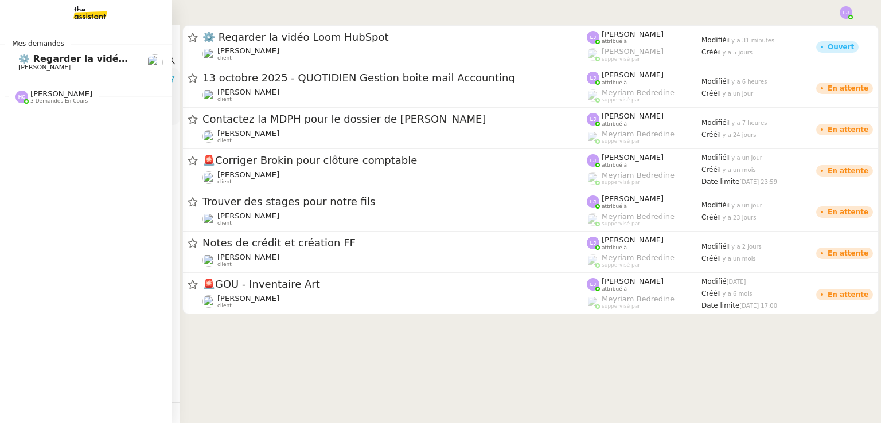
click at [15, 58] on link "⚙️ Regarder la vidéo Loom HubSpot [PERSON_NAME]" at bounding box center [86, 62] width 172 height 26
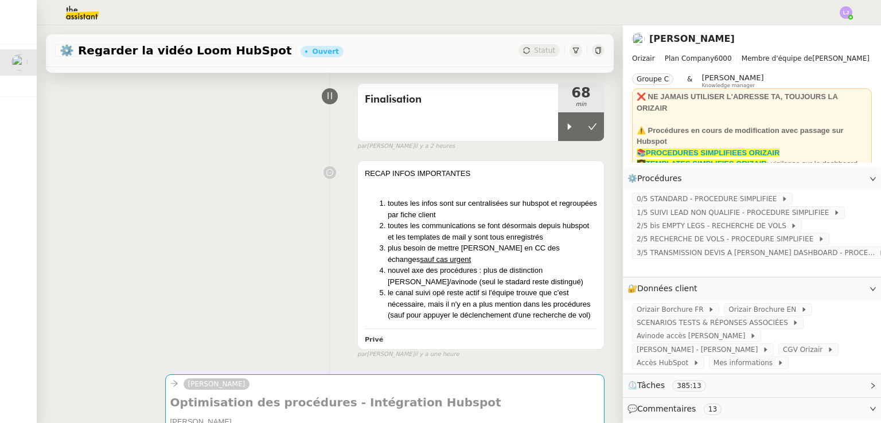
scroll to position [83, 0]
click at [484, 132] on div "Finalisation" at bounding box center [458, 111] width 200 height 57
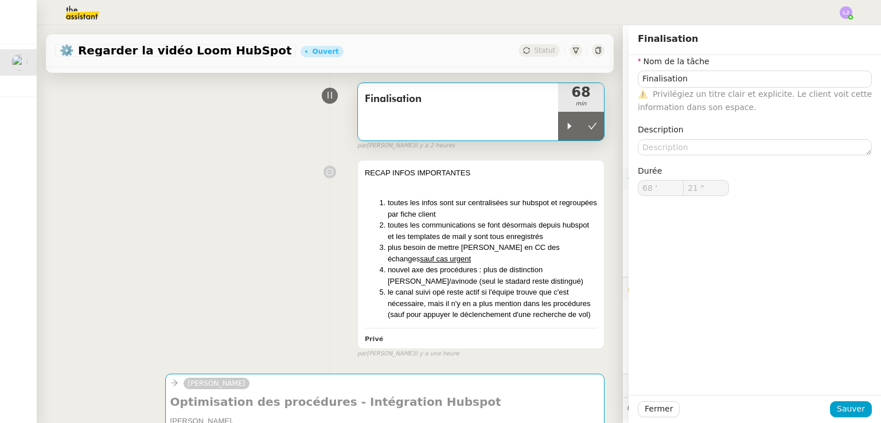
click at [674, 155] on div "Nom de la tâche Finalisation ⚠️ Privilégiez un titre clair et explicite. Le cli…" at bounding box center [754, 134] width 234 height 159
click at [665, 148] on textarea at bounding box center [754, 147] width 234 height 16
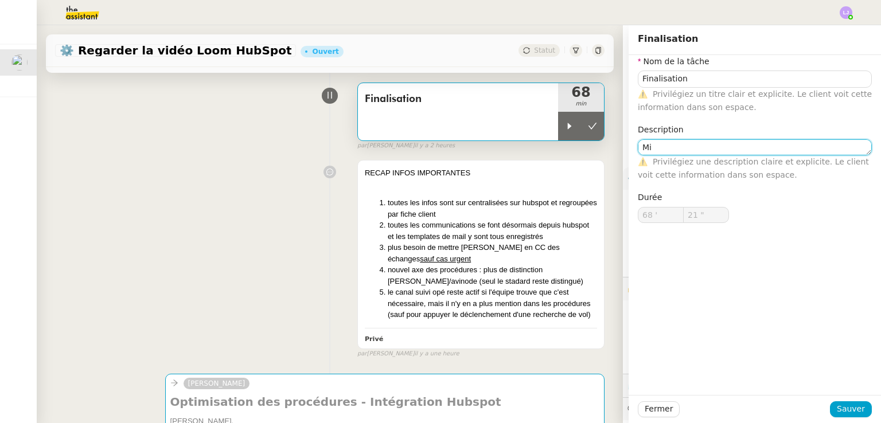
type textarea "M"
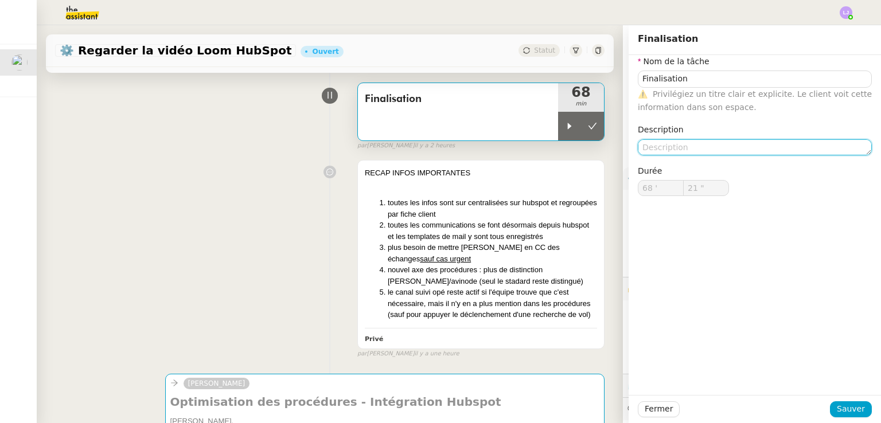
click at [654, 146] on textarea at bounding box center [754, 147] width 234 height 16
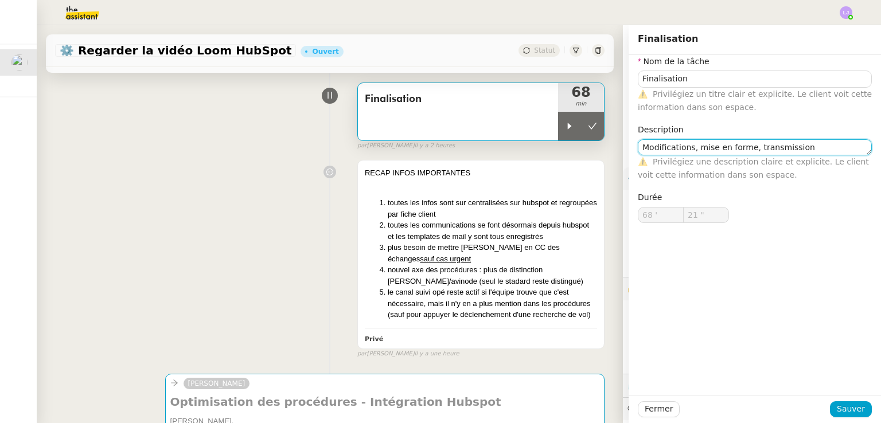
click at [684, 147] on textarea "Modifications, mise en forme, transmission" at bounding box center [754, 147] width 234 height 16
click at [738, 147] on textarea "Modifications, mise en forme, transmission" at bounding box center [754, 147] width 234 height 16
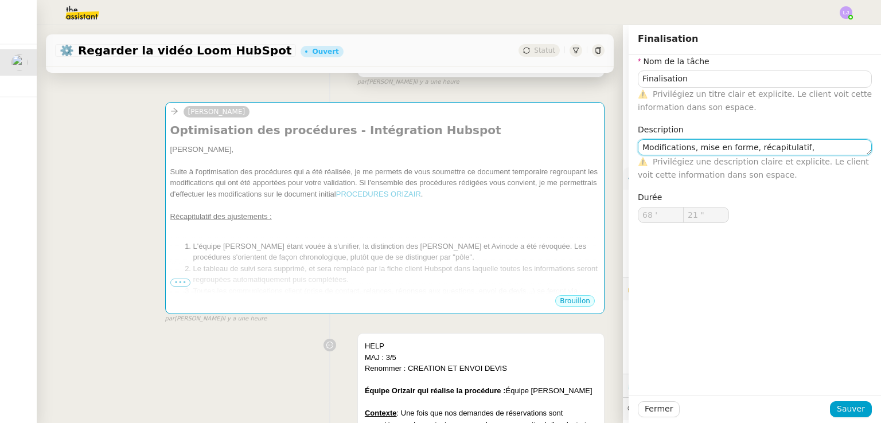
scroll to position [389, 0]
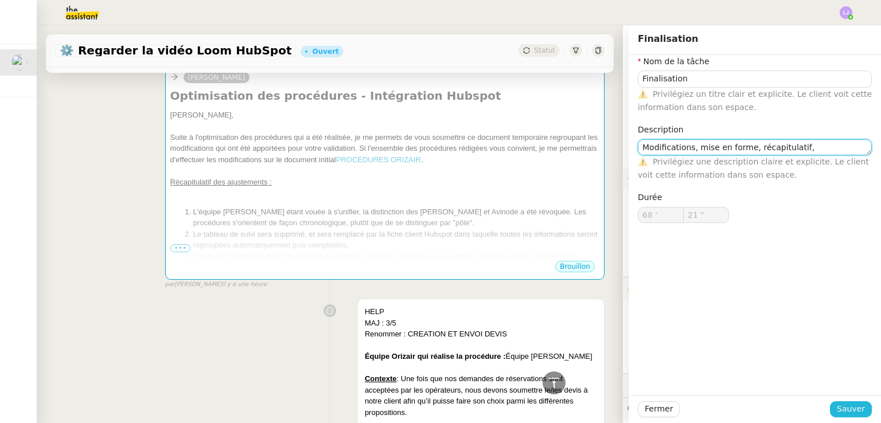
type textarea "Modifications, mise en forme, récapitulatif, transmission"
click at [846, 409] on span "Sauver" at bounding box center [850, 408] width 28 height 13
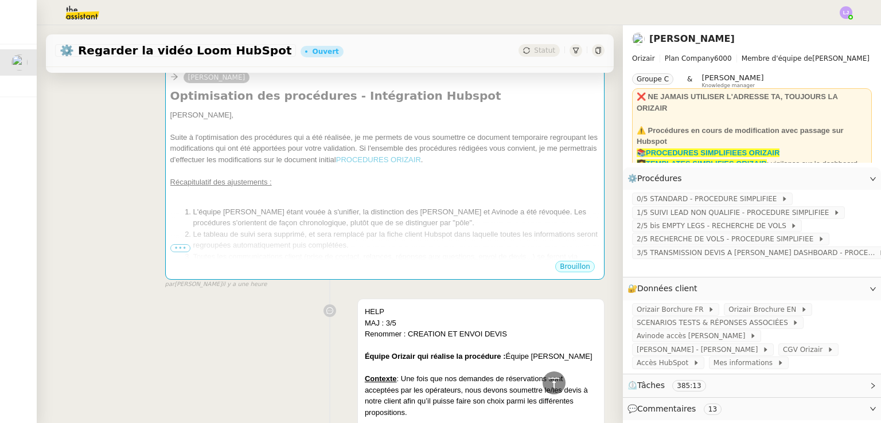
click at [725, 374] on div "⏲️ Tâches 385:13" at bounding box center [752, 385] width 258 height 22
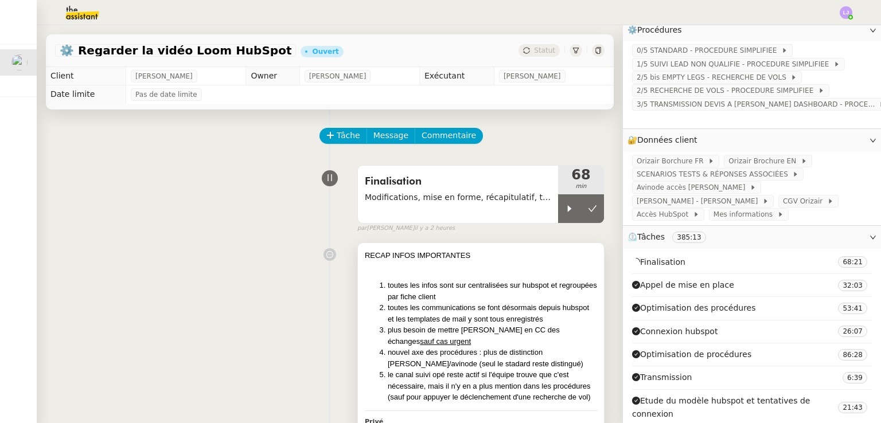
scroll to position [2, 0]
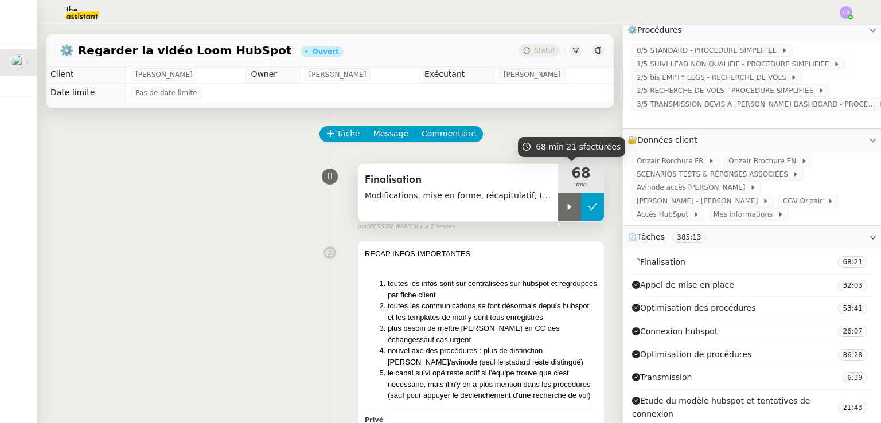
click at [581, 202] on button at bounding box center [592, 207] width 23 height 29
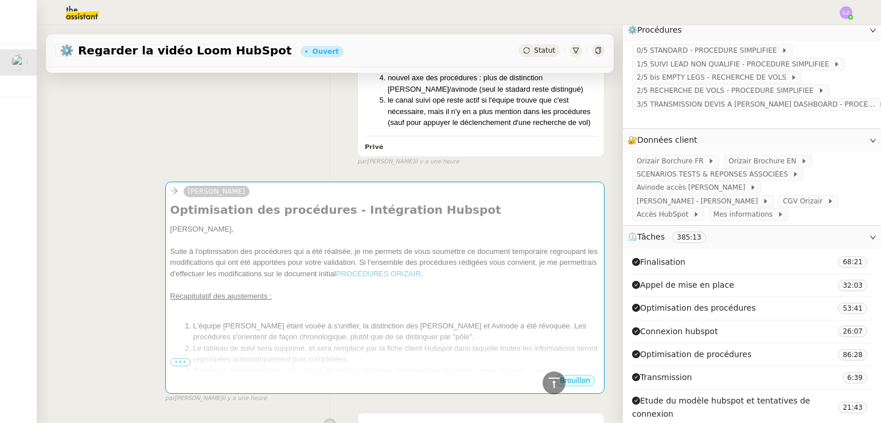
scroll to position [275, 0]
click at [265, 241] on div at bounding box center [384, 239] width 429 height 11
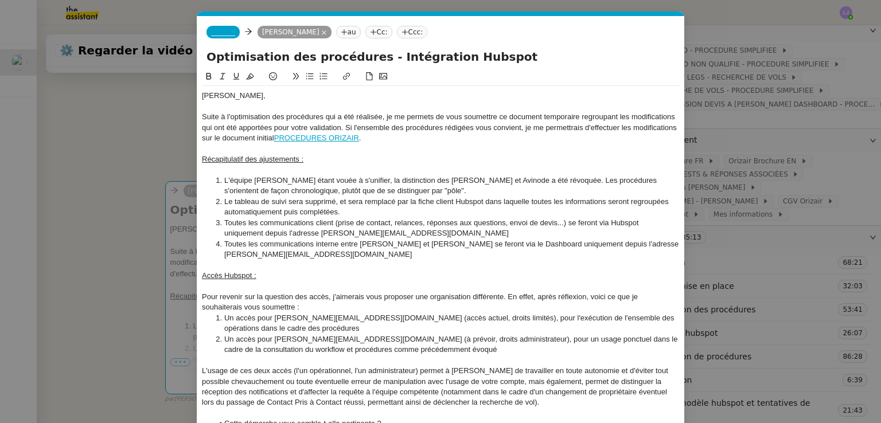
scroll to position [0, 24]
drag, startPoint x: 498, startPoint y: 115, endPoint x: 577, endPoint y: 116, distance: 79.1
click at [577, 116] on div "Suite à l'optimisation des procédures qui a été réalisée, je me permets de vous…" at bounding box center [441, 128] width 478 height 32
drag, startPoint x: 578, startPoint y: 116, endPoint x: 499, endPoint y: 116, distance: 78.5
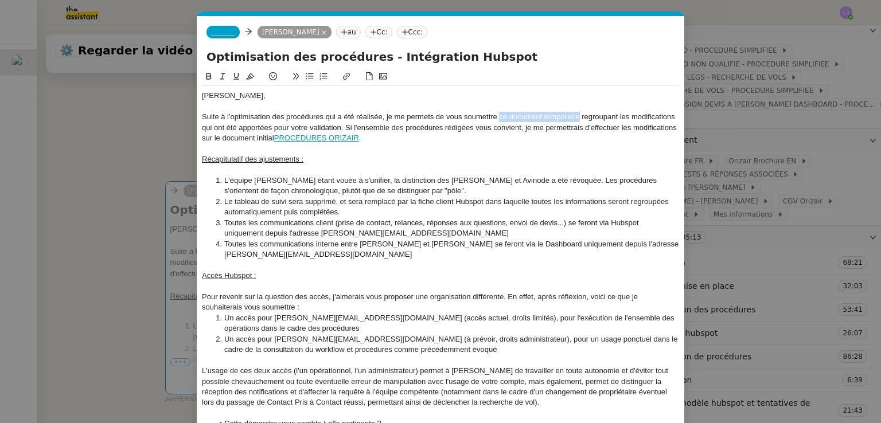
click at [499, 116] on div "Suite à l'optimisation des procédures qui a été réalisée, je me permets de vous…" at bounding box center [441, 128] width 478 height 32
click at [345, 80] on icon at bounding box center [346, 76] width 8 height 8
paste input "https://docs.google.com/document/d/1AYBBrAE0A8KP-5DhPx-GJRLZSyur0ToG5qA133oim1E…"
type input "https://docs.google.com/document/d/1AYBBrAE0A8KP-5DhPx-GJRLZSyur0ToG5qA133oim1E…"
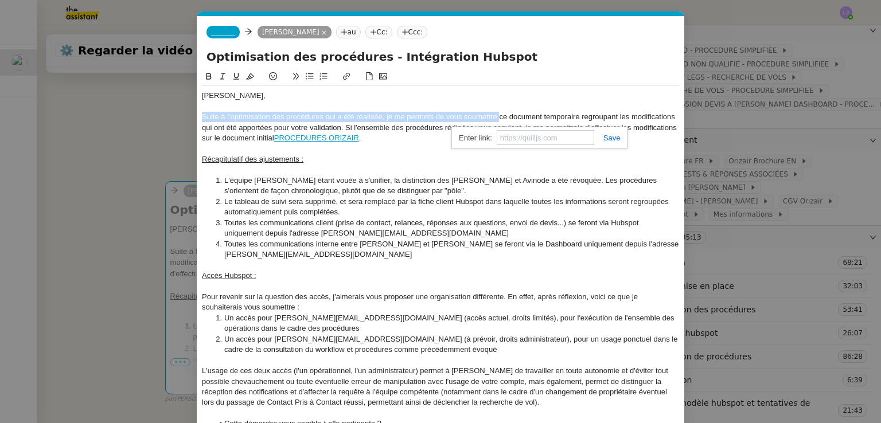
scroll to position [0, 0]
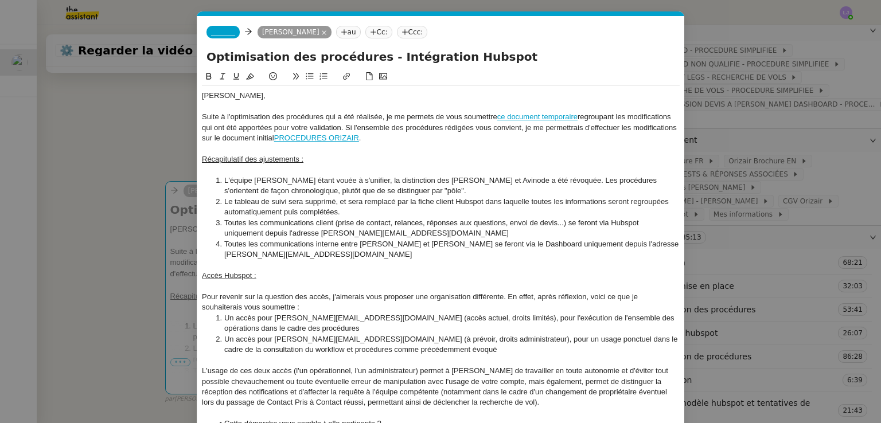
click at [519, 178] on li "L'équipe Joséphine étant vouée à s'unifier, la distinction des Joséphine Dashbo…" at bounding box center [446, 185] width 467 height 21
click at [115, 210] on nz-modal-container "Service TA - VOYAGE - PROPOSITION GLOBALE A utiliser dans le cadre de propositi…" at bounding box center [440, 211] width 881 height 423
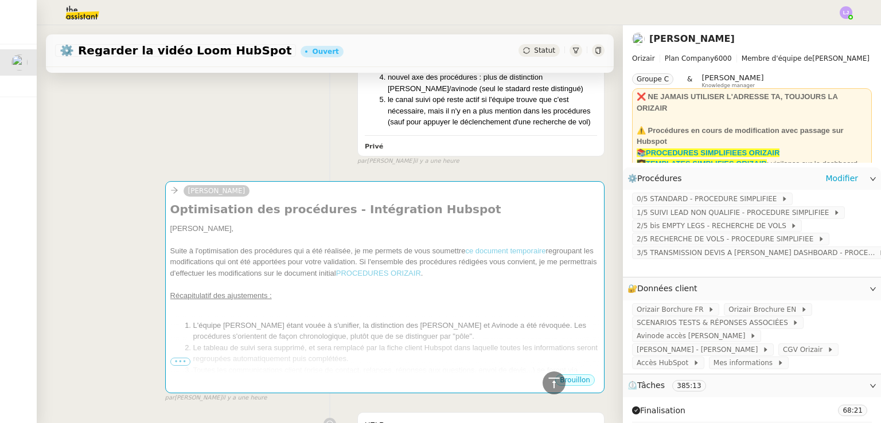
click at [655, 192] on div "0/5 STANDARD - PROCEDURE SIMPLIFIEE 1/5 SUIVI LEAD NON QUALIFIE - PROCEDURE SIM…" at bounding box center [752, 233] width 258 height 87
click at [660, 195] on span "0/5 STANDARD - PROCEDURE SIMPLIFIEE" at bounding box center [708, 198] width 144 height 11
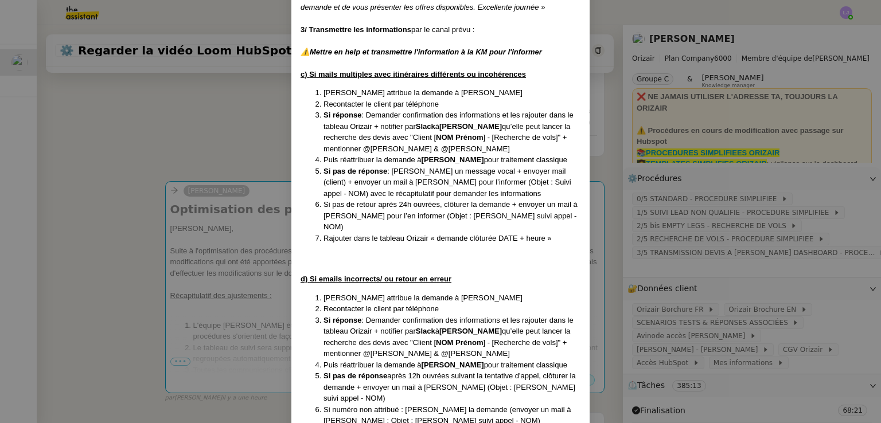
scroll to position [1618, 0]
drag, startPoint x: 296, startPoint y: 41, endPoint x: 551, endPoint y: 402, distance: 441.8
copy div "c) Si mails multiples avec itinéraires différents ou incohérences Josephine Das…"
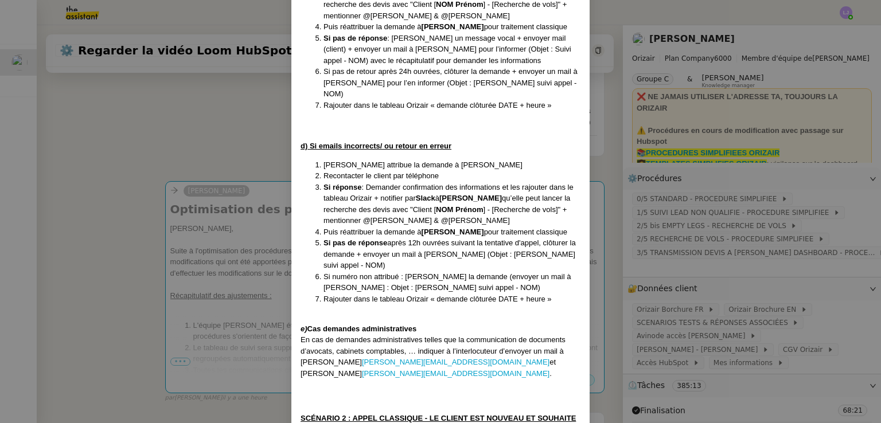
scroll to position [1757, 0]
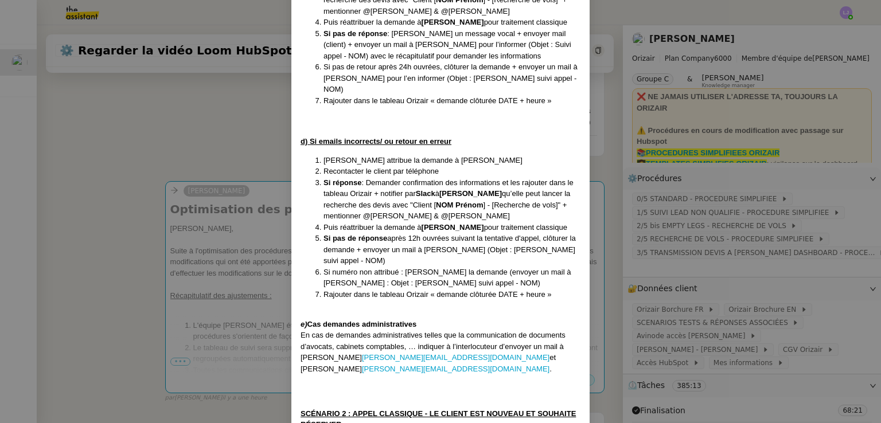
click at [680, 271] on nz-modal-container "Créée le 31/03/2025 MAJ le 03/09/2025 Voir procédure en Anglais en cliquant sur…" at bounding box center [440, 211] width 881 height 423
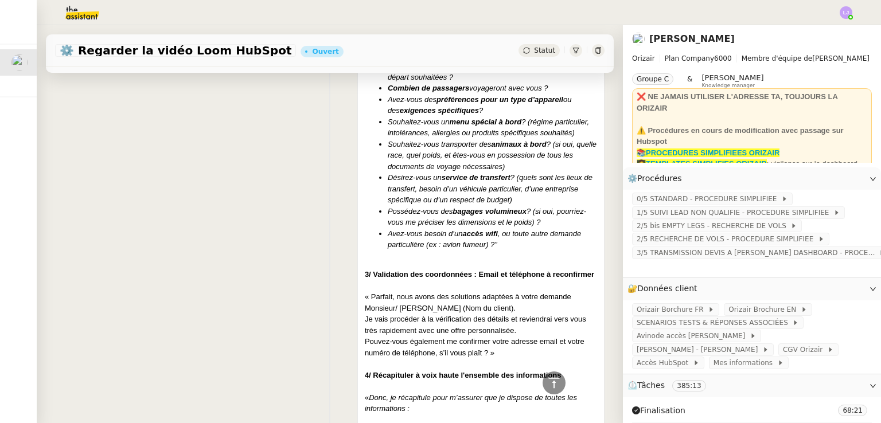
scroll to position [7967, 0]
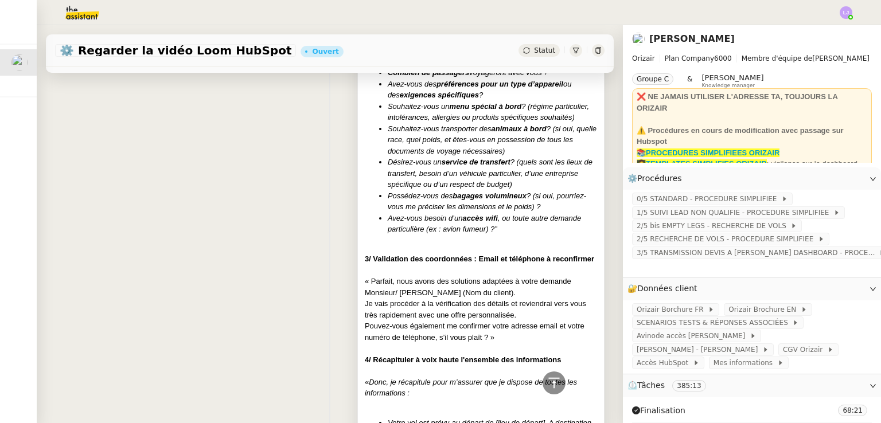
click at [507, 133] on em "animaux à bord" at bounding box center [518, 128] width 55 height 9
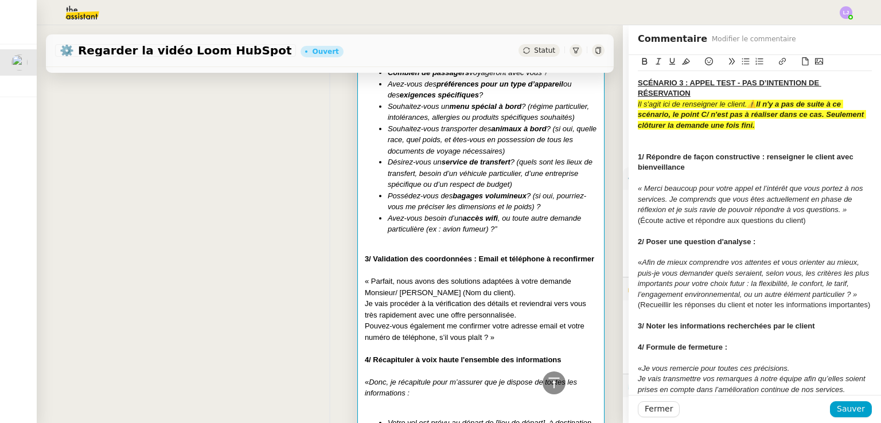
scroll to position [2150, 0]
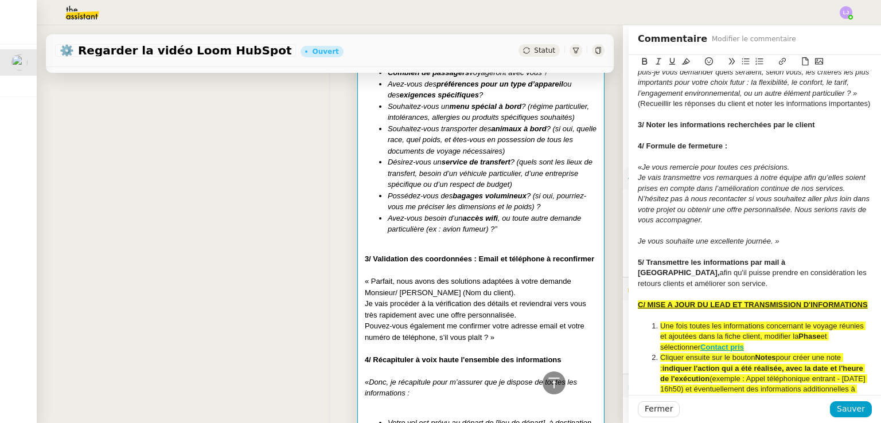
click at [851, 289] on div "5/ Transmettre les informations par mail à Louis, afin qu'il puisse prendre en …" at bounding box center [754, 273] width 234 height 32
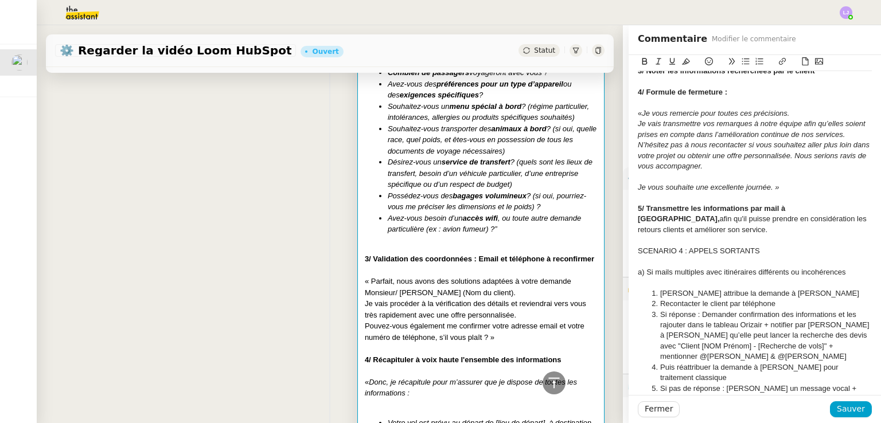
scroll to position [2203, 0]
click at [670, 256] on span "SCENARIO 4 : APPELS SORTANTS" at bounding box center [698, 252] width 122 height 9
click at [683, 277] on span "Si mails multiples avec itinéraires différents ou incohérences" at bounding box center [745, 273] width 199 height 9
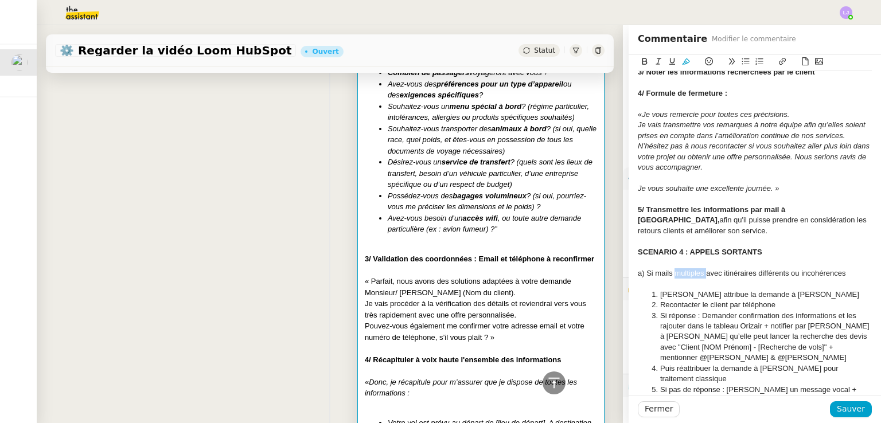
click at [683, 277] on span "Si mails multiples avec itinéraires différents ou incohérences" at bounding box center [745, 273] width 199 height 9
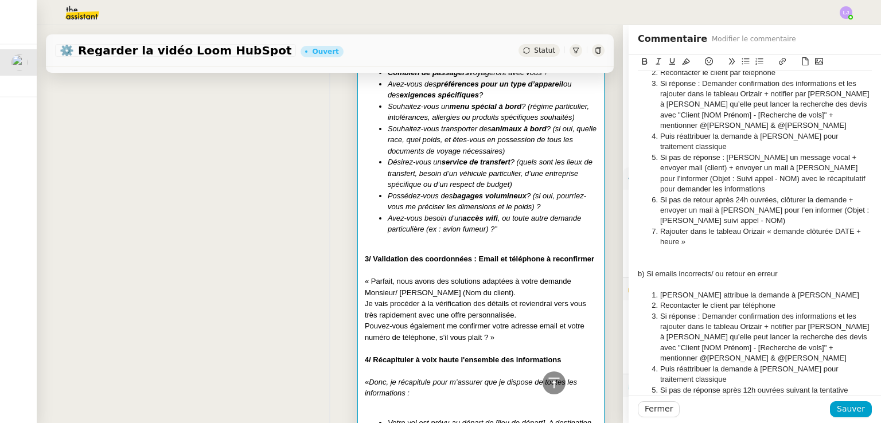
scroll to position [2436, 0]
click at [691, 277] on span "Si emails incorrects/ ou retour en erreur" at bounding box center [711, 273] width 131 height 9
click at [668, 268] on div at bounding box center [754, 262] width 234 height 10
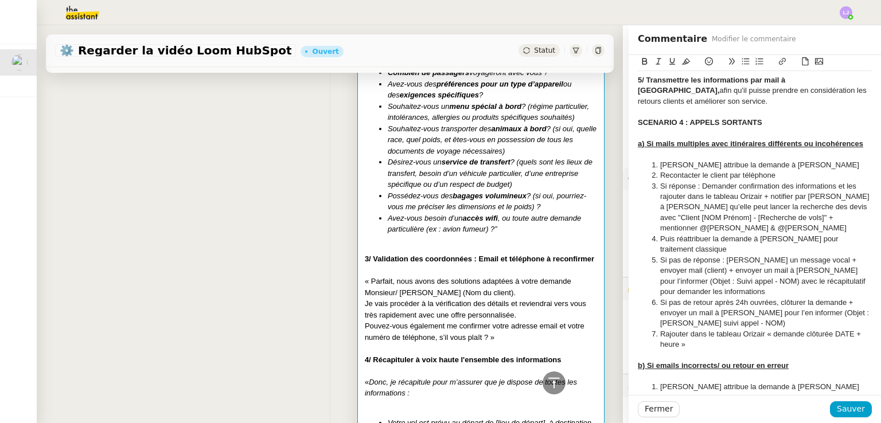
scroll to position [2334, 0]
click at [701, 252] on span "Puis réattribuer la demande à Josephine Dashboard pour traitement classique" at bounding box center [750, 242] width 180 height 19
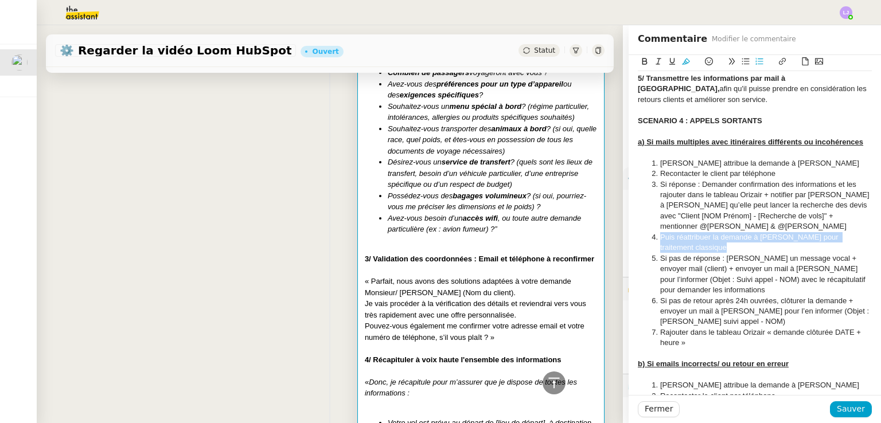
click at [701, 252] on span "Puis réattribuer la demande à Josephine Dashboard pour traitement classique" at bounding box center [750, 242] width 180 height 19
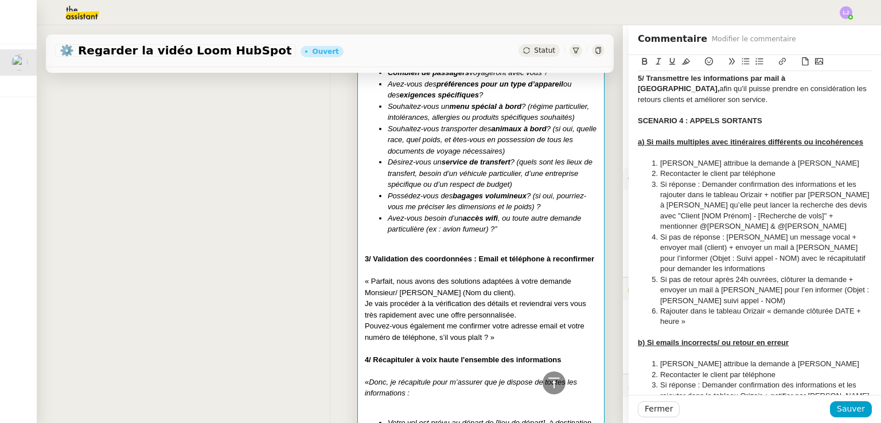
click at [699, 275] on li "Si pas de réponse : Laisser un message vocal + envoyer mail (client) + envoyer …" at bounding box center [760, 253] width 223 height 42
click at [744, 326] on span "Rajouter dans le tableau Orizair « demande clôturée DATE + heure »" at bounding box center [761, 316] width 203 height 19
click at [745, 326] on span "Rajouter dans le la fiche client Hubspot « demande clôturée DATE + heure »" at bounding box center [759, 316] width 199 height 19
click at [718, 327] on li "Rajouter dans le la fiche client Hubspot « demande clôturée DATE + heure »" at bounding box center [760, 316] width 223 height 21
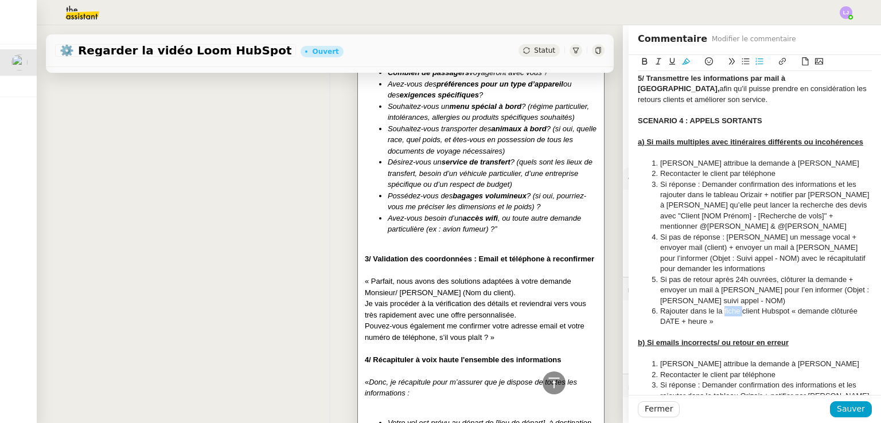
click at [718, 327] on li "Rajouter dans le la fiche client Hubspot « demande clôturée DATE + heure »" at bounding box center [760, 316] width 223 height 21
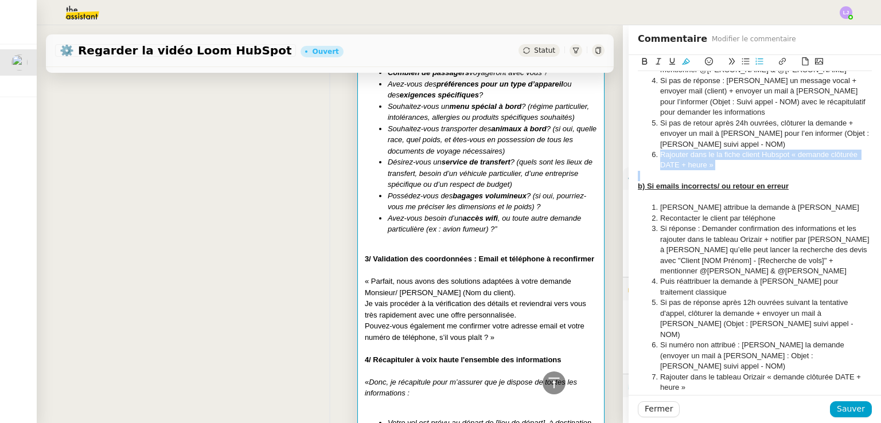
scroll to position [2493, 0]
copy span "Rajouter dans le la fiche client Hubspot « demande clôturée DATE + heure »"
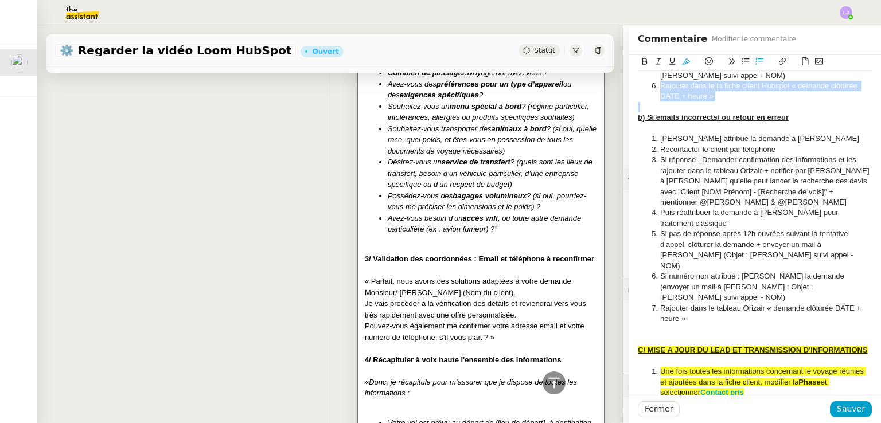
scroll to position [2630, 0]
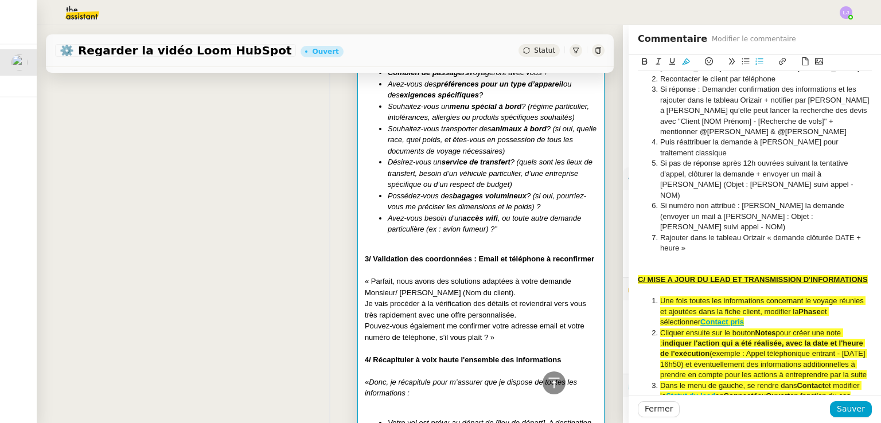
click at [725, 250] on span "Rajouter dans le tableau Orizair « demande clôturée DATE + heure »" at bounding box center [761, 242] width 203 height 19
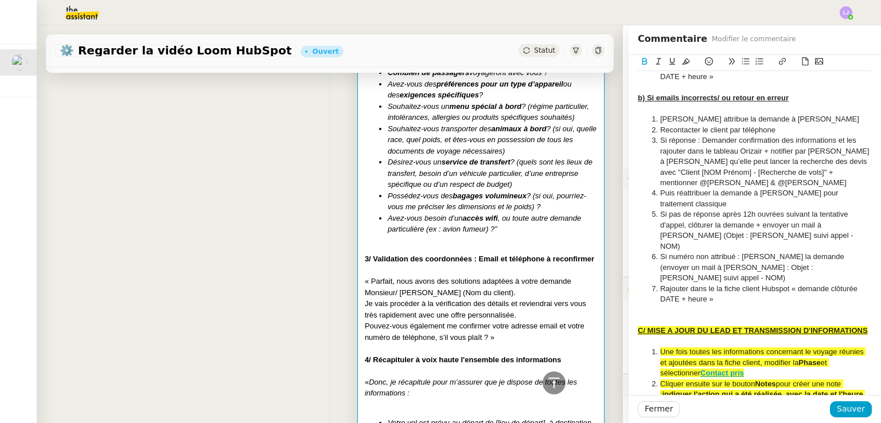
scroll to position [2571, 0]
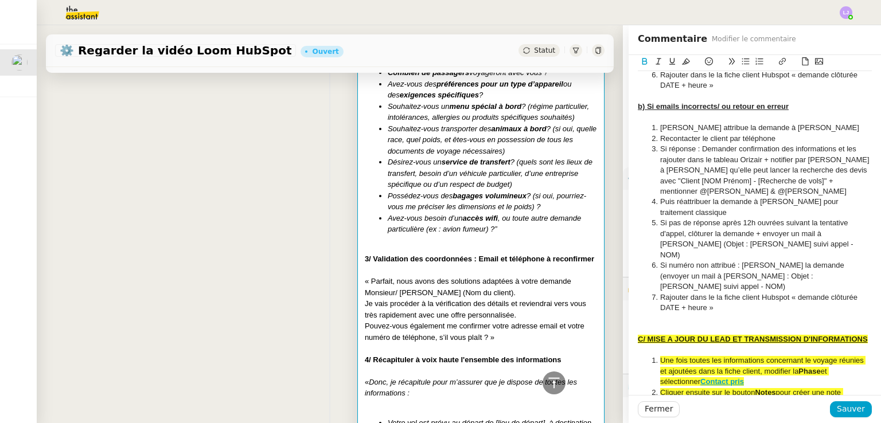
click at [704, 216] on span "Puis réattribuer la demande à Josephine Dashboard pour traitement classique" at bounding box center [750, 206] width 180 height 19
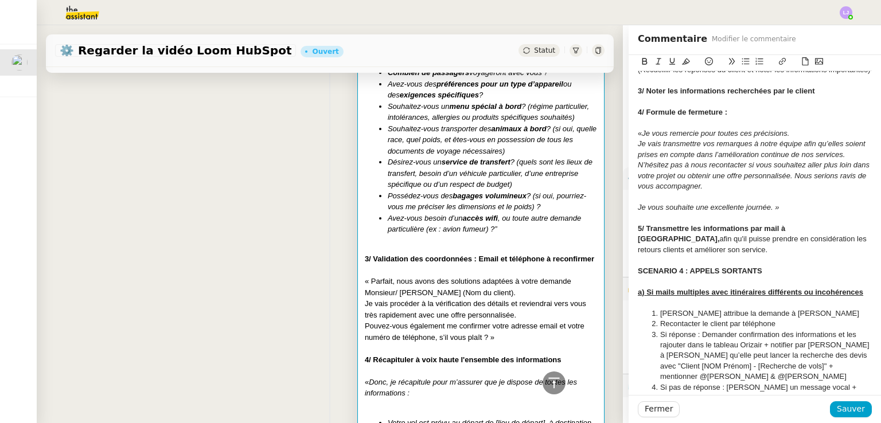
scroll to position [2177, 0]
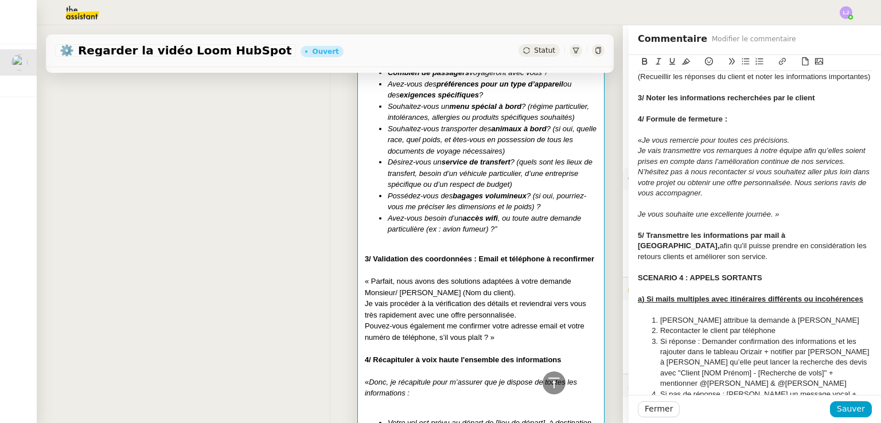
drag, startPoint x: 730, startPoint y: 301, endPoint x: 631, endPoint y: 290, distance: 99.8
copy div "SCENARIO 4 : APPELS SORTANTS a) Si mails multiples avec itinéraires différents …"
click at [682, 61] on icon at bounding box center [686, 61] width 8 height 8
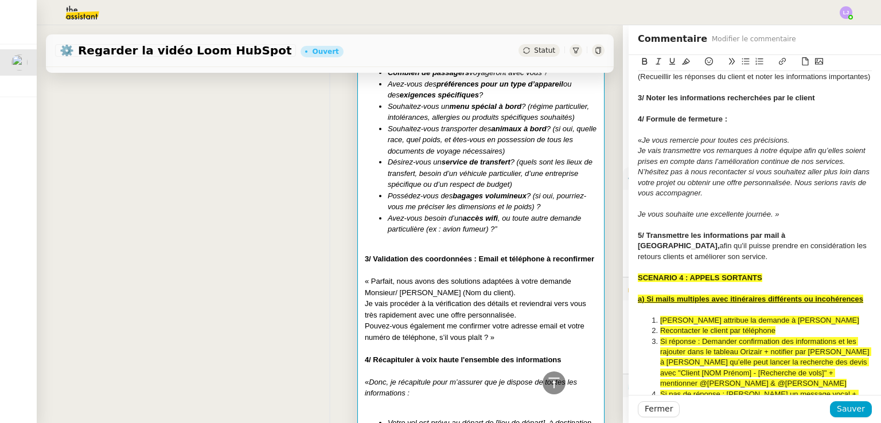
click at [747, 294] on div at bounding box center [754, 288] width 234 height 10
click at [836, 412] on span "Sauver" at bounding box center [850, 408] width 28 height 13
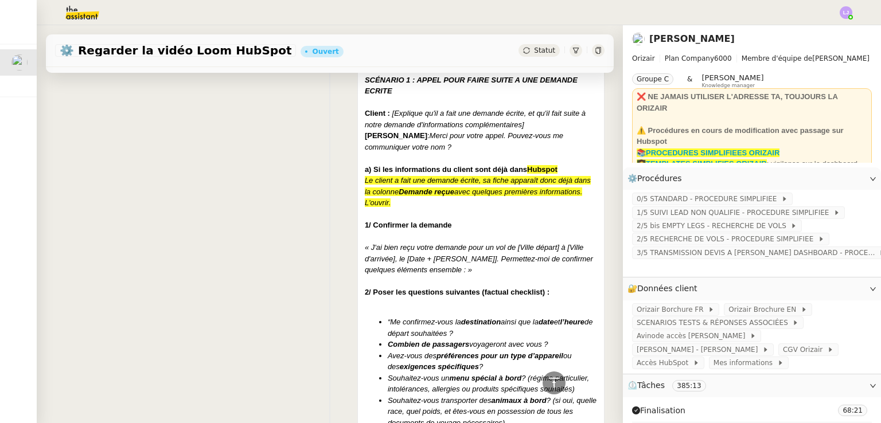
scroll to position [7652, 0]
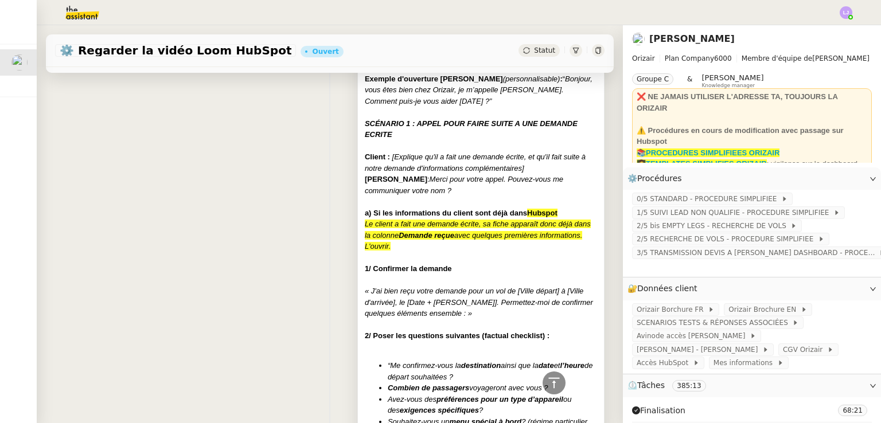
drag, startPoint x: 551, startPoint y: 386, endPoint x: 455, endPoint y: 285, distance: 138.7
click at [455, 152] on div at bounding box center [481, 145] width 232 height 11
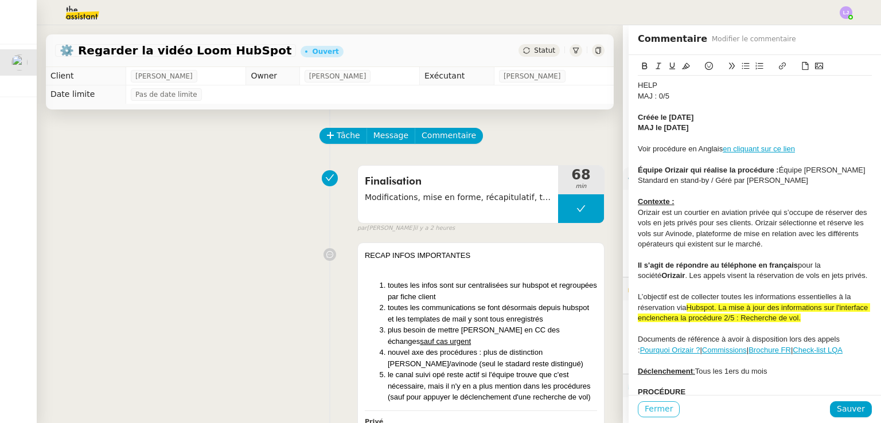
click at [655, 412] on span "Fermer" at bounding box center [658, 408] width 28 height 13
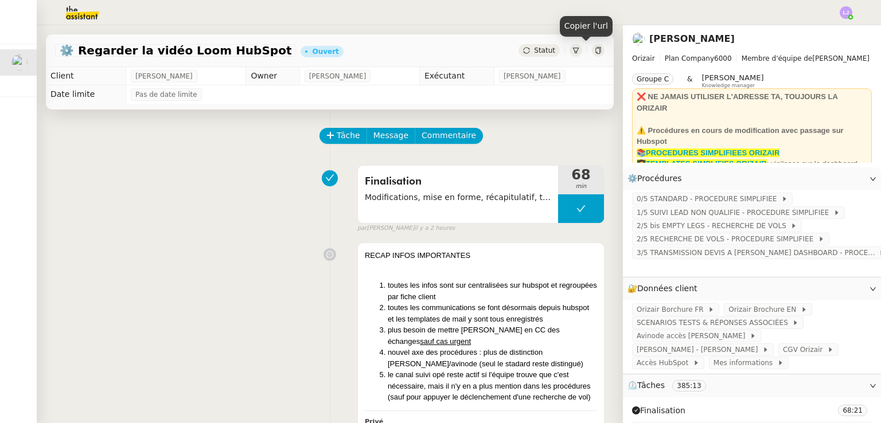
click at [592, 51] on div at bounding box center [598, 50] width 13 height 13
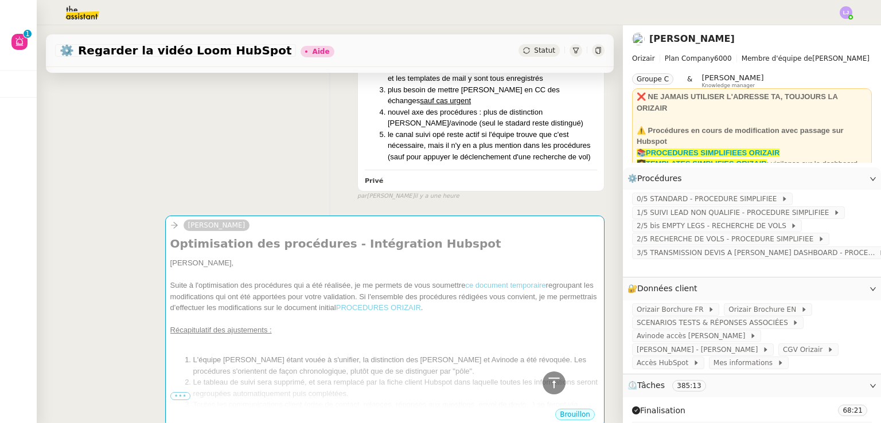
scroll to position [416, 0]
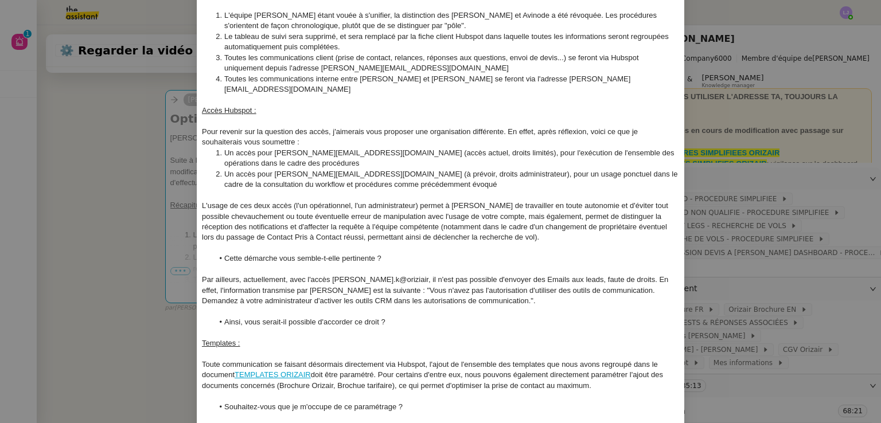
scroll to position [171, 0]
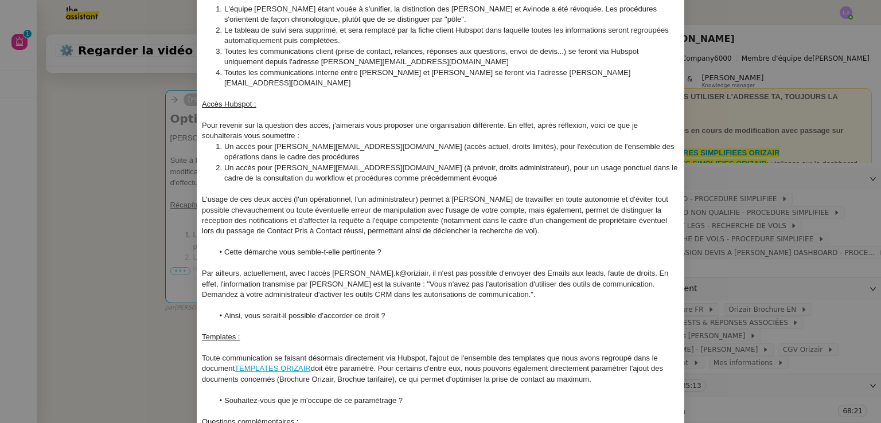
click at [438, 194] on div "L'usage de ces deux accès (l'un opérationnel, l'un administrateur) permet à Jos…" at bounding box center [441, 215] width 478 height 42
click at [553, 198] on div "L'usage de ces deux accès (l'un opérationnel, l'un administrateur) permettra à …" at bounding box center [441, 215] width 478 height 42
click at [587, 200] on div "L'usage de ces deux accès (l'un opérationnel, l'un administrateur) permettra à …" at bounding box center [441, 215] width 478 height 42
click at [689, 289] on nz-modal-container "Service TA - VOYAGE - PROPOSITION GLOBALE A utiliser dans le cadre de propositi…" at bounding box center [440, 211] width 881 height 423
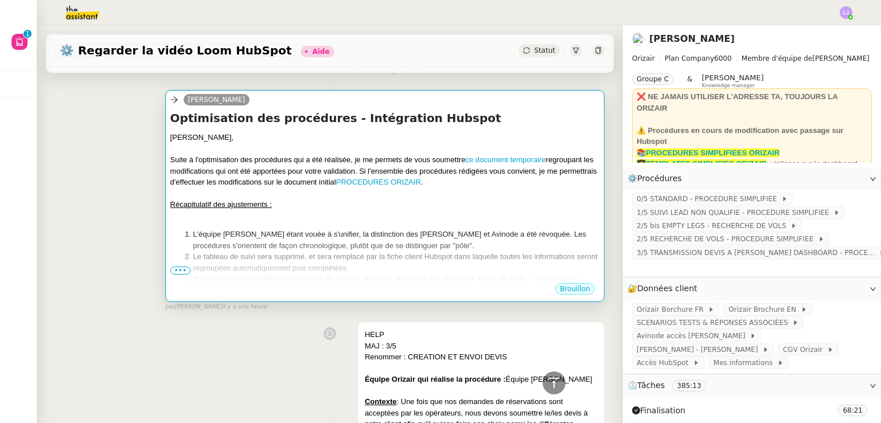
click at [425, 193] on div at bounding box center [384, 193] width 429 height 11
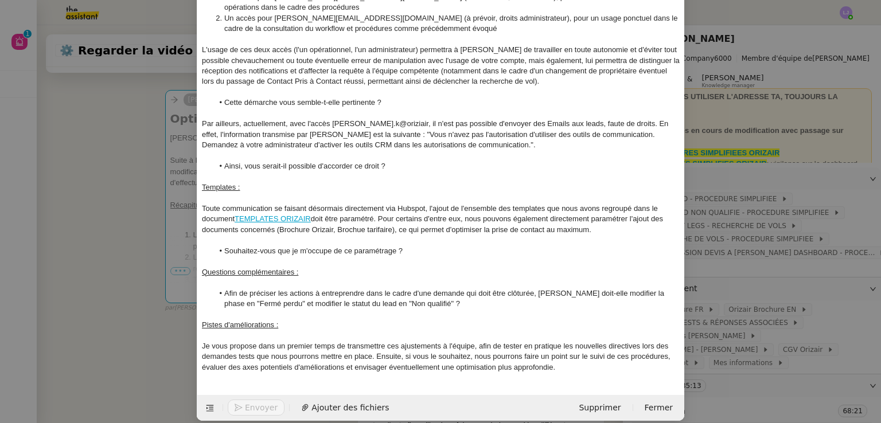
scroll to position [323, 0]
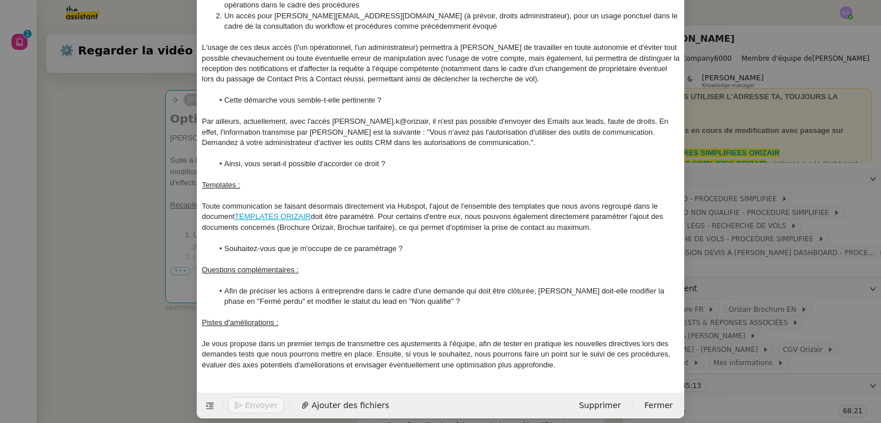
click at [531, 286] on li "Afin de préciser les actions à entreprendre dans le cadre d'une demande qui doi…" at bounding box center [446, 296] width 467 height 21
click at [731, 260] on nz-modal-container "Service TA - VOYAGE - PROPOSITION GLOBALE A utiliser dans le cadre de propositi…" at bounding box center [440, 211] width 881 height 423
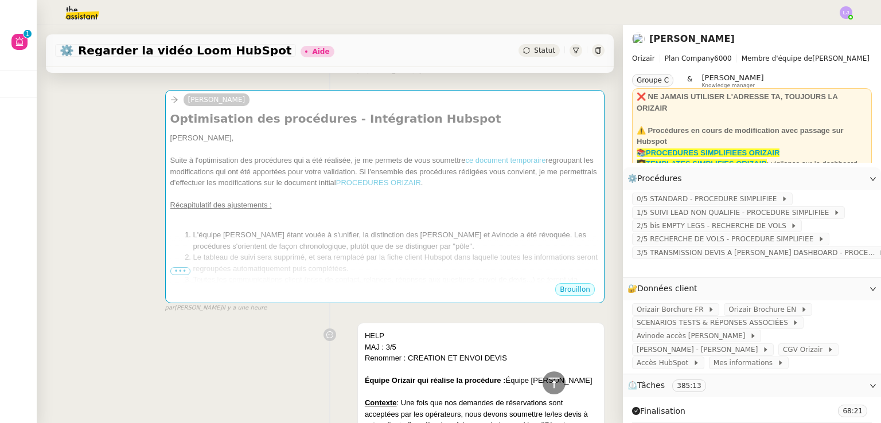
scroll to position [312, 0]
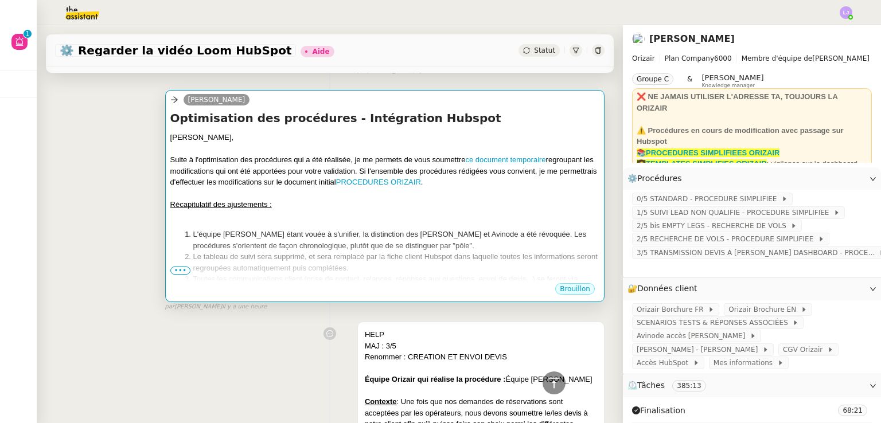
click at [470, 239] on li "L'équipe Joséphine étant vouée à s'unifier, la distinction des Joséphine Dashbo…" at bounding box center [396, 240] width 406 height 22
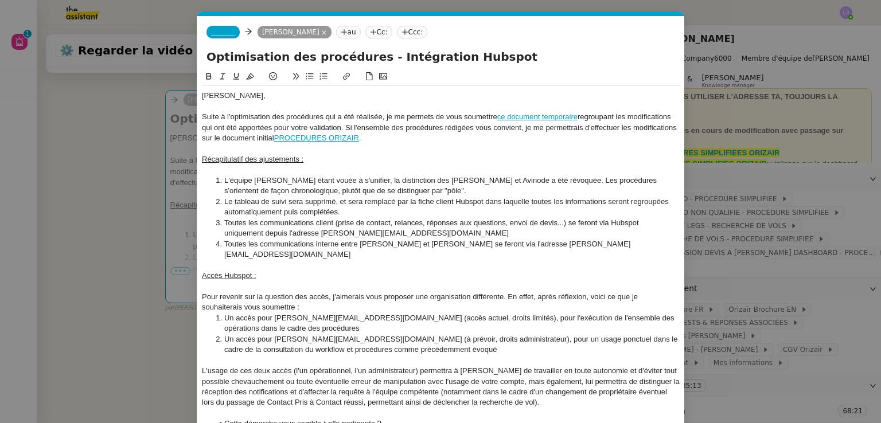
scroll to position [323, 0]
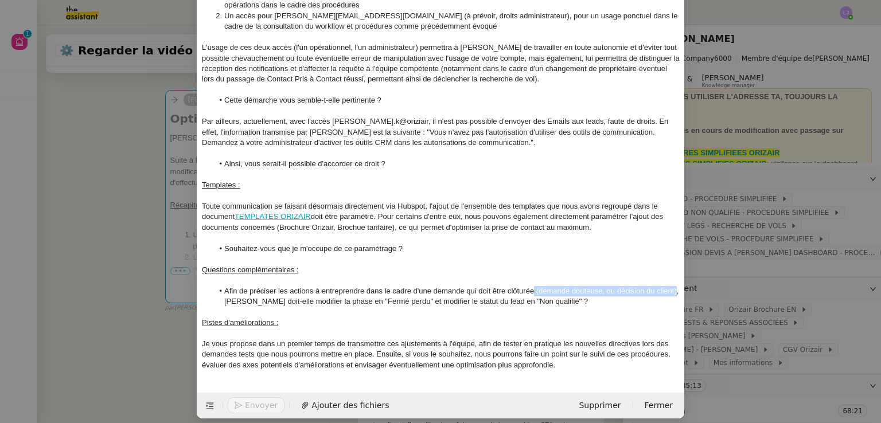
drag, startPoint x: 531, startPoint y: 278, endPoint x: 674, endPoint y: 277, distance: 142.2
click at [674, 286] on li "Afin de préciser les actions à entreprendre dans le cadre d'une demande qui doi…" at bounding box center [446, 296] width 467 height 21
click at [697, 308] on nz-modal-container "Service TA - VOYAGE - PROPOSITION GLOBALE A utiliser dans le cadre de propositi…" at bounding box center [440, 211] width 881 height 423
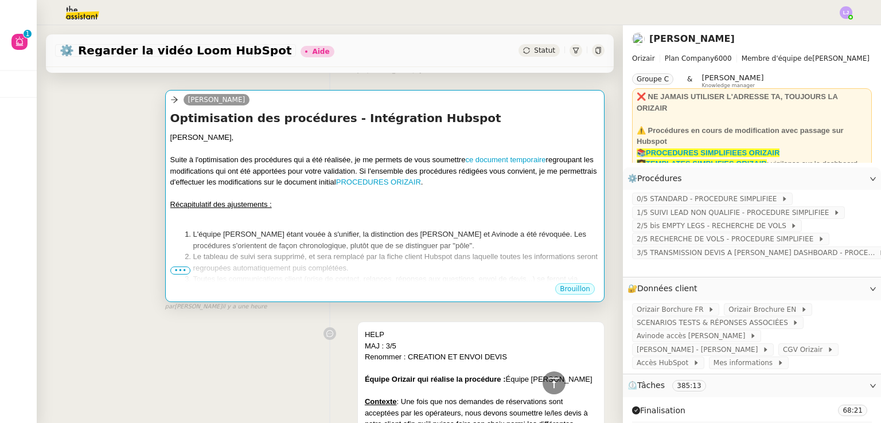
click at [468, 237] on li "L'équipe Joséphine étant vouée à s'unifier, la distinction des Joséphine Dashbo…" at bounding box center [396, 240] width 406 height 22
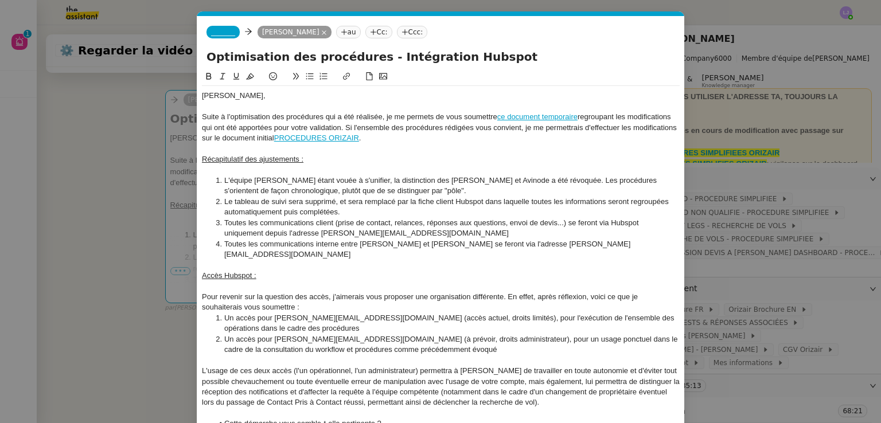
scroll to position [323, 0]
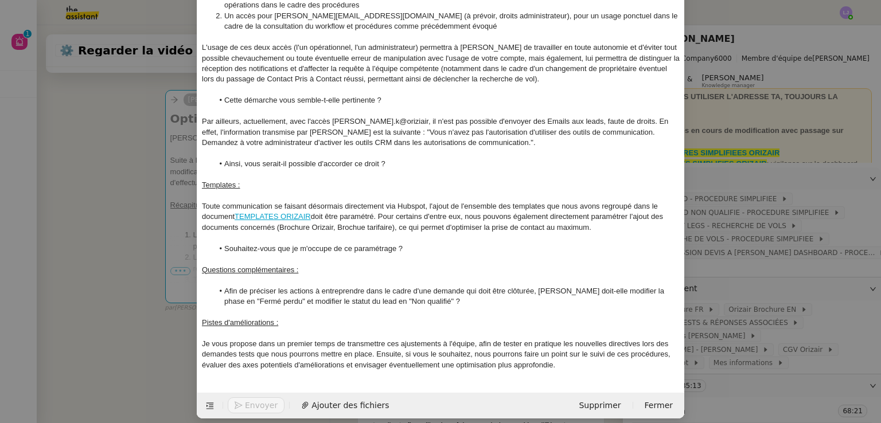
click at [745, 281] on nz-modal-container "Service TA - VOYAGE - PROPOSITION GLOBALE A utiliser dans le cadre de propositi…" at bounding box center [440, 211] width 881 height 423
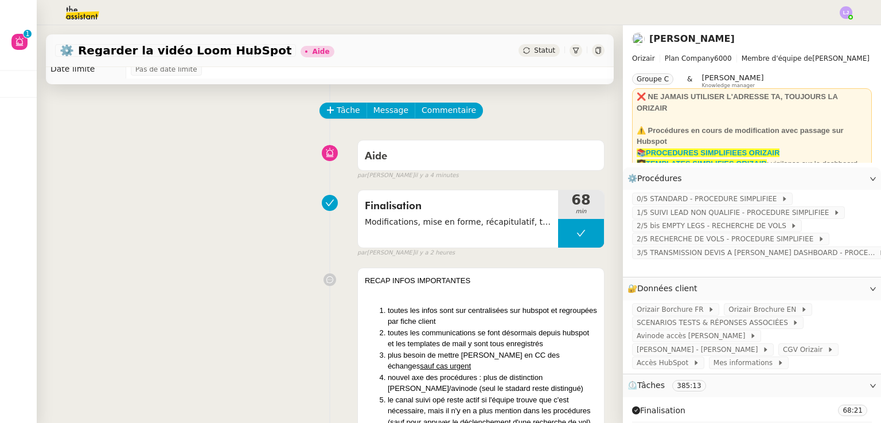
scroll to position [0, 0]
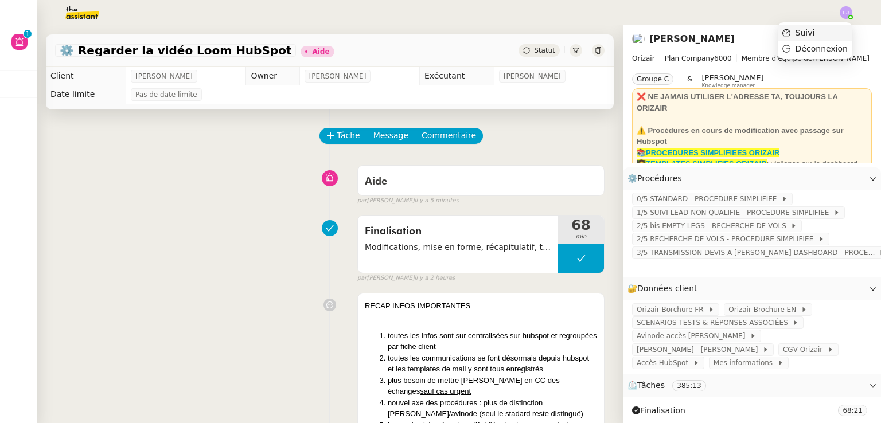
click at [842, 30] on li "Suivi" at bounding box center [814, 33] width 75 height 16
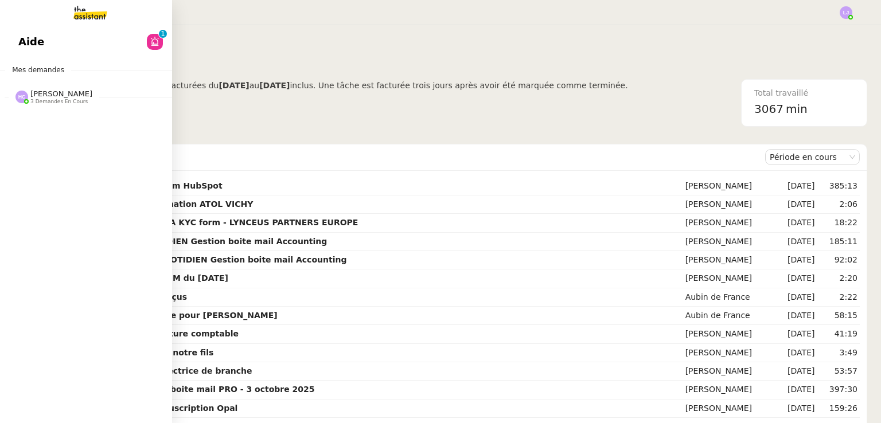
click at [27, 40] on span "Aide" at bounding box center [31, 41] width 26 height 17
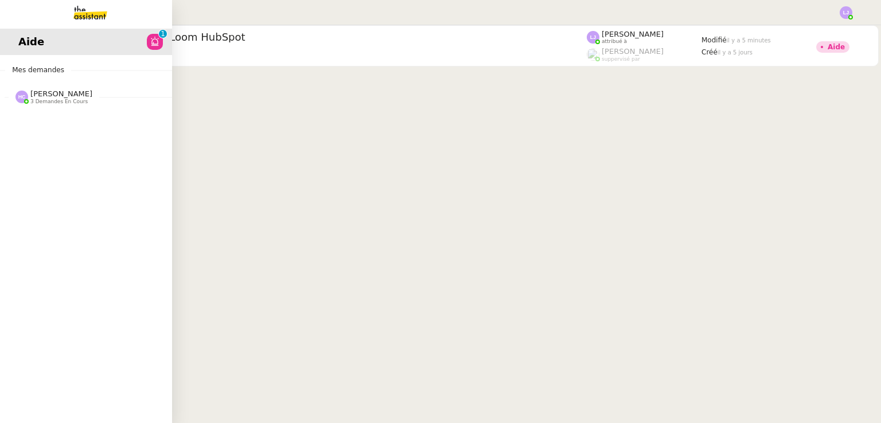
click at [85, 12] on img at bounding box center [81, 12] width 89 height 25
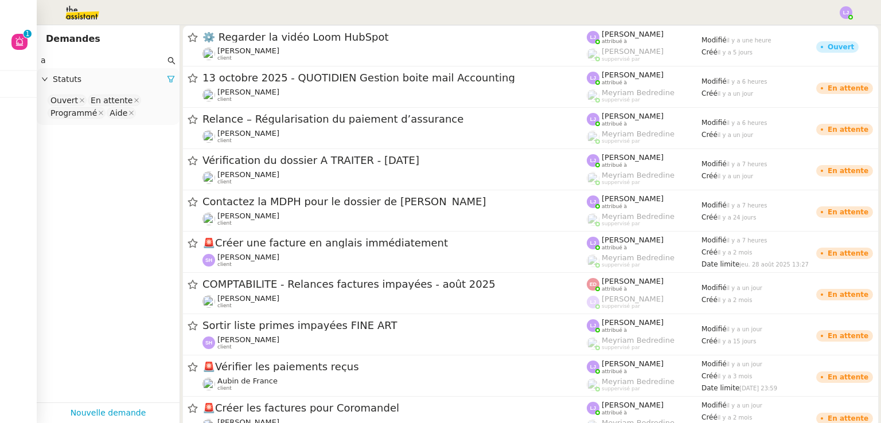
click at [109, 58] on input "a" at bounding box center [103, 60] width 124 height 13
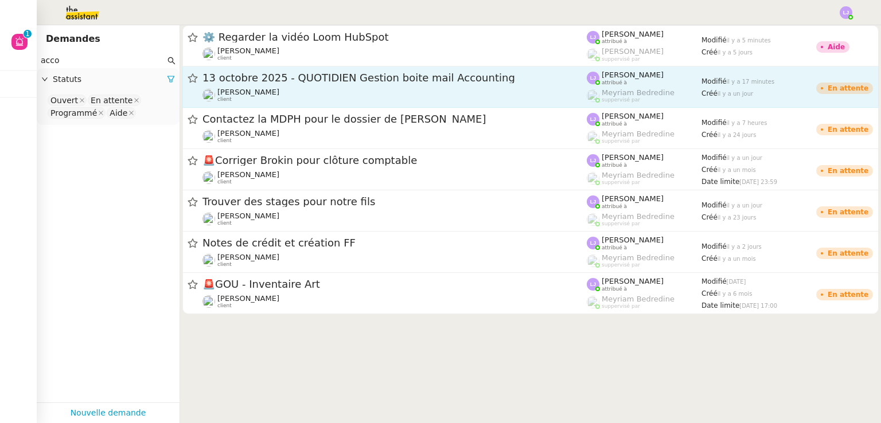
type input "acco"
click at [312, 83] on span "13 octobre 2025 - QUOTIDIEN Gestion boite mail Accounting" at bounding box center [394, 78] width 384 height 10
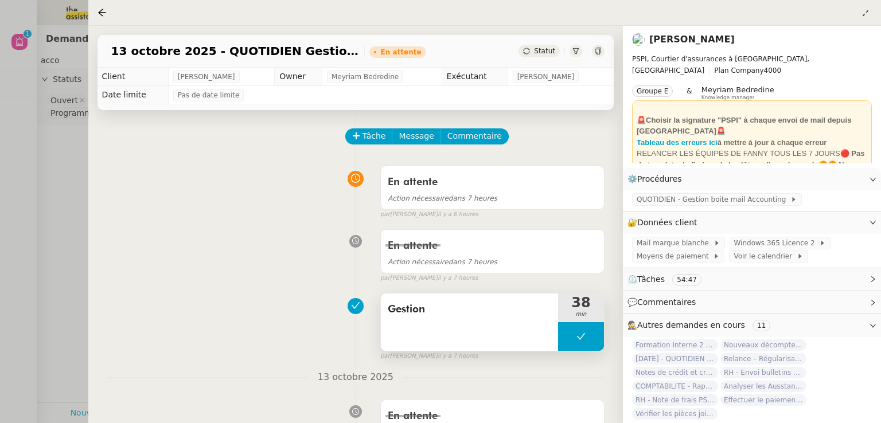
click at [563, 338] on button at bounding box center [581, 336] width 46 height 29
click at [563, 338] on div at bounding box center [569, 336] width 23 height 29
click at [596, 335] on div at bounding box center [581, 336] width 46 height 29
click at [596, 335] on icon at bounding box center [592, 336] width 9 height 6
click at [0, 157] on div at bounding box center [440, 211] width 881 height 423
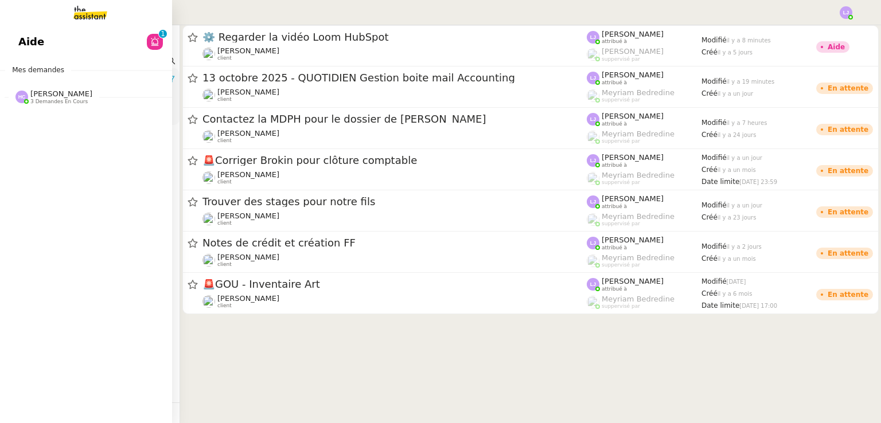
click at [49, 107] on div "Hannah Cassar 3 demandes en cours" at bounding box center [86, 92] width 172 height 33
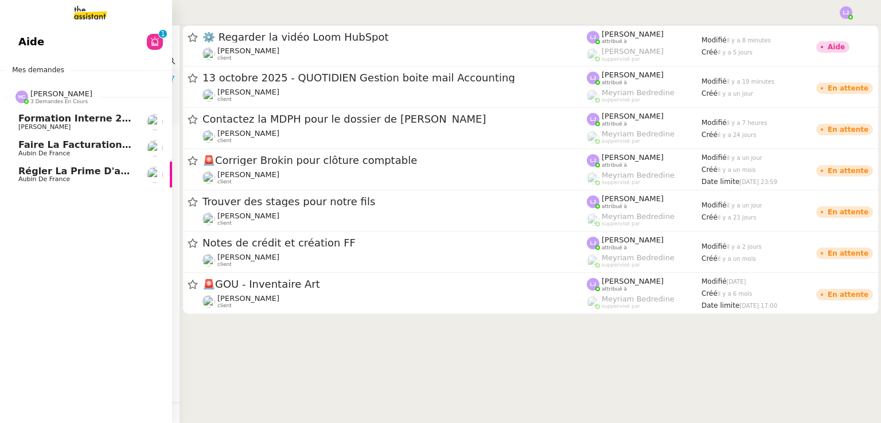
click at [92, 122] on span "Formation Interne 2 - [PERSON_NAME]" at bounding box center [117, 118] width 199 height 11
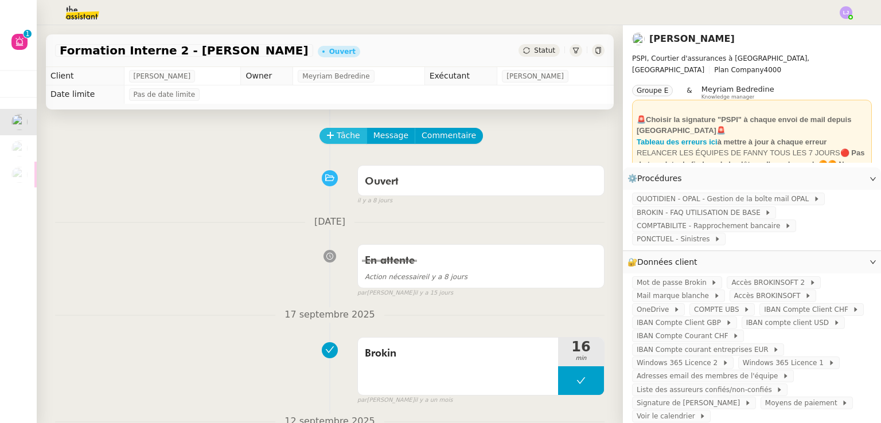
click at [337, 138] on span "Tâche" at bounding box center [349, 135] width 24 height 13
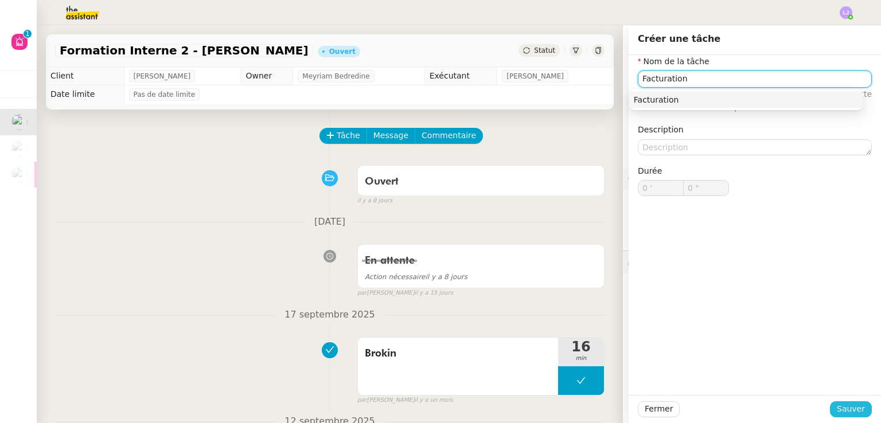
type input "Facturation"
click at [838, 404] on span "Sauver" at bounding box center [850, 408] width 28 height 13
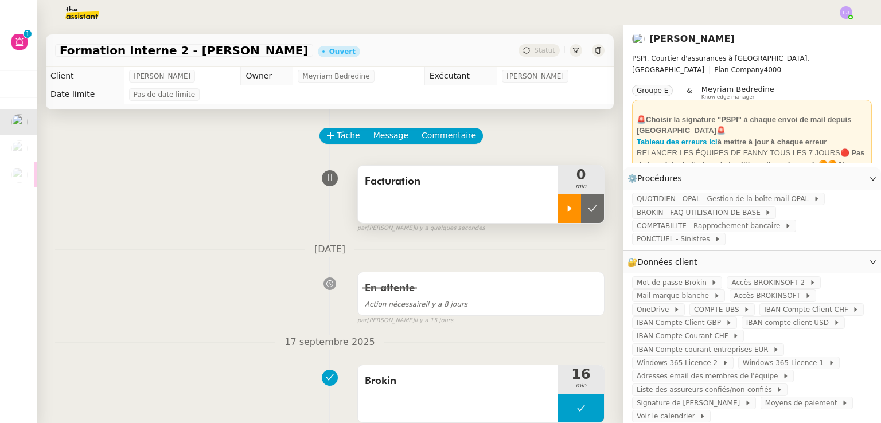
click at [560, 201] on div at bounding box center [569, 208] width 23 height 29
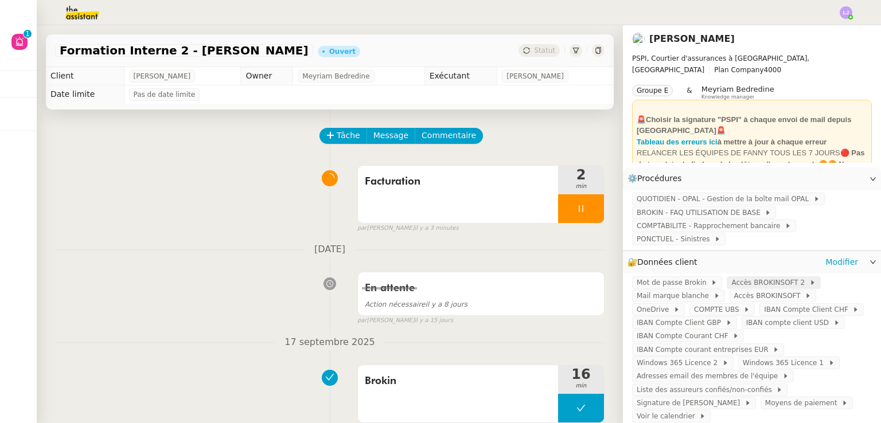
click at [731, 287] on span "Accès BROKINSOFT 2" at bounding box center [769, 282] width 77 height 11
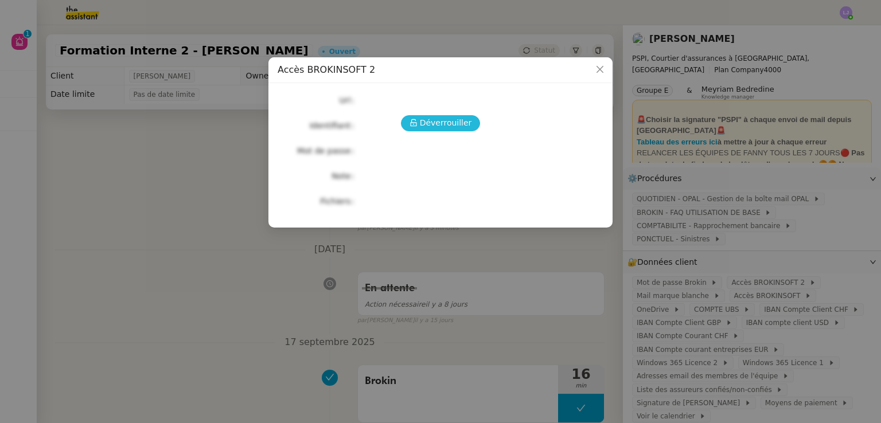
click at [416, 124] on icon at bounding box center [413, 122] width 6 height 7
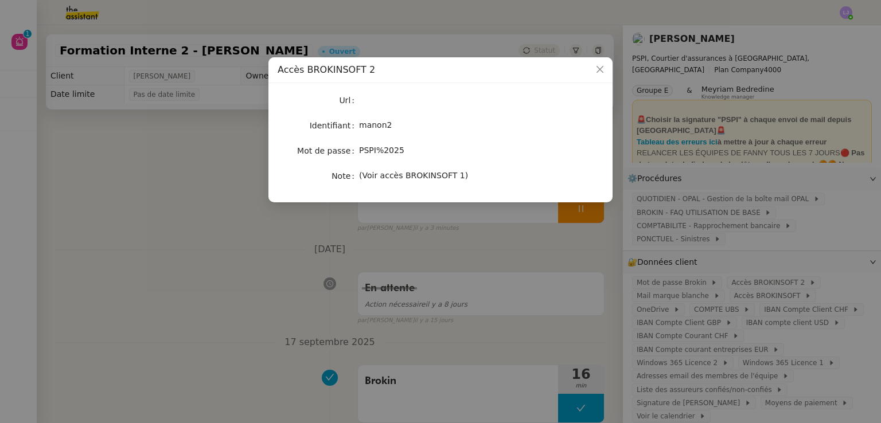
click at [394, 150] on span "PSPI%2025" at bounding box center [381, 150] width 45 height 9
click at [761, 223] on nz-modal-container "Accès BROKINSOFT 2 Url Identifiant manon2 Mot de passe PSPI%2025 Note (Voir acc…" at bounding box center [440, 211] width 881 height 423
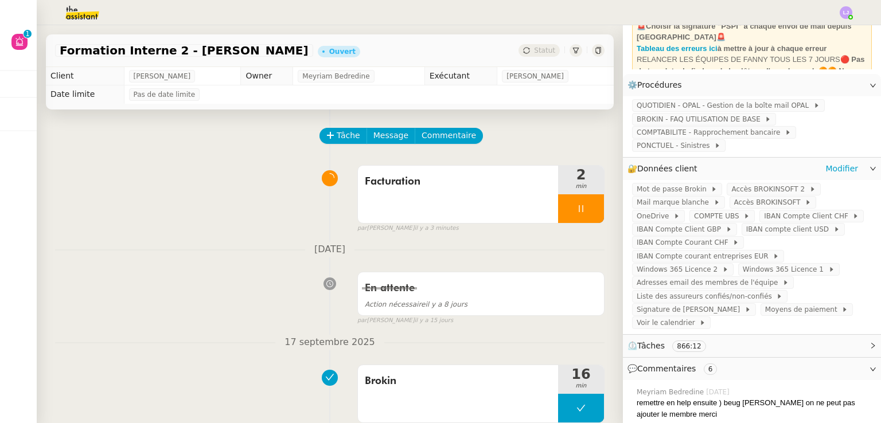
scroll to position [94, 0]
click at [692, 275] on span "Windows 365 Licence 2" at bounding box center [678, 268] width 85 height 11
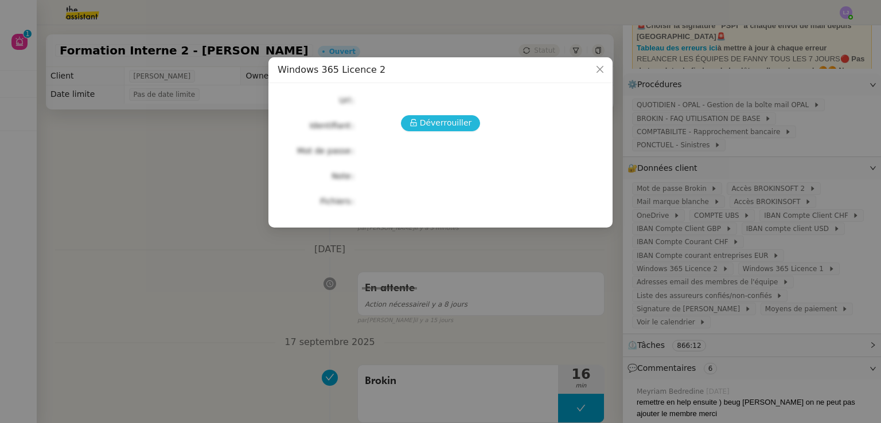
click at [457, 128] on span "Déverrouiller" at bounding box center [446, 122] width 52 height 13
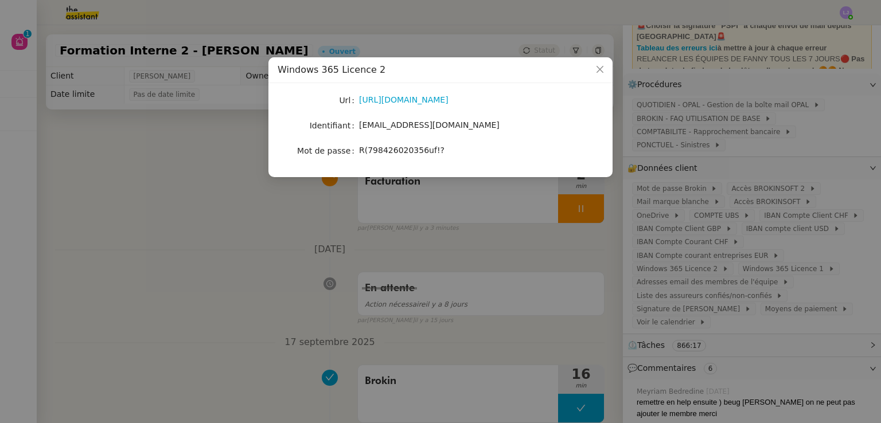
click at [415, 153] on span "R(798426020356uf!?" at bounding box center [401, 150] width 85 height 9
copy span "R(798426020356uf!?"
click at [413, 220] on nz-modal-container "Windows 365 Licence 2 Url https://windows365.microsoft.com/ Identifiant manon.u…" at bounding box center [440, 211] width 881 height 423
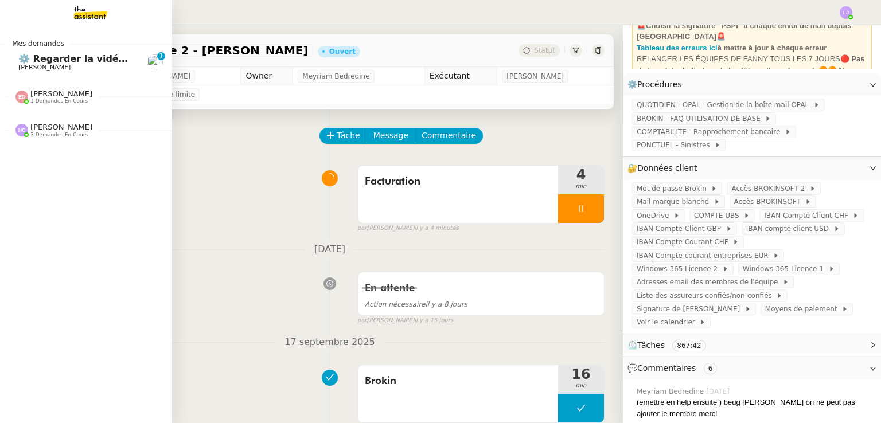
click at [76, 71] on span "[PERSON_NAME]" at bounding box center [76, 67] width 116 height 7
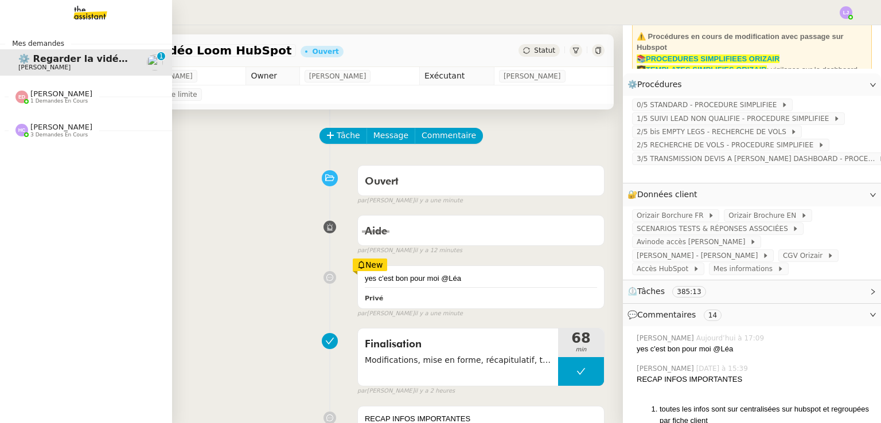
click at [78, 136] on span "3 demandes en cours" at bounding box center [58, 135] width 57 height 6
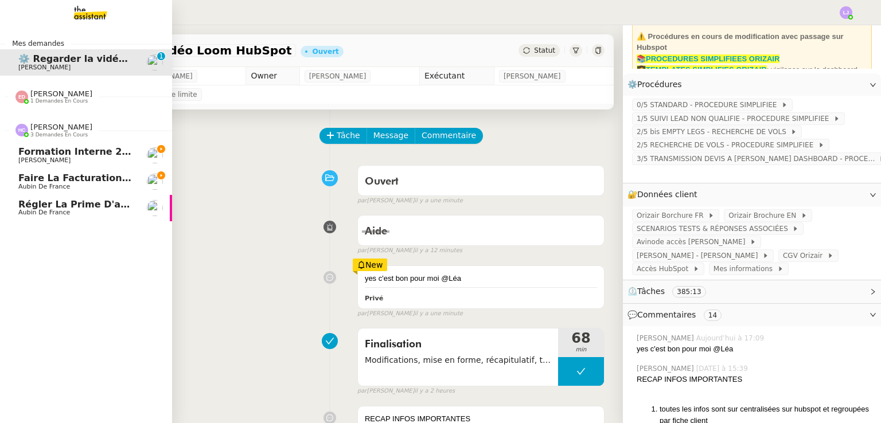
click at [114, 181] on span "Faire la facturation E. Franc" at bounding box center [92, 178] width 148 height 11
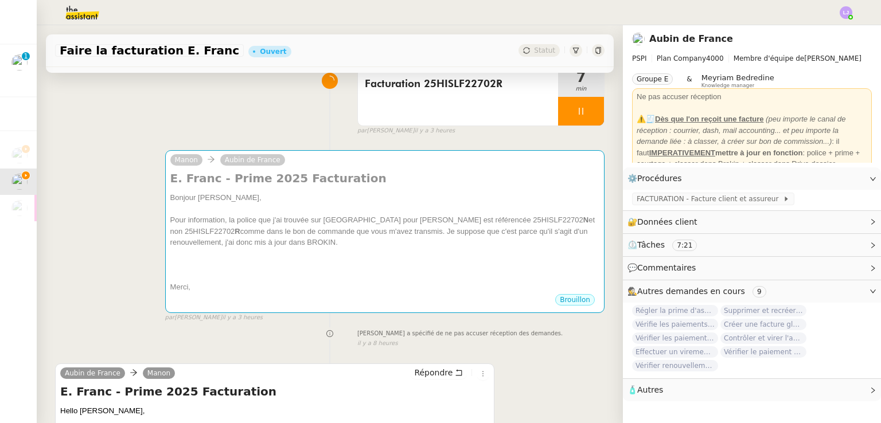
scroll to position [353, 0]
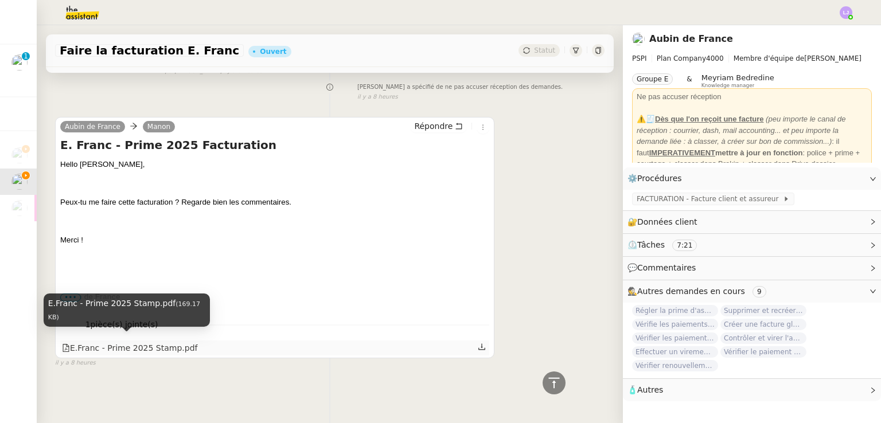
click at [174, 342] on div "E.Franc - Prime 2025 Stamp.pdf" at bounding box center [129, 348] width 135 height 13
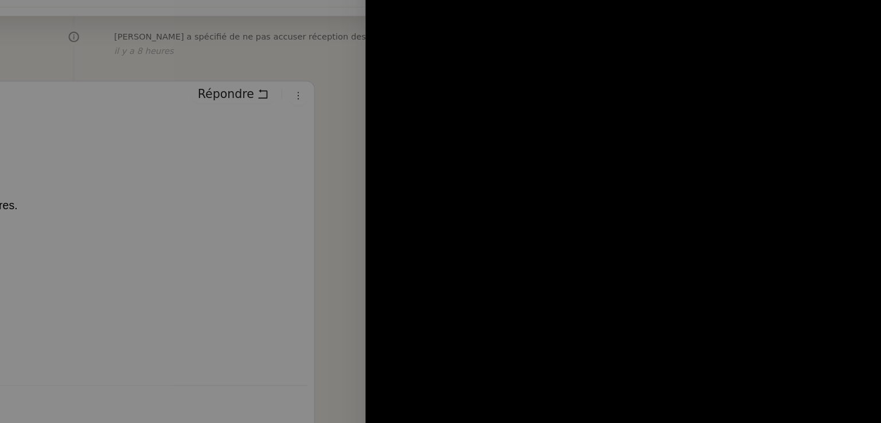
click at [478, 288] on div at bounding box center [440, 211] width 881 height 423
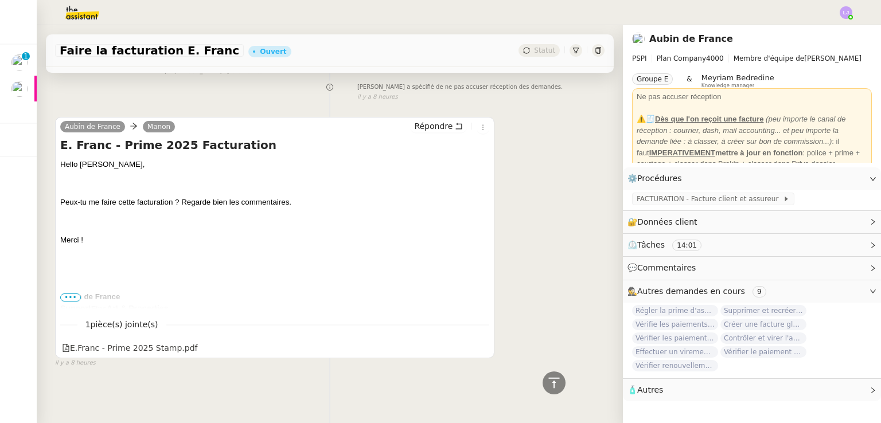
scroll to position [0, 0]
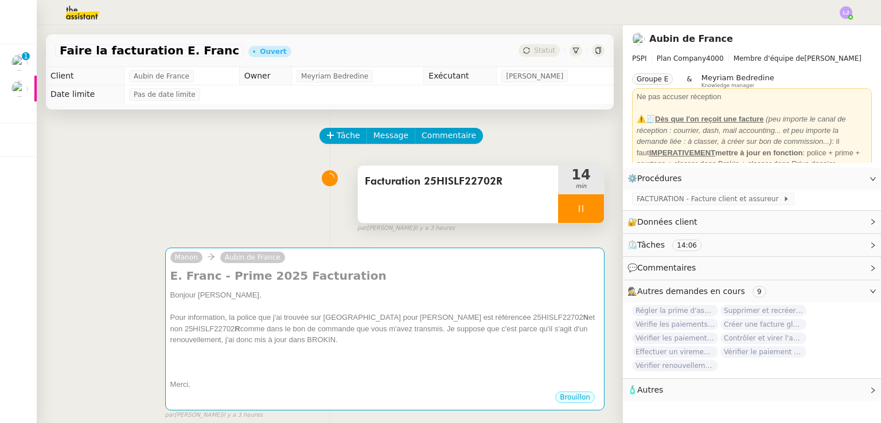
click at [459, 185] on span "Facturation 25HISLF22702R" at bounding box center [458, 181] width 186 height 17
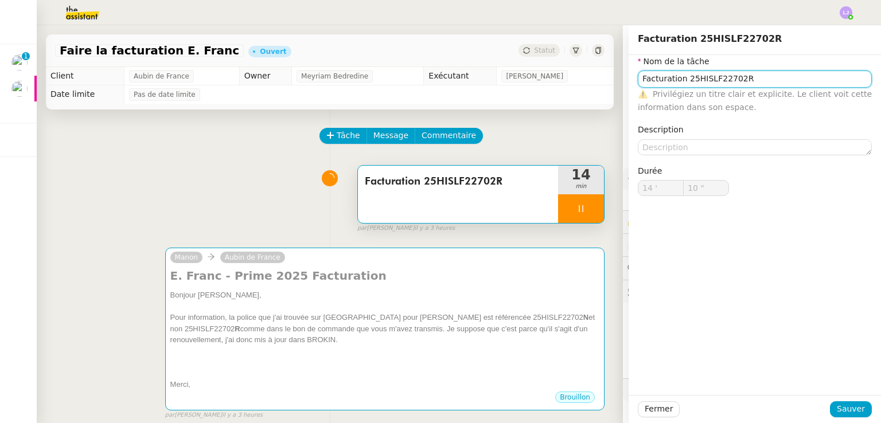
click at [720, 75] on input "Facturation 25HISLF22702R" at bounding box center [754, 79] width 234 height 17
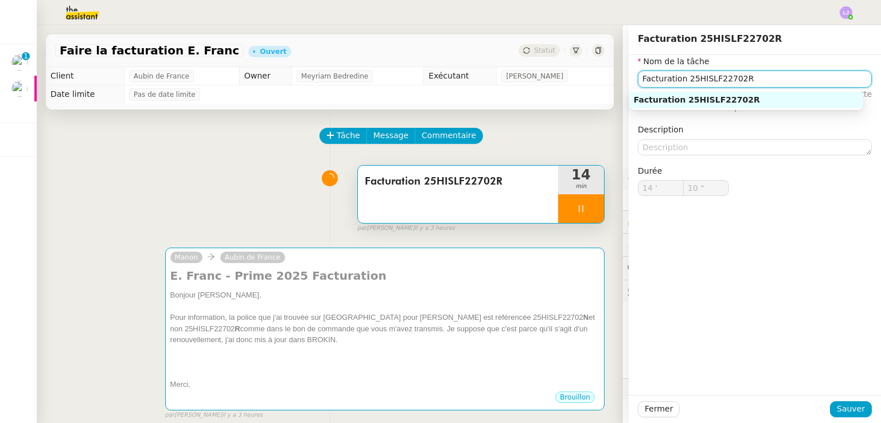
click at [720, 75] on input "Facturation 25HISLF22702R" at bounding box center [754, 79] width 234 height 17
type input "11 ""
click at [653, 408] on span "Fermer" at bounding box center [658, 408] width 28 height 13
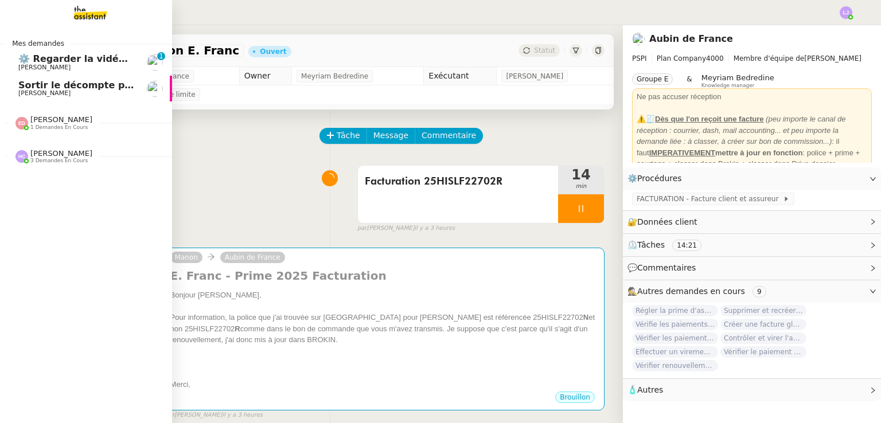
click at [54, 92] on span "[PERSON_NAME]" at bounding box center [76, 93] width 116 height 7
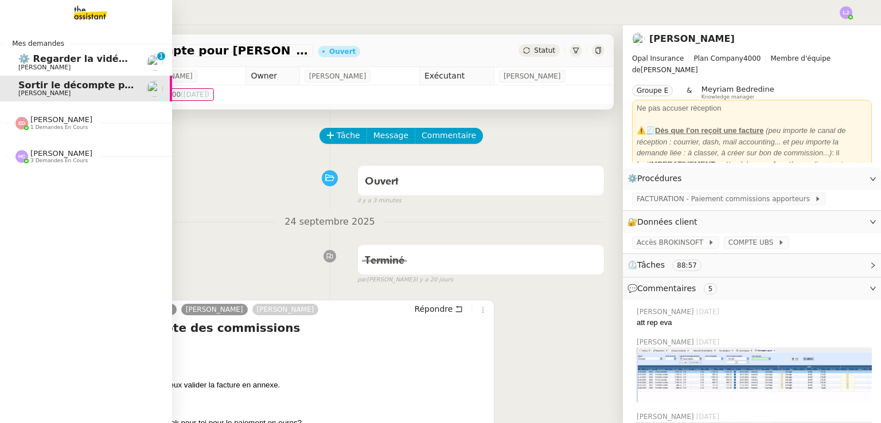
click at [126, 159] on nz-divider "Hannah Cassar 3 demandes en cours" at bounding box center [91, 156] width 172 height 15
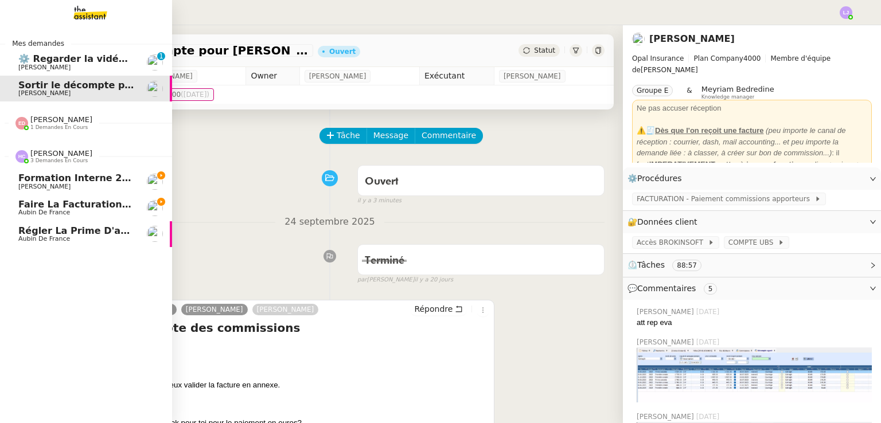
click at [131, 193] on link "Formation Interne 2 - FANNY EYRAUD Fanny Eyraud" at bounding box center [86, 182] width 172 height 26
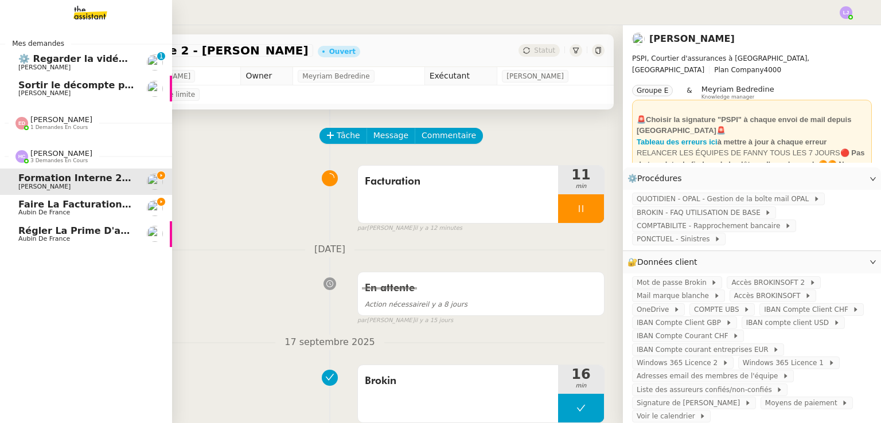
click at [135, 199] on link "Faire la facturation E. Franc Aubin de France" at bounding box center [86, 208] width 172 height 26
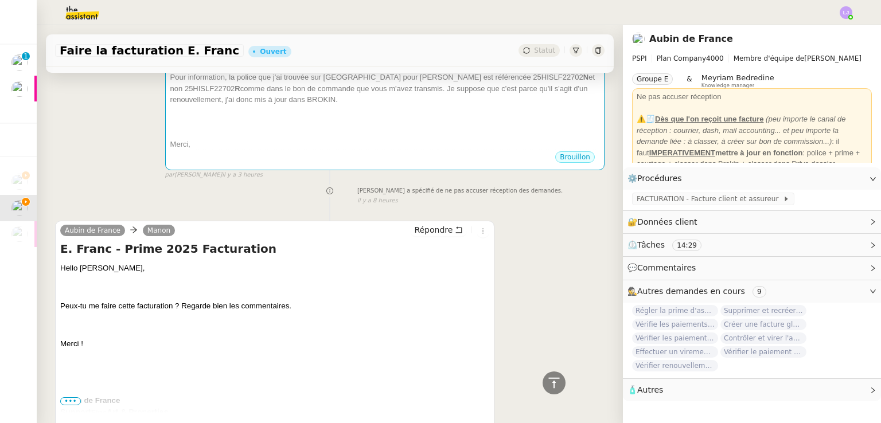
scroll to position [353, 0]
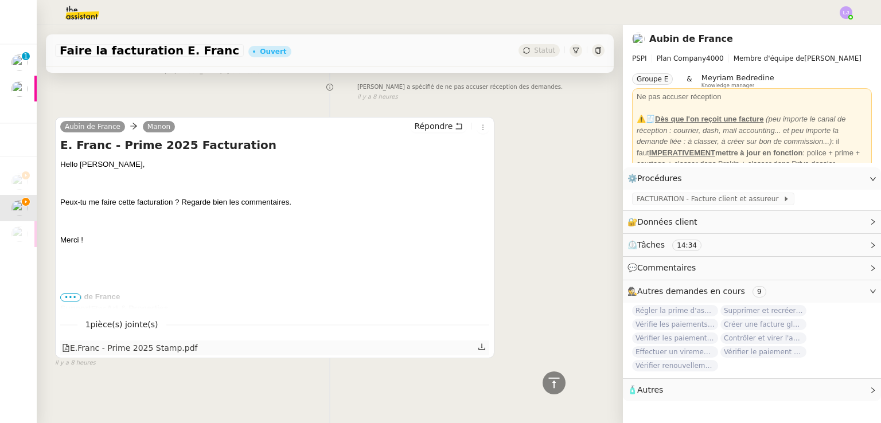
click at [478, 343] on icon at bounding box center [482, 347] width 8 height 8
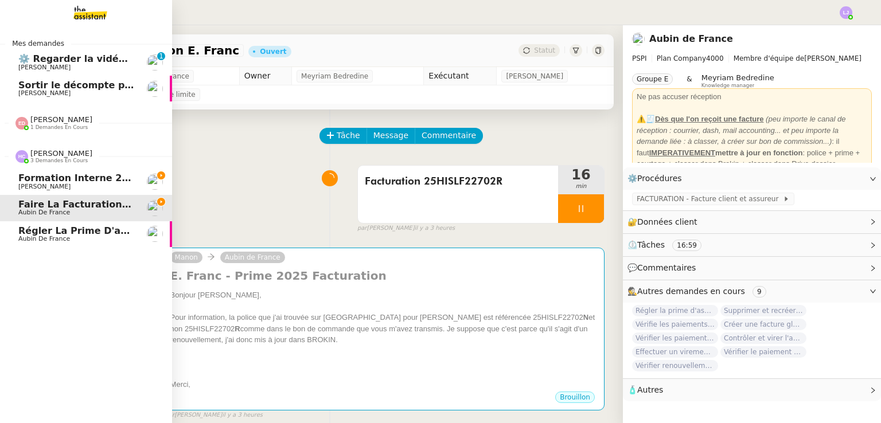
click at [29, 179] on span "Formation Interne 2 - [PERSON_NAME]" at bounding box center [117, 178] width 199 height 11
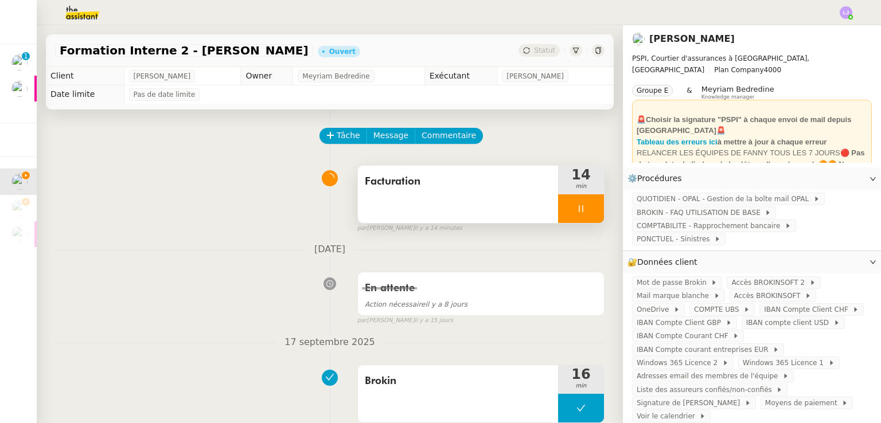
click at [578, 212] on div at bounding box center [581, 208] width 46 height 29
click at [588, 212] on icon at bounding box center [592, 208] width 9 height 9
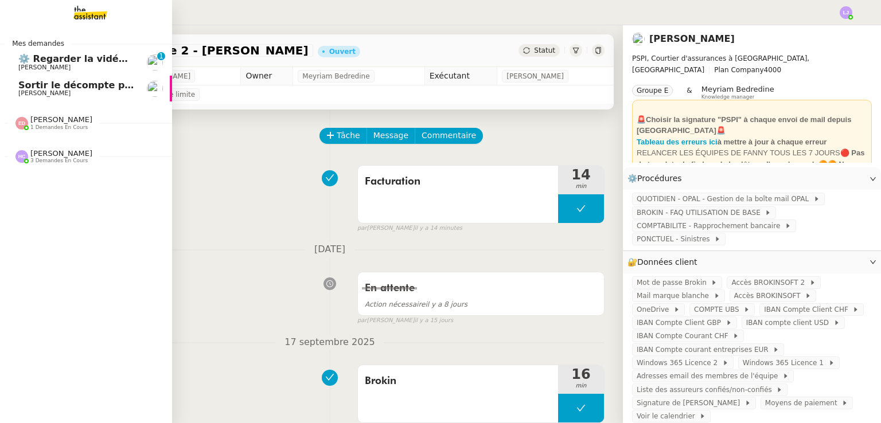
click at [93, 60] on span "⚙️ Regarder la vidéo Loom HubSpot" at bounding box center [111, 58] width 186 height 11
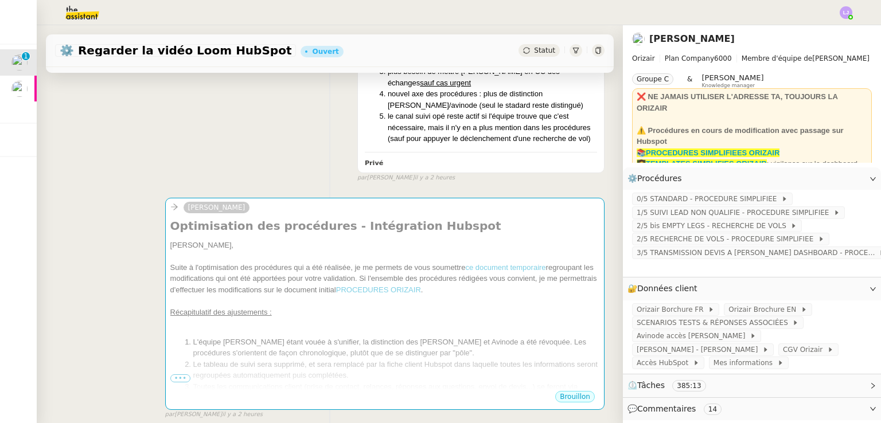
scroll to position [423, 0]
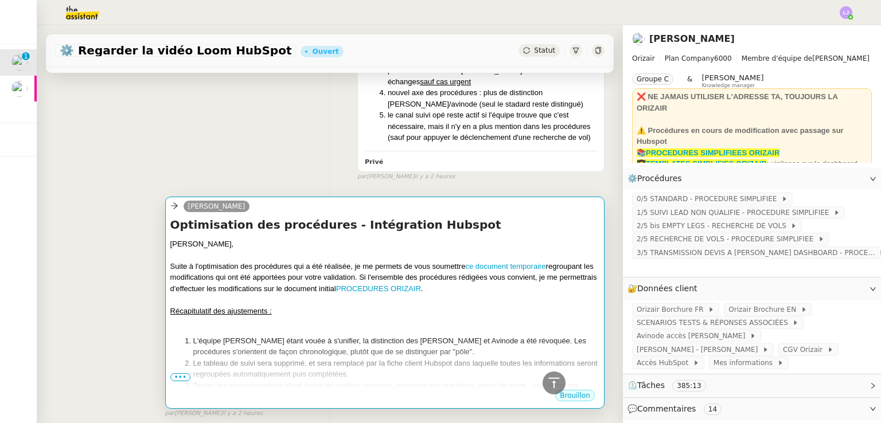
click at [294, 303] on div at bounding box center [384, 299] width 429 height 11
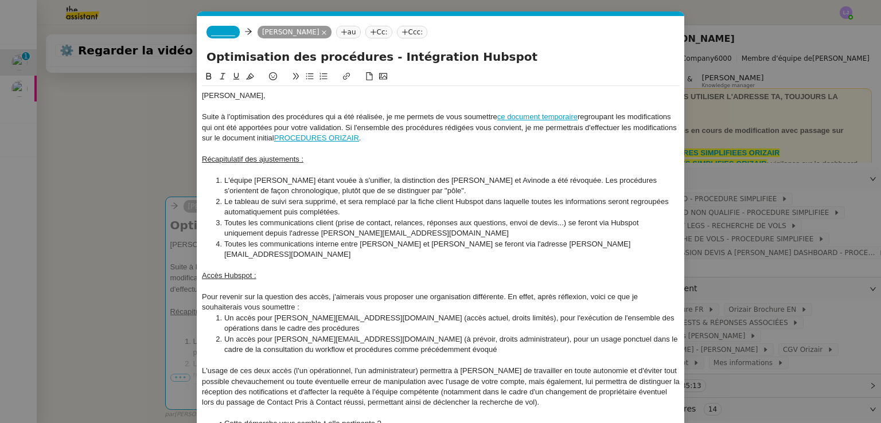
scroll to position [0, 24]
click at [220, 30] on span "_______" at bounding box center [223, 32] width 24 height 8
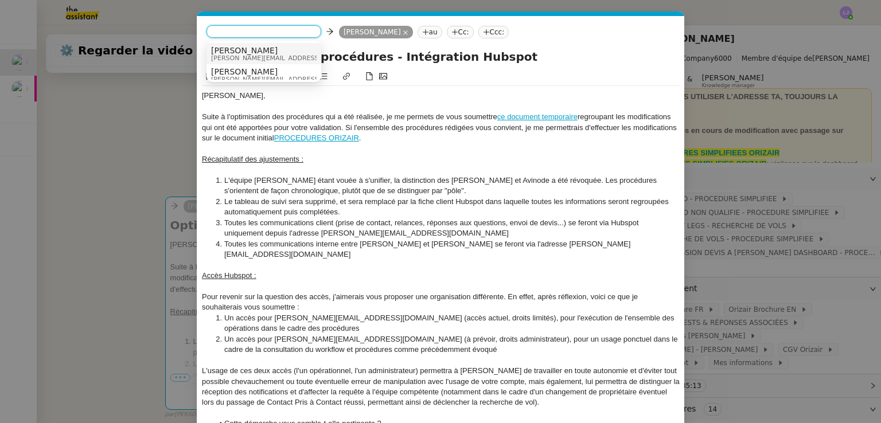
click at [243, 50] on span "[PERSON_NAME]" at bounding box center [292, 50] width 163 height 9
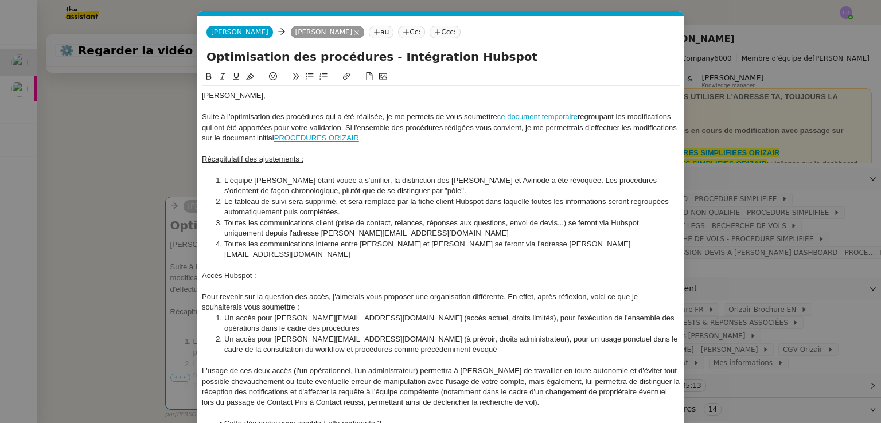
scroll to position [323, 0]
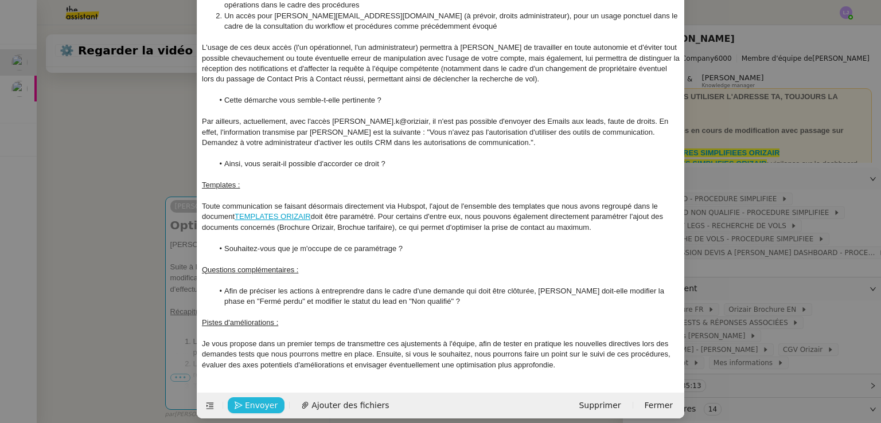
click at [257, 399] on span "Envoyer" at bounding box center [261, 405] width 33 height 13
click at [257, 399] on span "Confirmer l'envoi" at bounding box center [279, 405] width 69 height 13
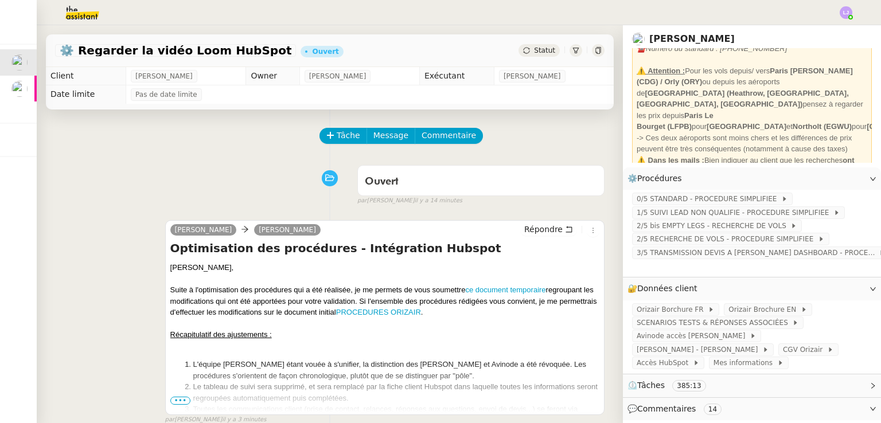
scroll to position [0, 0]
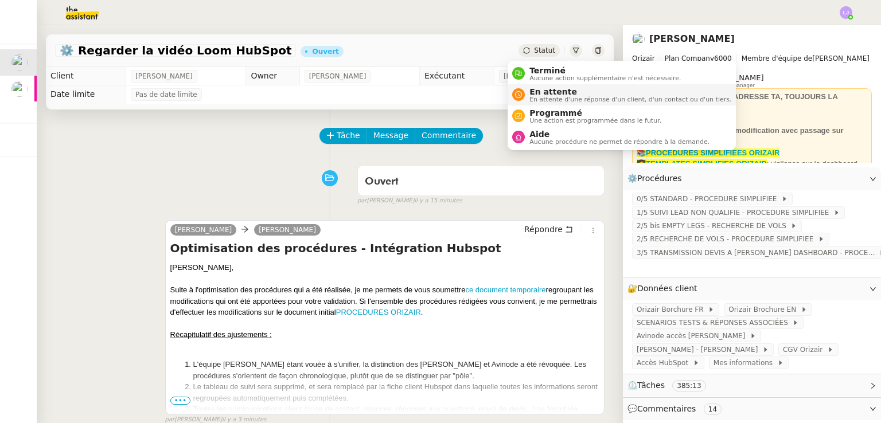
click at [539, 94] on span "En attente" at bounding box center [630, 91] width 202 height 9
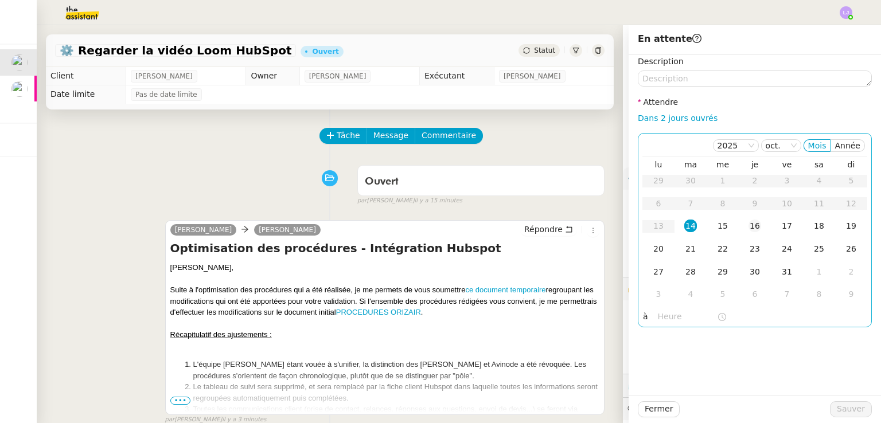
click at [748, 232] on div "16" at bounding box center [754, 226] width 13 height 13
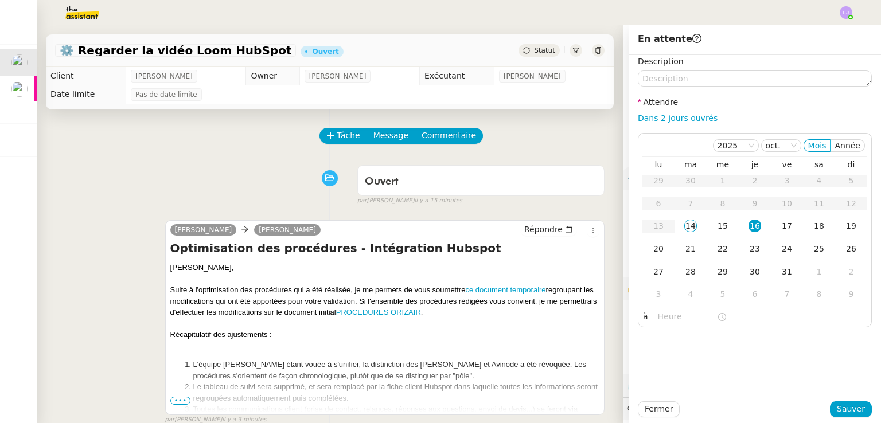
click at [826, 403] on div "Fermer Sauver" at bounding box center [754, 409] width 234 height 16
click at [836, 409] on span "Sauver" at bounding box center [850, 408] width 28 height 13
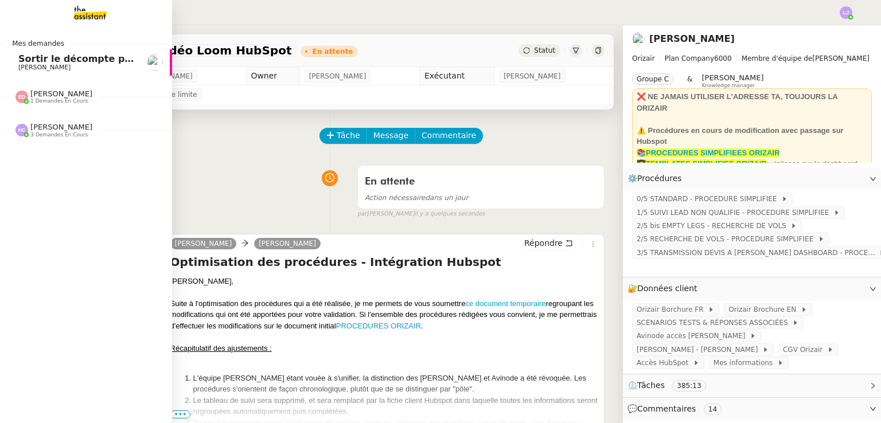
click at [104, 67] on span "[PERSON_NAME]" at bounding box center [76, 67] width 116 height 7
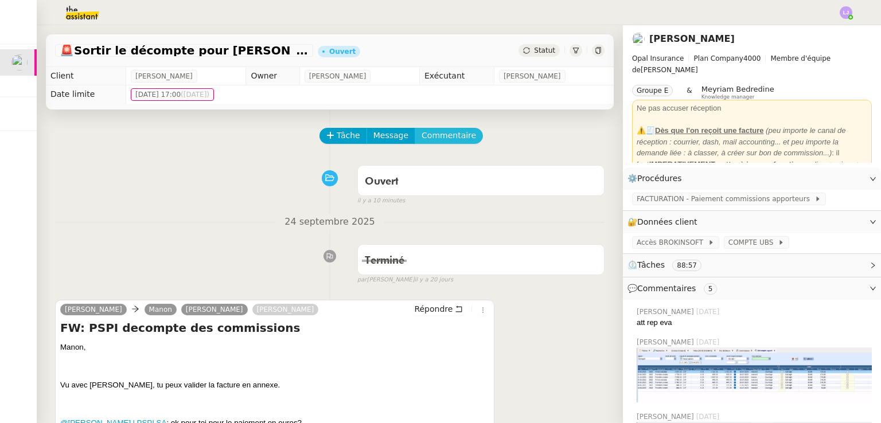
click at [456, 133] on button "Commentaire" at bounding box center [448, 136] width 68 height 16
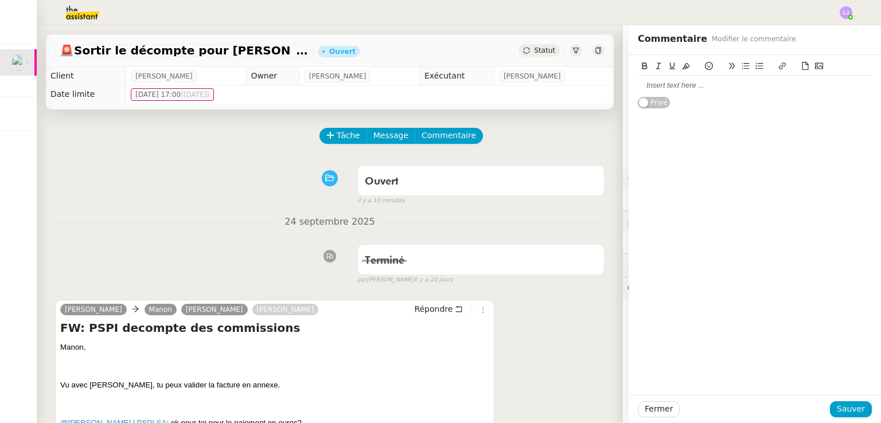
click at [669, 85] on div at bounding box center [754, 85] width 234 height 10
click at [851, 407] on span "Sauver" at bounding box center [850, 408] width 28 height 13
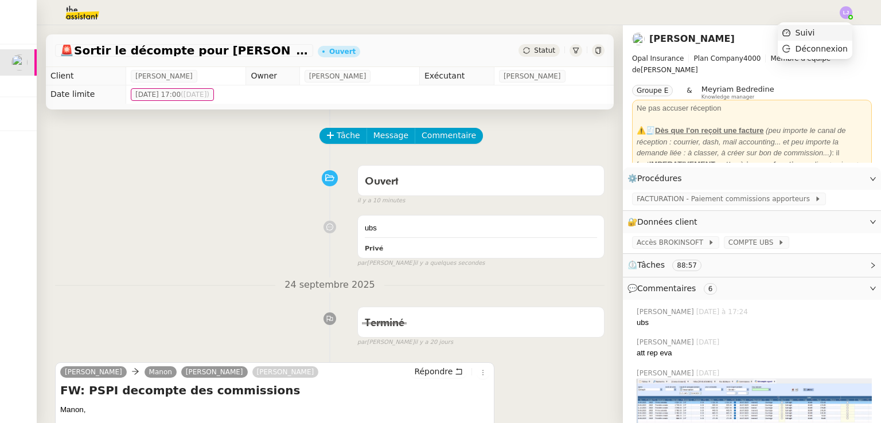
click at [837, 27] on li "Suivi" at bounding box center [814, 33] width 75 height 16
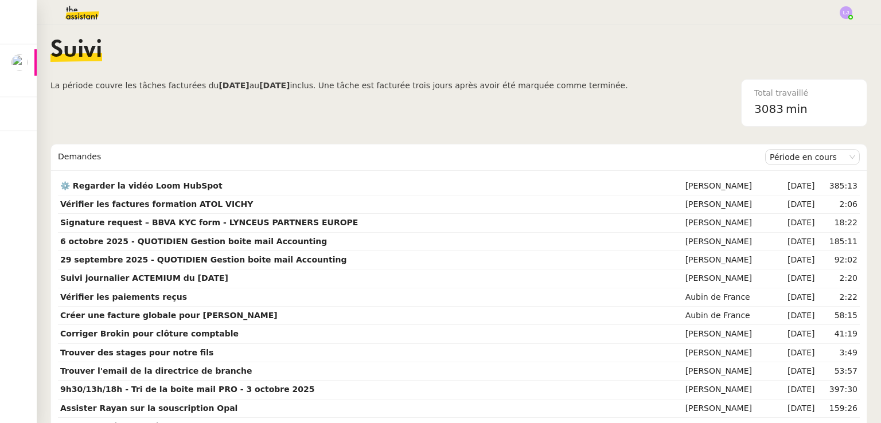
click at [69, 14] on img at bounding box center [73, 12] width 89 height 25
